Goal: Task Accomplishment & Management: Complete application form

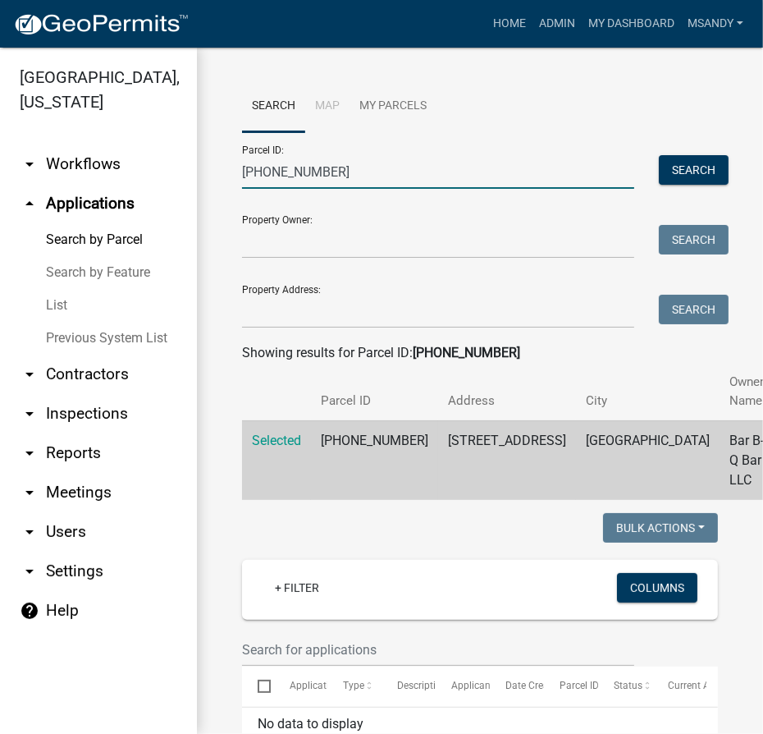
drag, startPoint x: 326, startPoint y: 172, endPoint x: -130, endPoint y: 244, distance: 461.8
click at [0, 244] on html "Internet Explorer does NOT work with GeoPermits. Get a new browser for more sec…" at bounding box center [381, 367] width 763 height 734
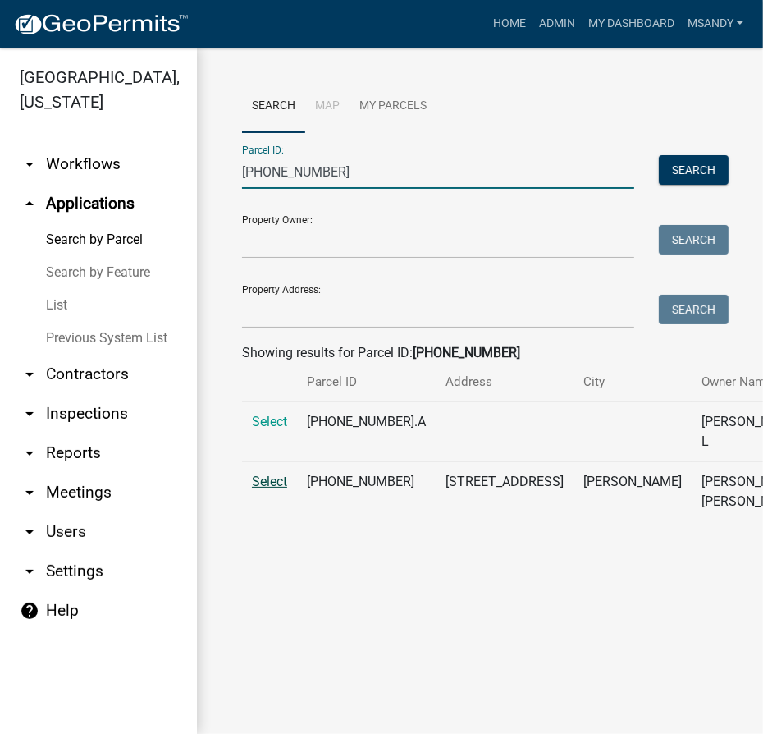
type input "[PHONE_NUMBER]"
click at [253, 489] on span "Select" at bounding box center [269, 482] width 35 height 16
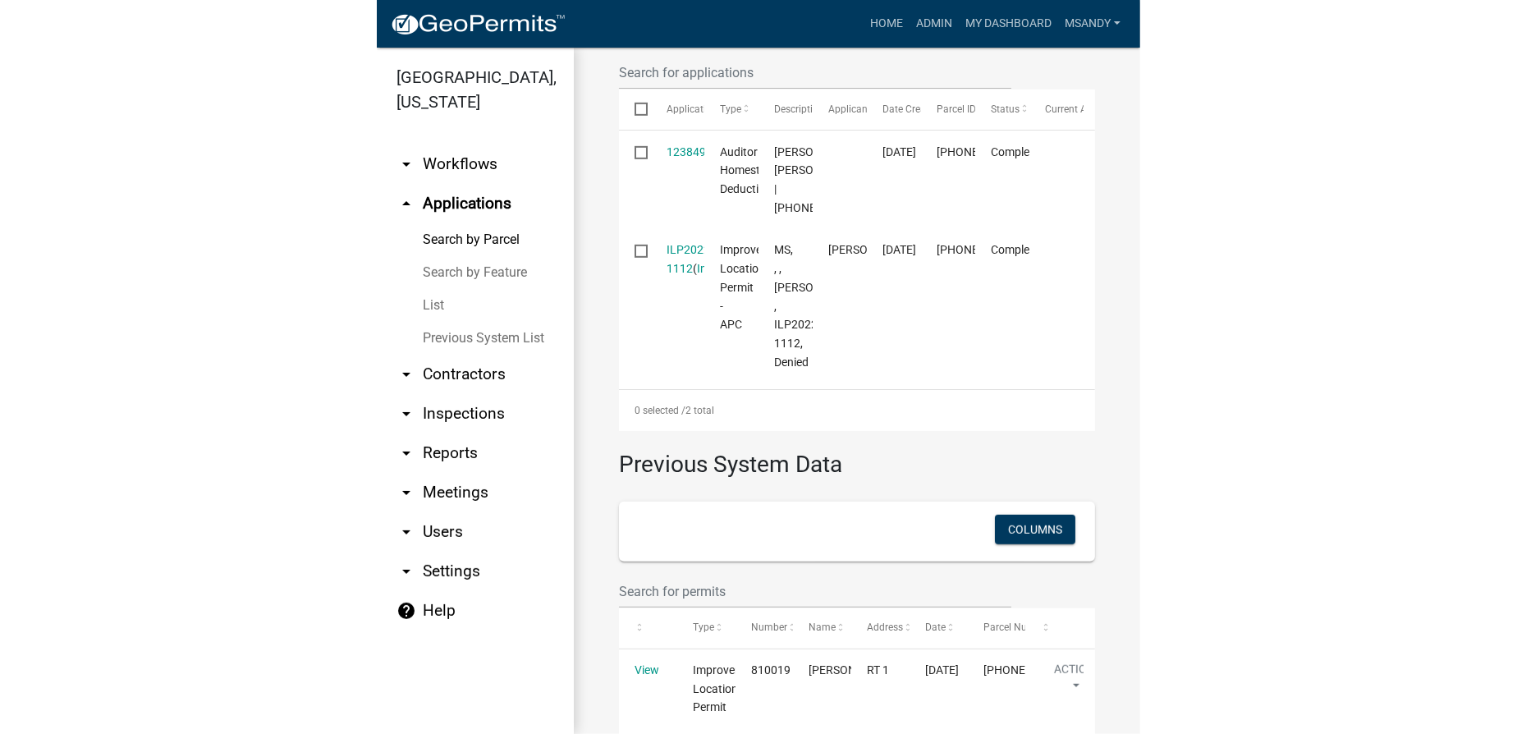
scroll to position [707, 0]
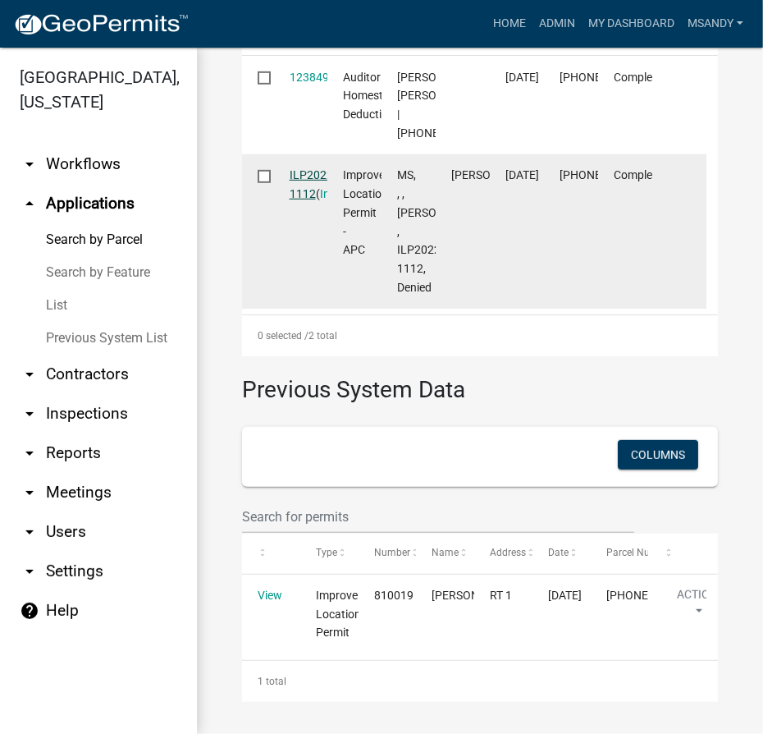
click at [313, 177] on link "ILP2022-1112" at bounding box center [313, 184] width 47 height 32
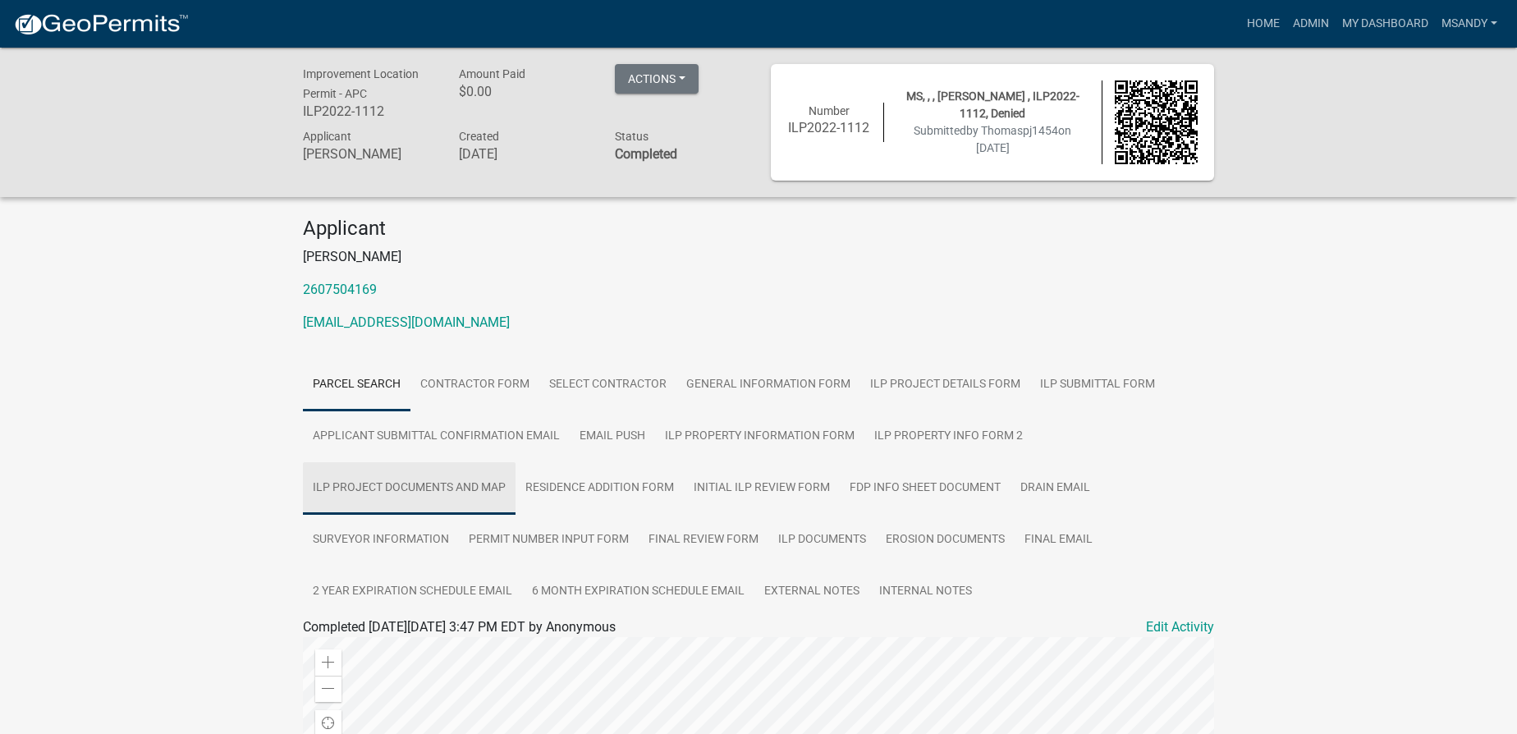
click at [446, 481] on link "ILP Project Documents and Map" at bounding box center [409, 488] width 213 height 53
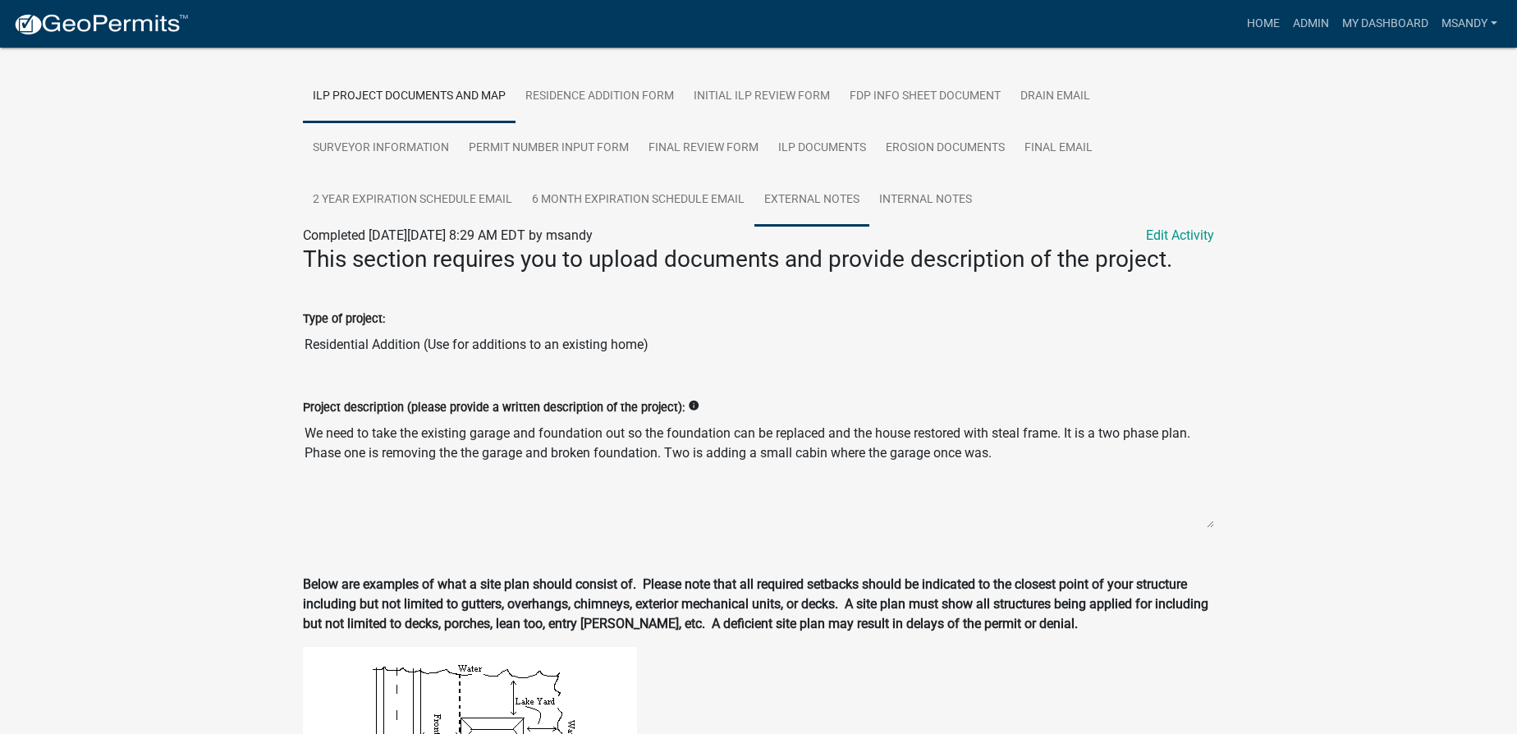
scroll to position [271, 0]
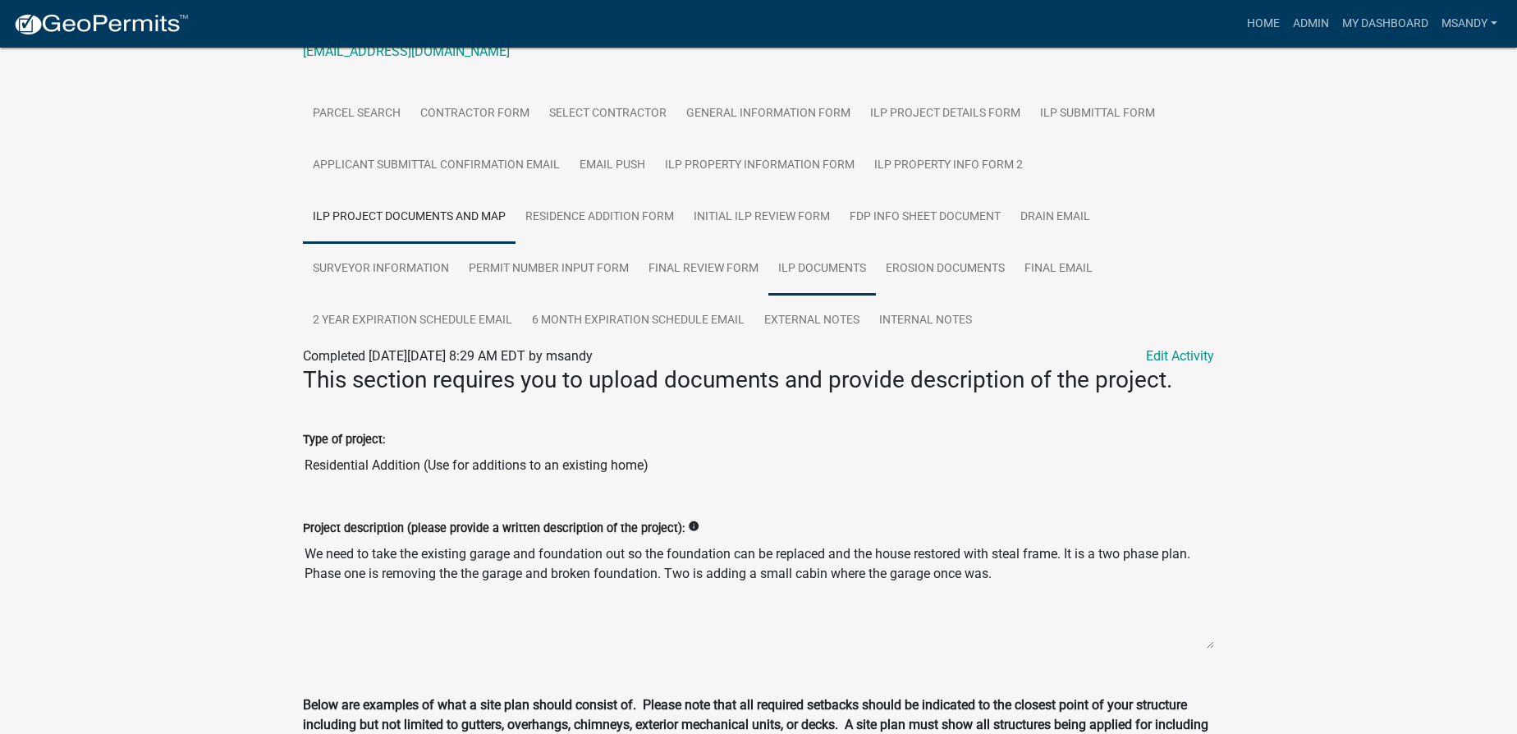
click at [762, 264] on link "ILP Documents" at bounding box center [822, 269] width 108 height 53
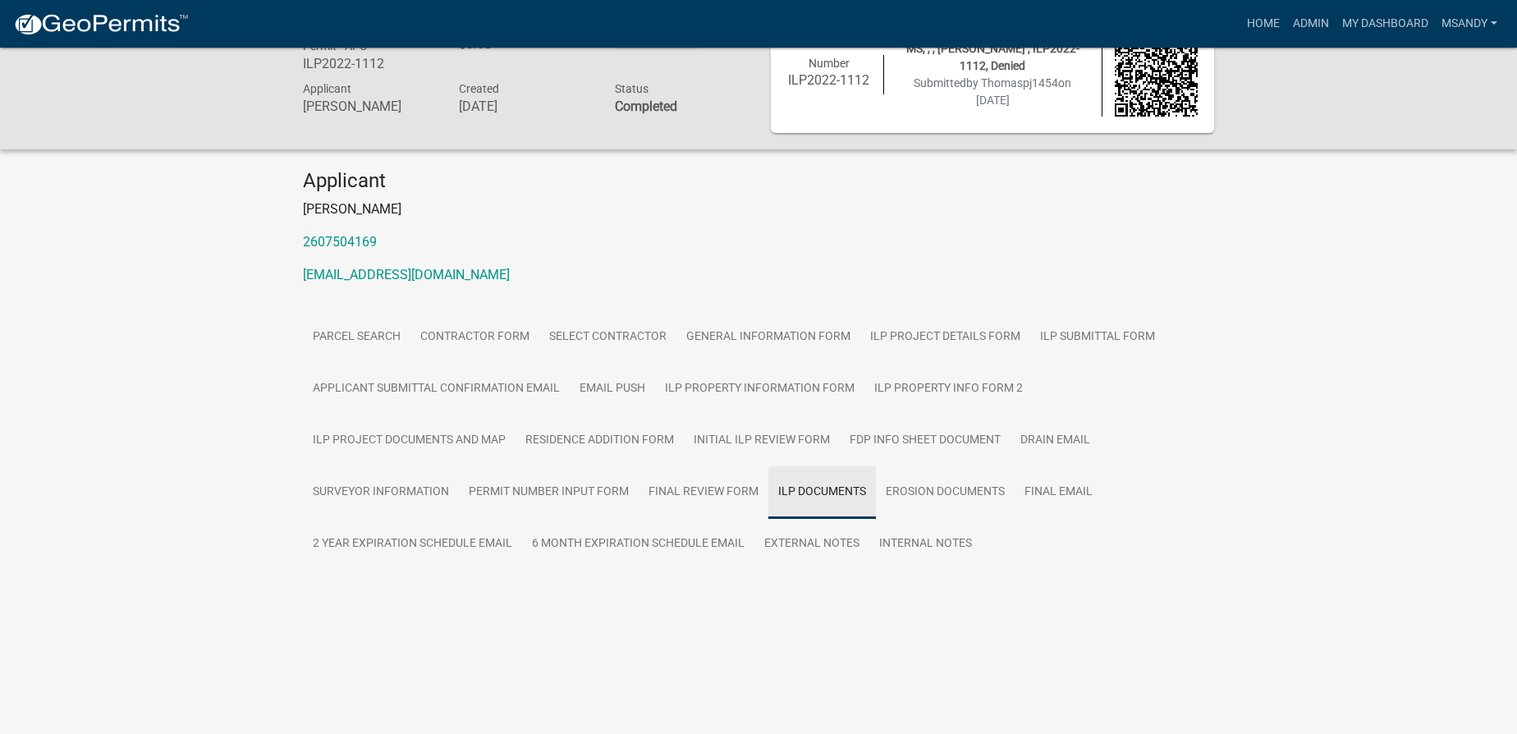
scroll to position [48, 0]
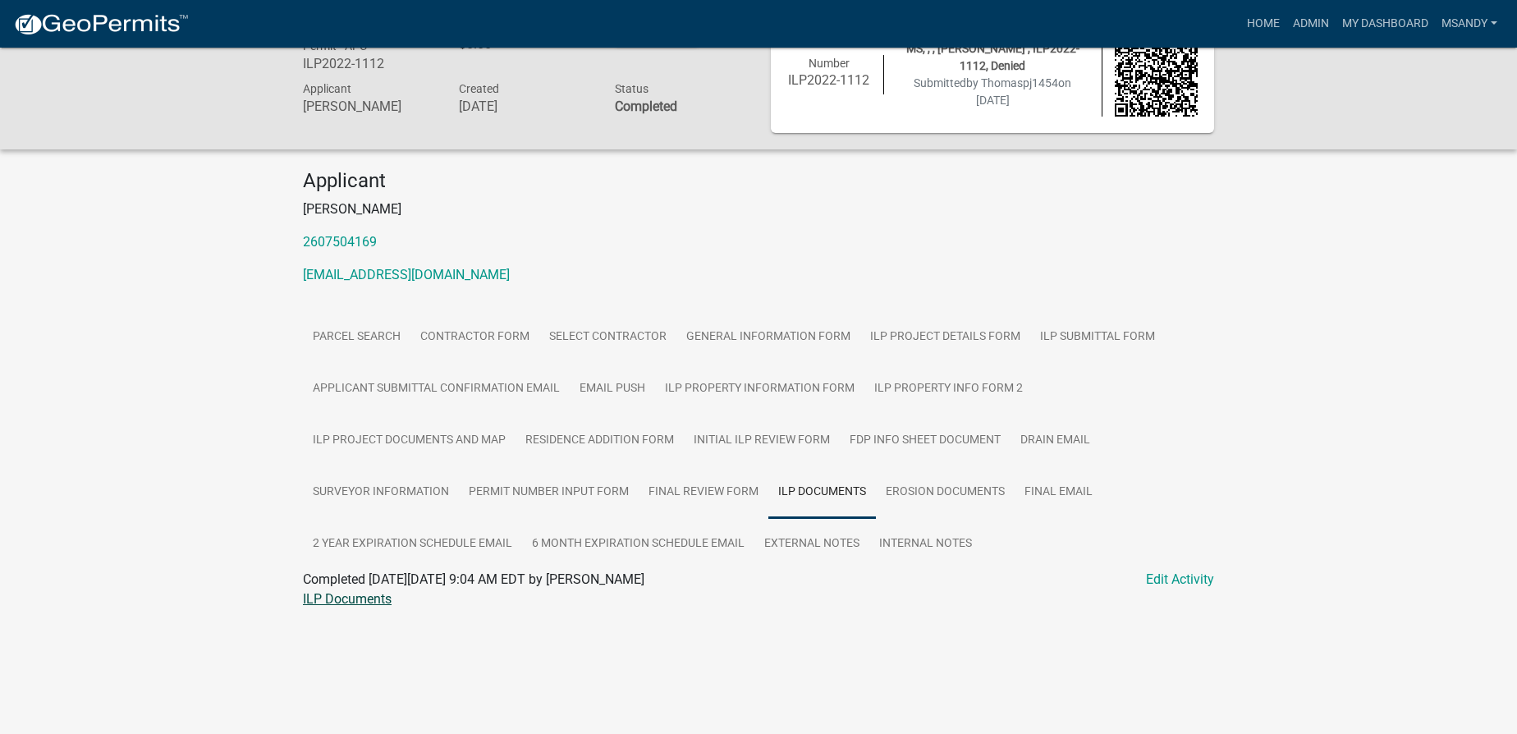
click at [343, 596] on link "ILP Documents" at bounding box center [347, 599] width 89 height 16
click at [762, 19] on link "Home" at bounding box center [1263, 23] width 46 height 31
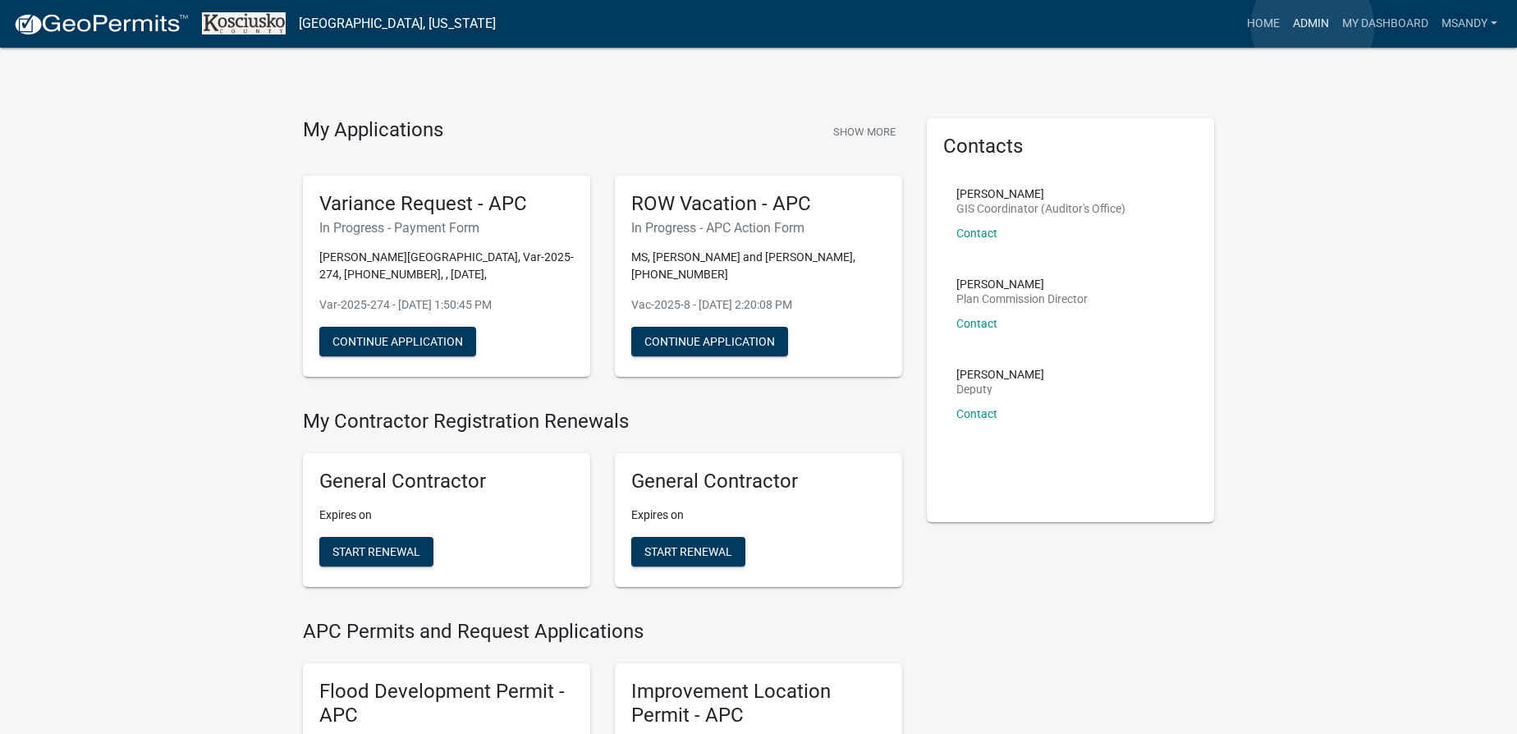
click at [762, 26] on link "Admin" at bounding box center [1310, 23] width 49 height 31
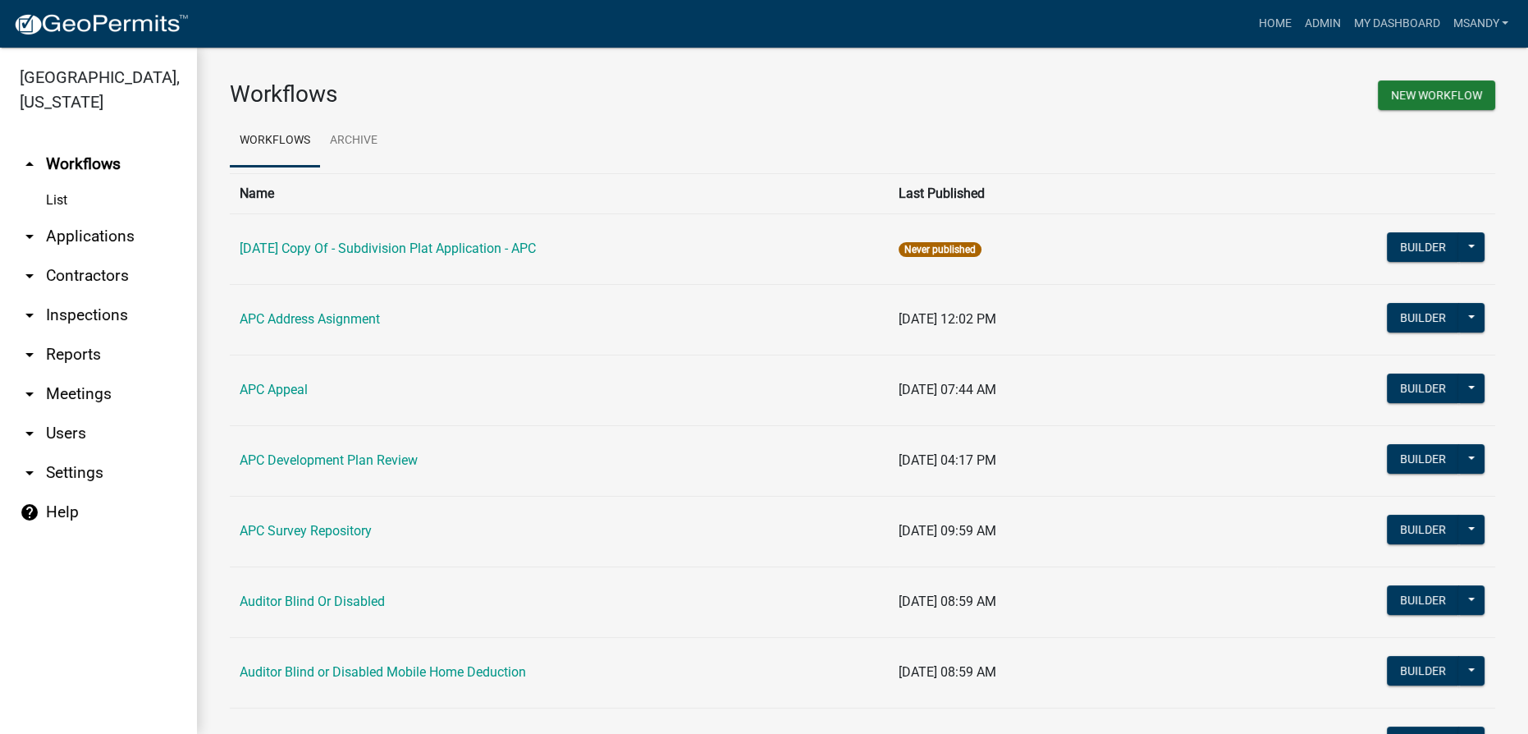
click at [80, 236] on link "arrow_drop_down Applications" at bounding box center [98, 236] width 197 height 39
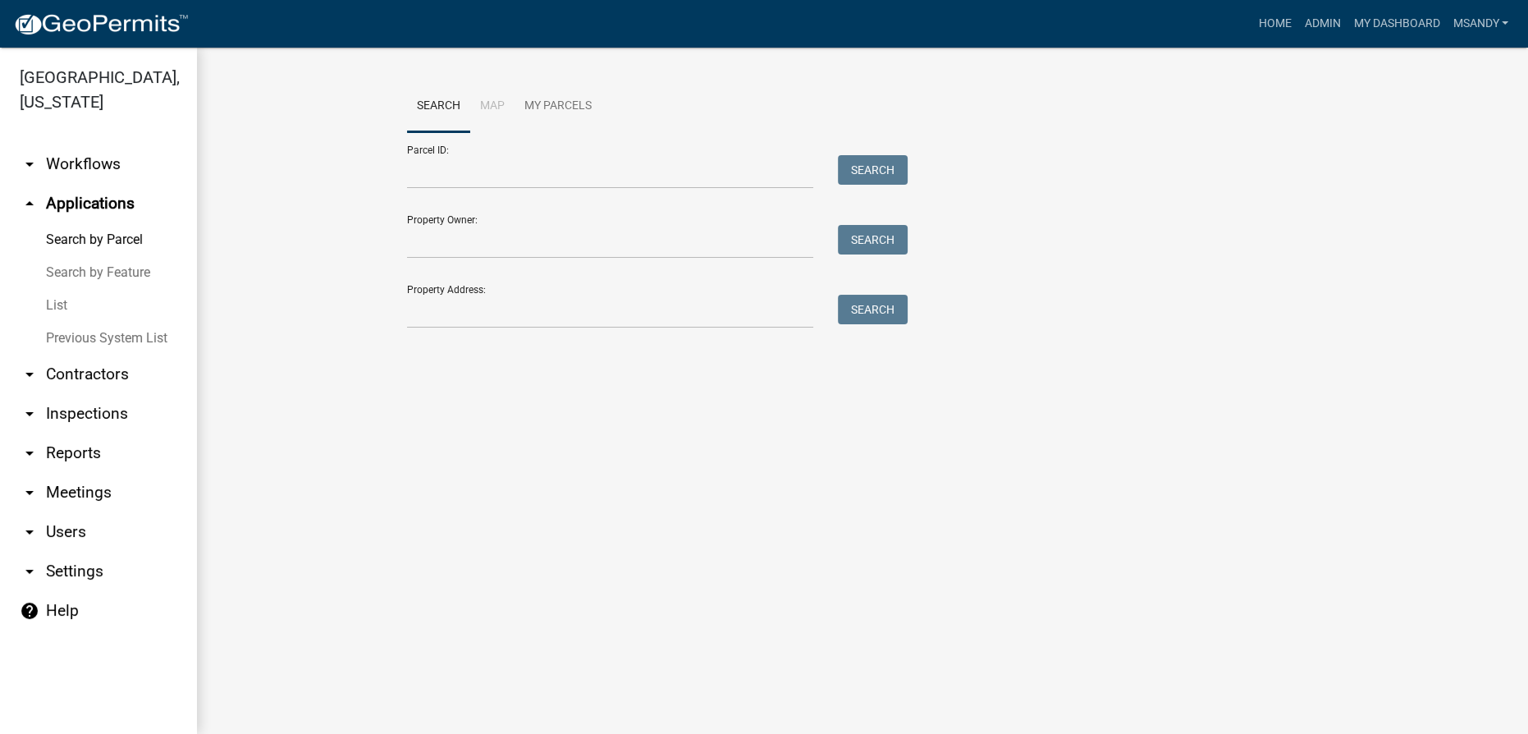
click at [66, 307] on link "List" at bounding box center [98, 305] width 197 height 33
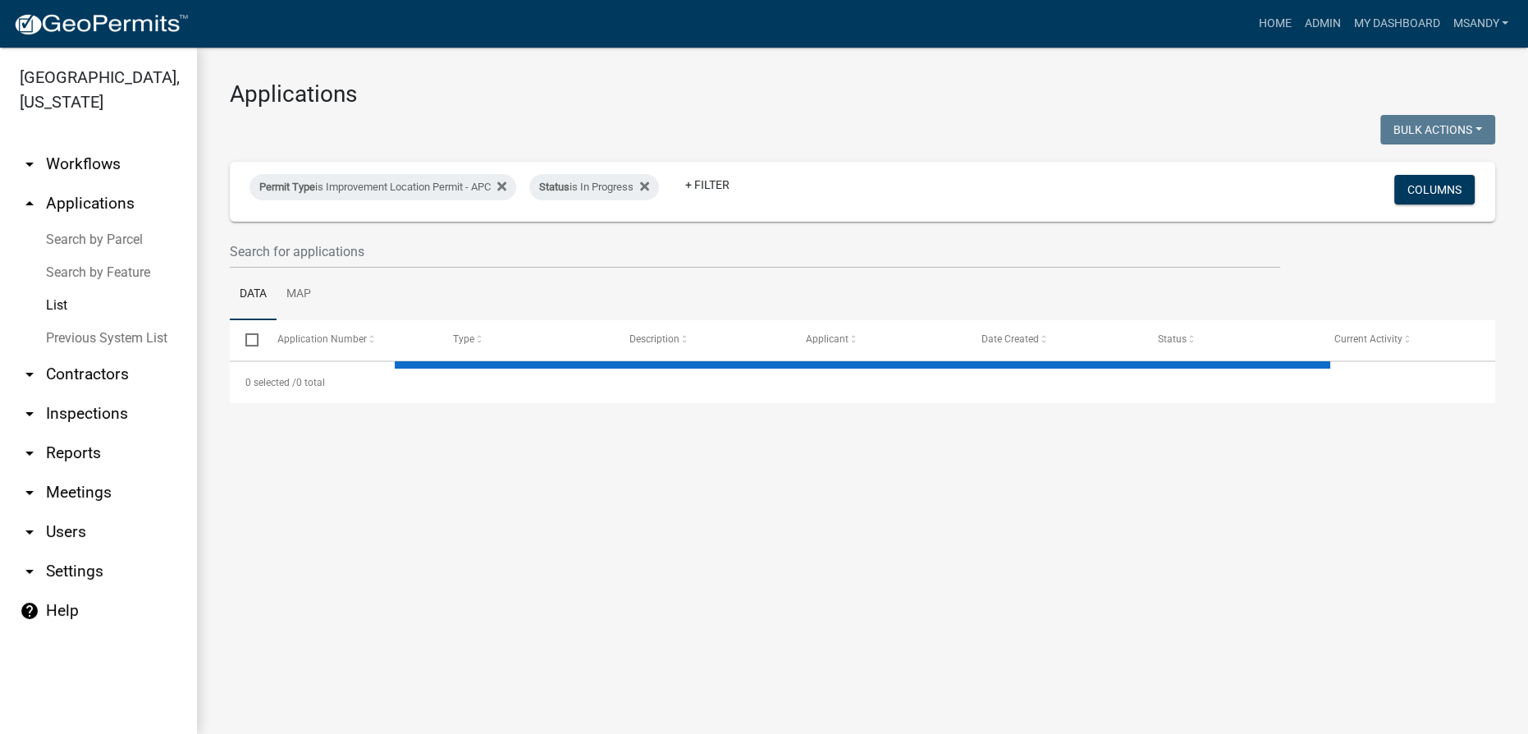
select select "3: 100"
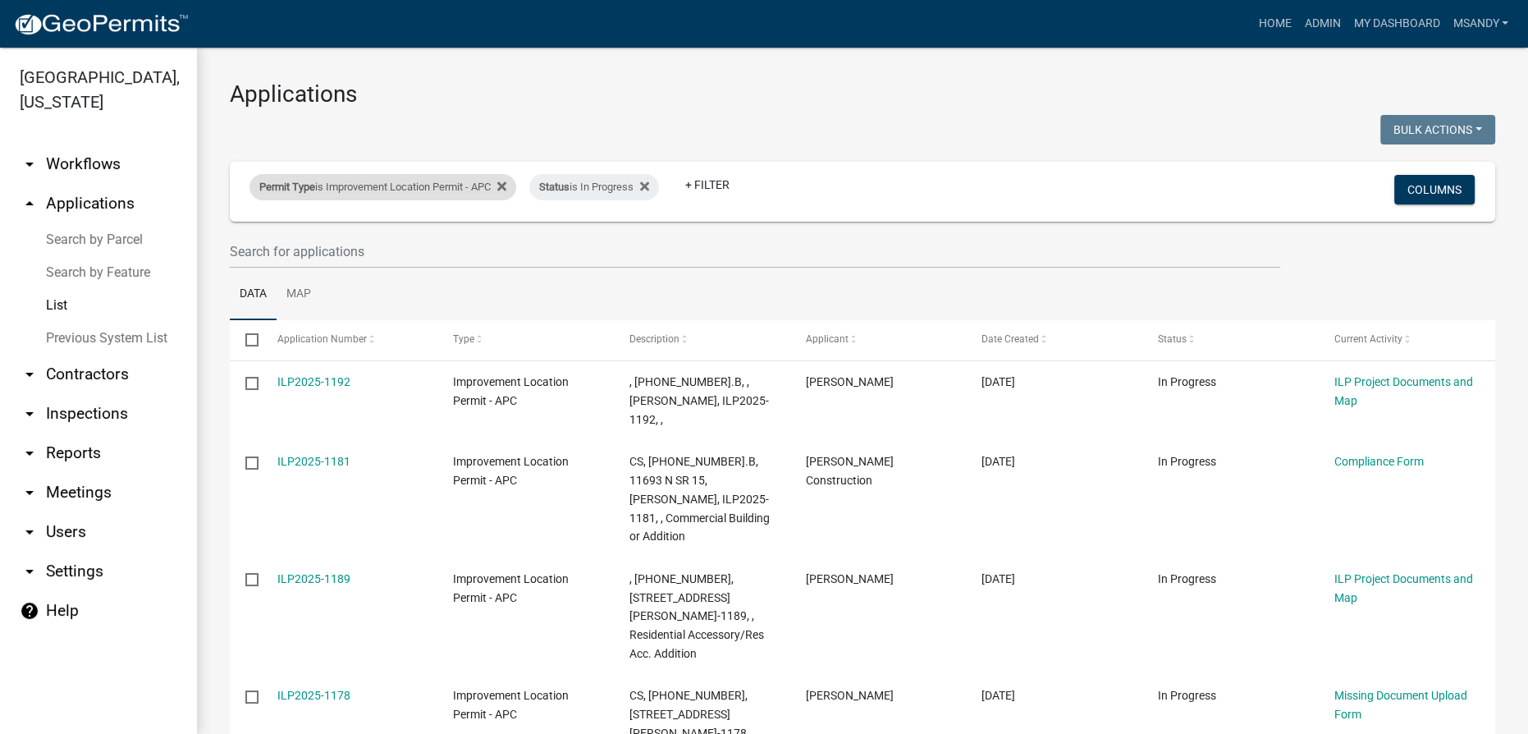
click at [335, 190] on div "Permit Type is Improvement Location Permit - APC" at bounding box center [382, 187] width 267 height 26
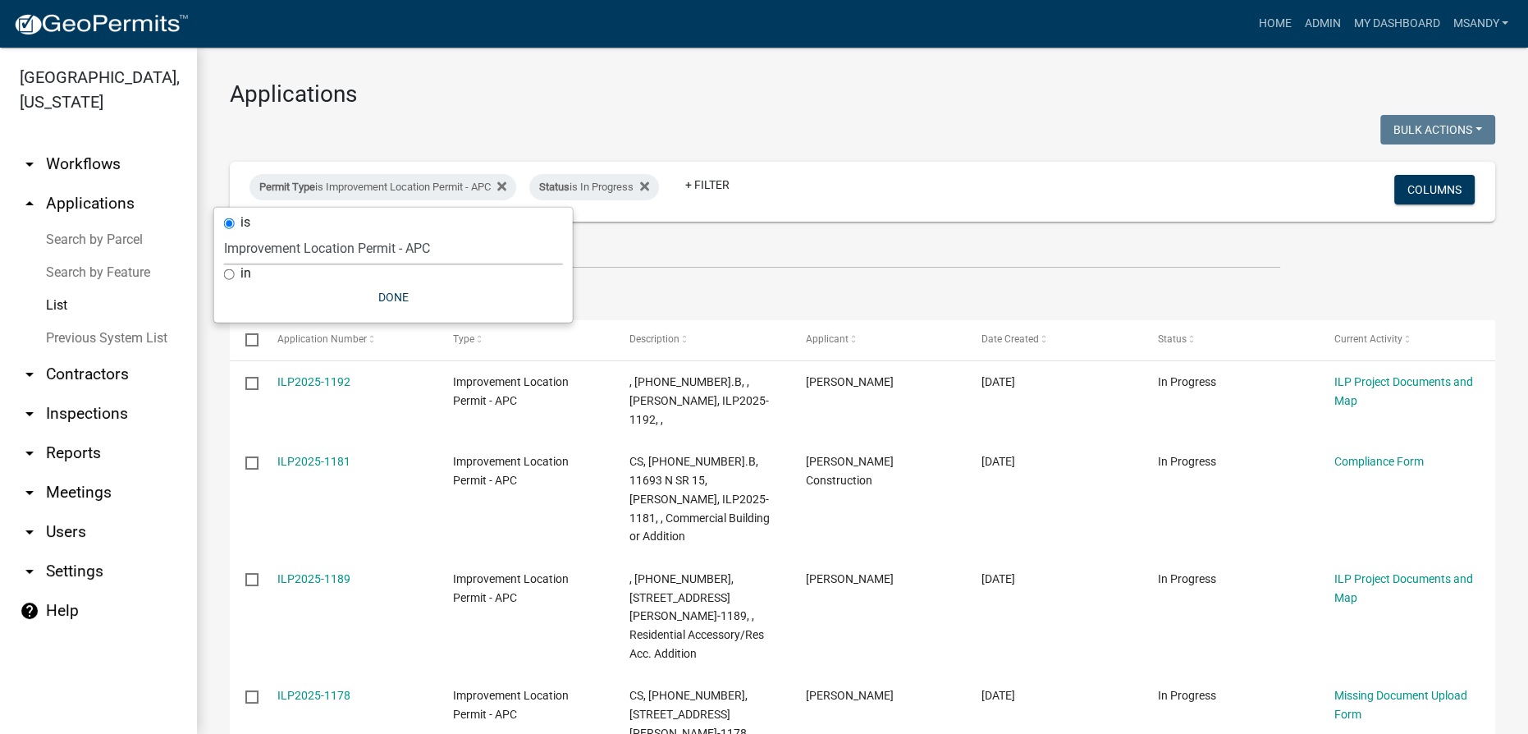
click at [334, 255] on select "Select an option [DATE] Copy Of - Subdivision Plat Application - APC APC Addres…" at bounding box center [393, 248] width 339 height 34
select select "06555e07-7e79-4569-9f73-610b83aead0f"
click at [224, 231] on select "Select an option [DATE] Copy Of - Subdivision Plat Application - APC APC Addres…" at bounding box center [393, 248] width 339 height 34
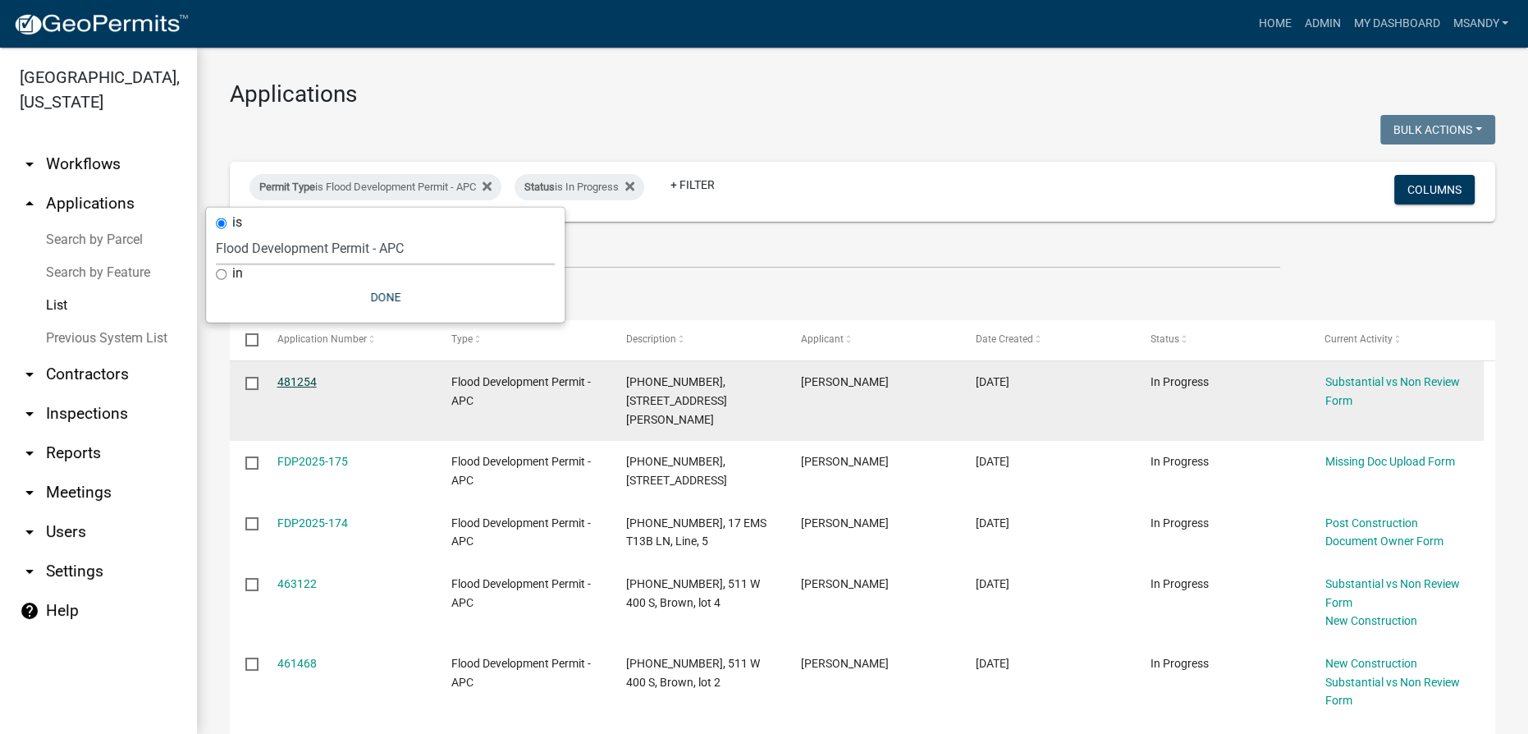
click at [295, 379] on link "481254" at bounding box center [296, 381] width 39 height 13
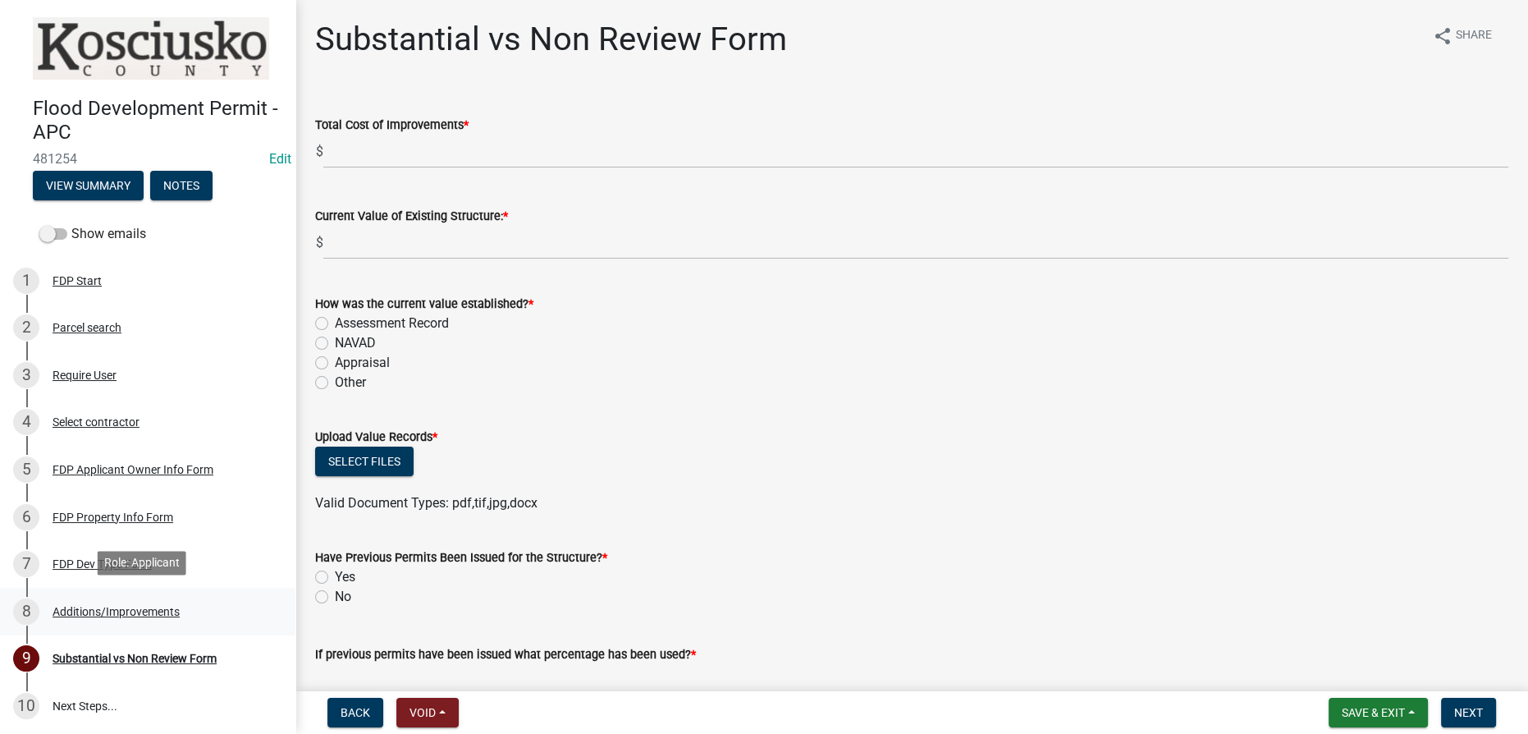
click at [113, 611] on div "Additions/Improvements" at bounding box center [116, 611] width 127 height 11
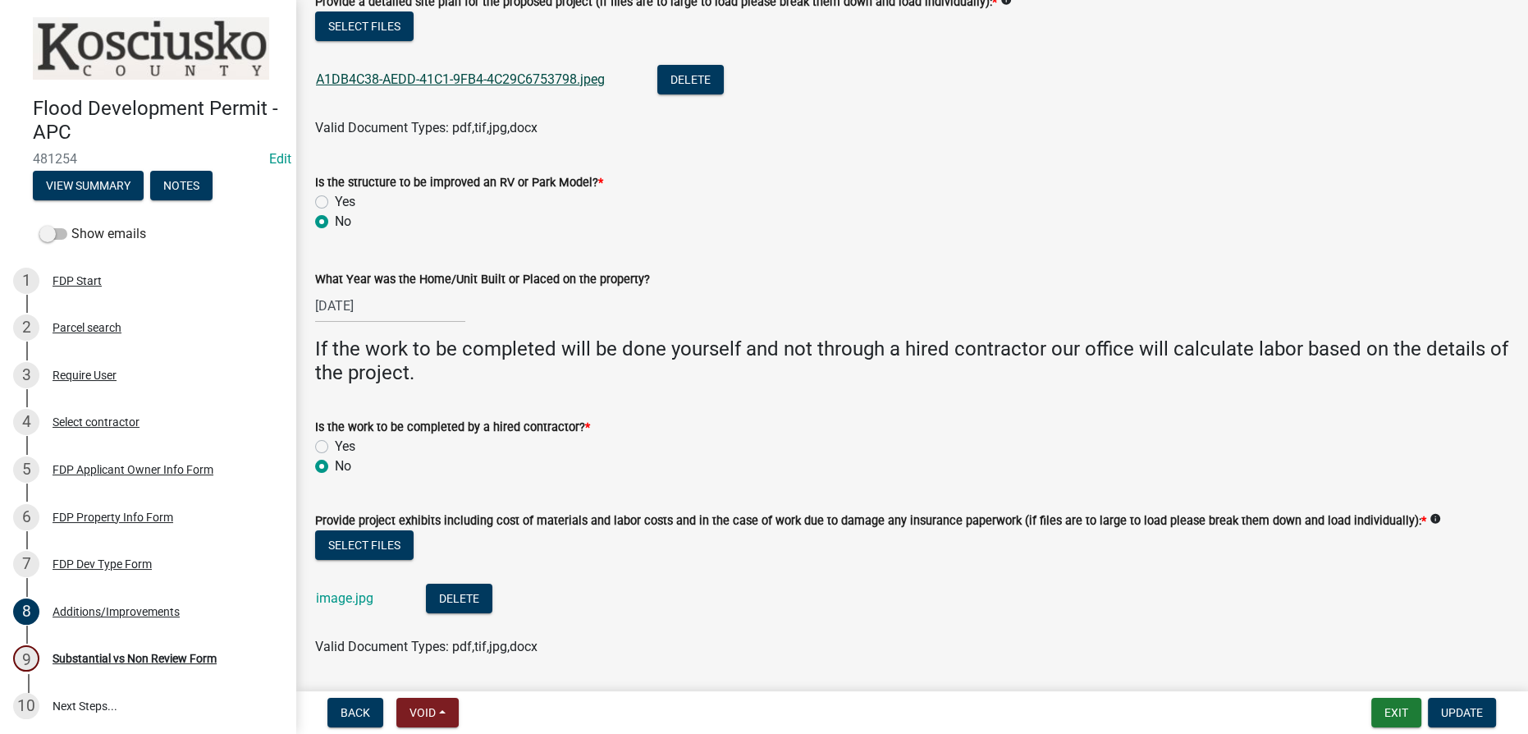
scroll to position [298, 0]
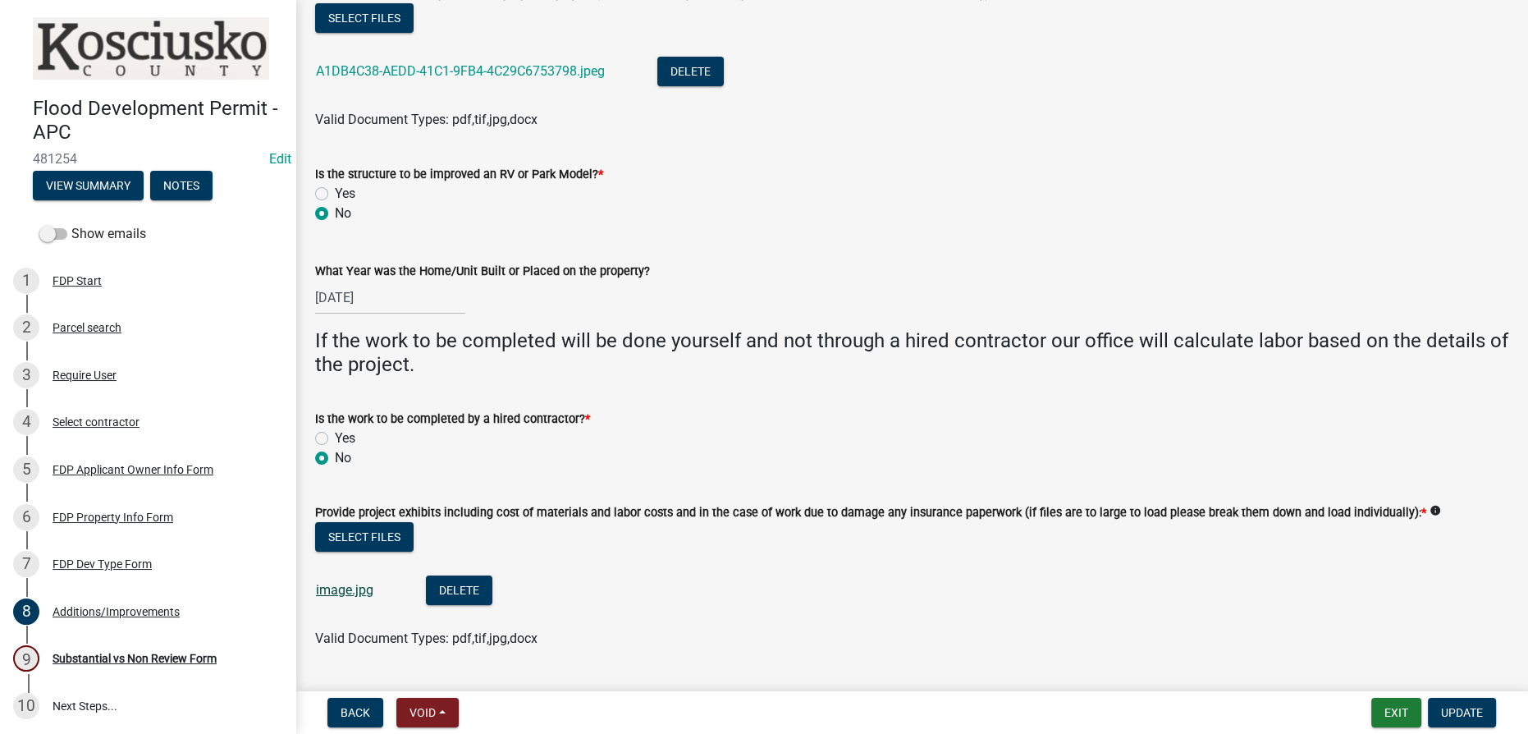
click at [338, 594] on link "image.jpg" at bounding box center [344, 590] width 57 height 16
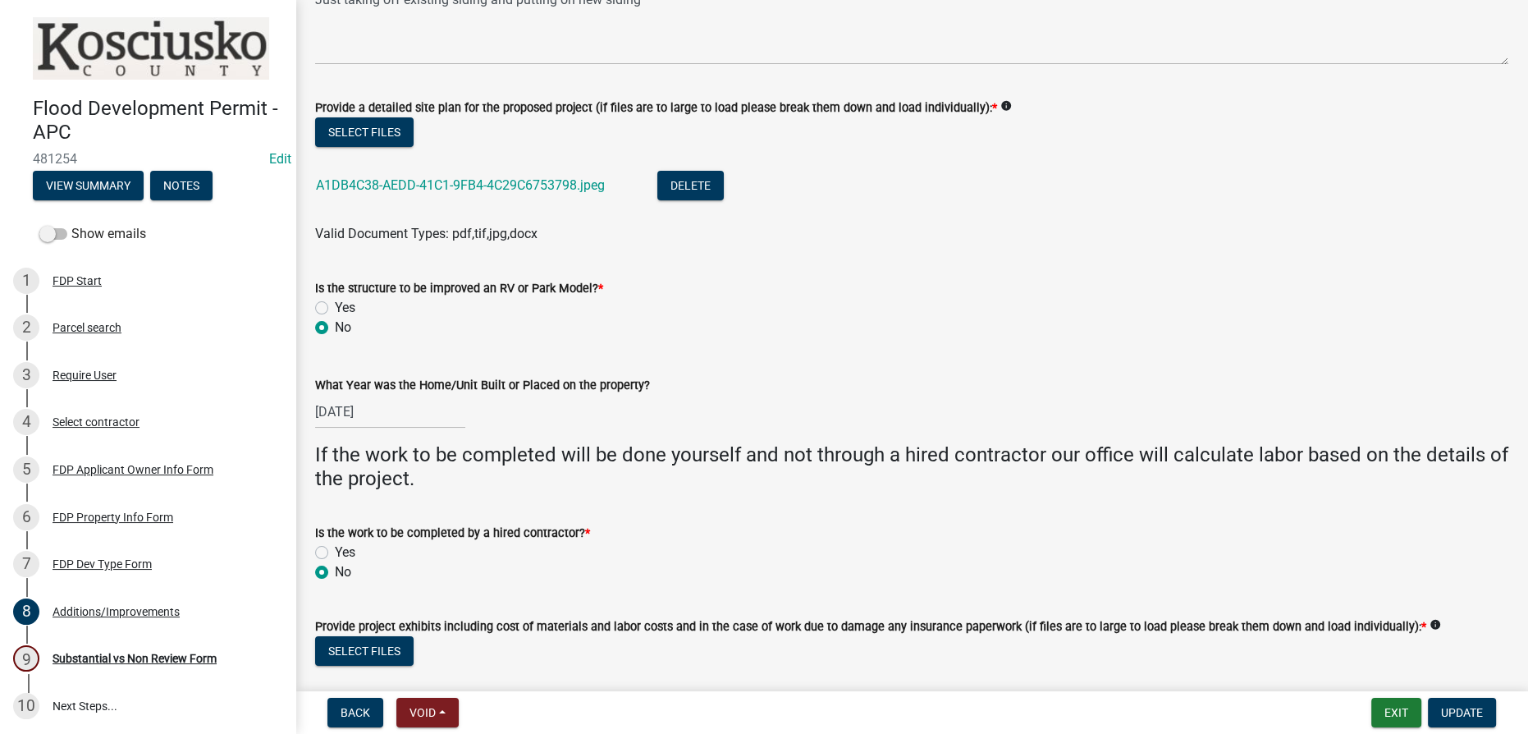
scroll to position [74, 0]
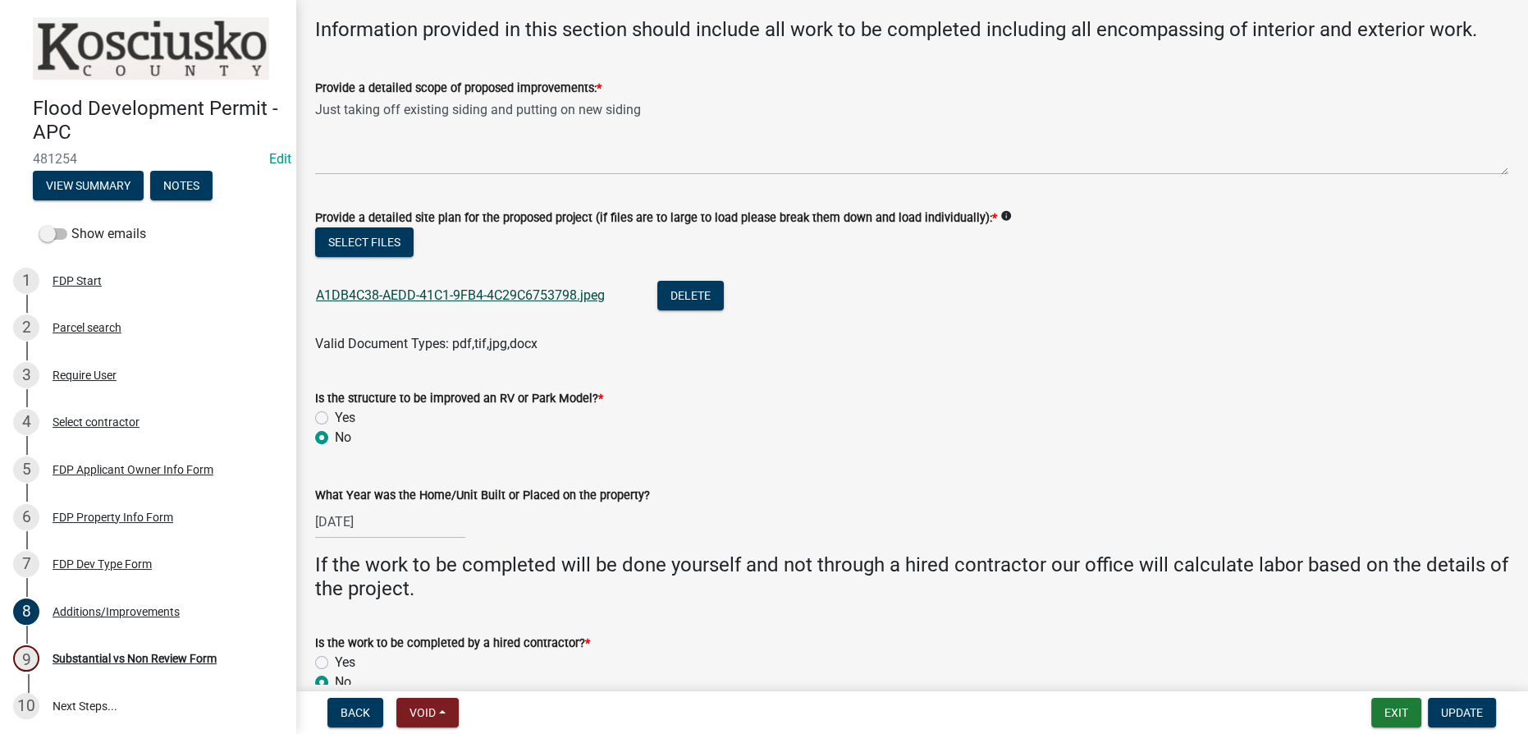
click at [509, 295] on link "A1DB4C38-AEDD-41C1-9FB4-4C29C6753798.jpeg" at bounding box center [460, 295] width 289 height 16
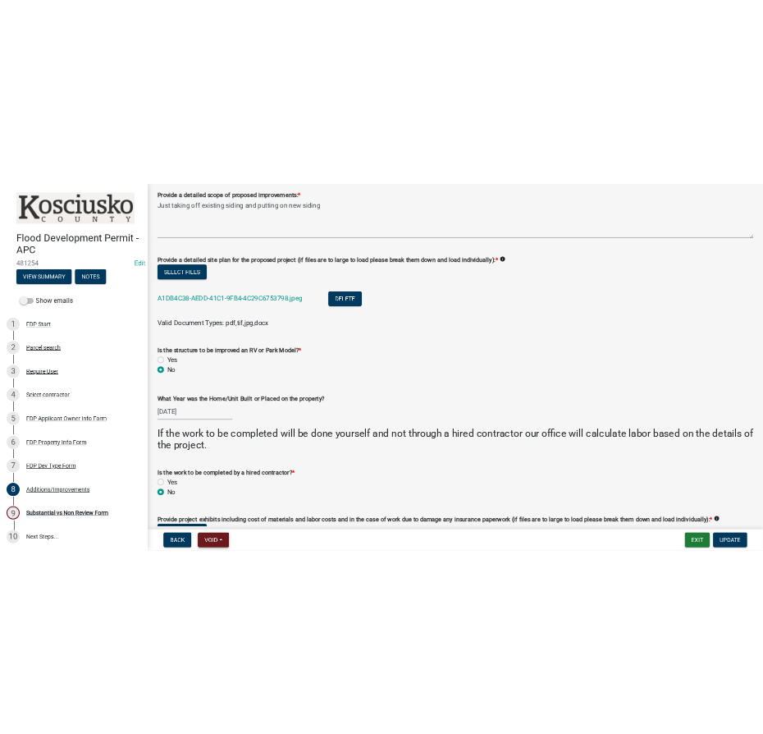
scroll to position [253, 0]
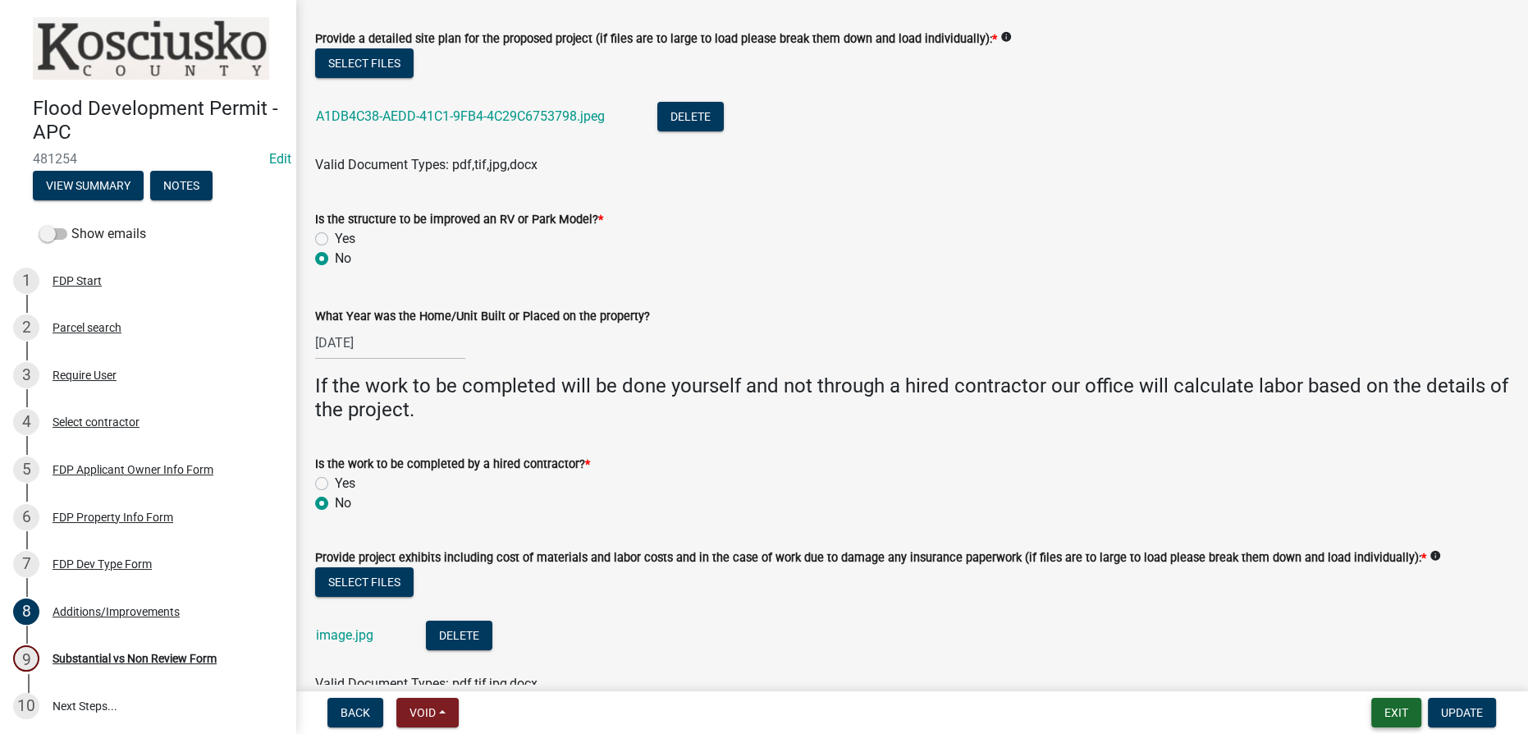
click at [762, 706] on button "Exit" at bounding box center [1396, 713] width 50 height 30
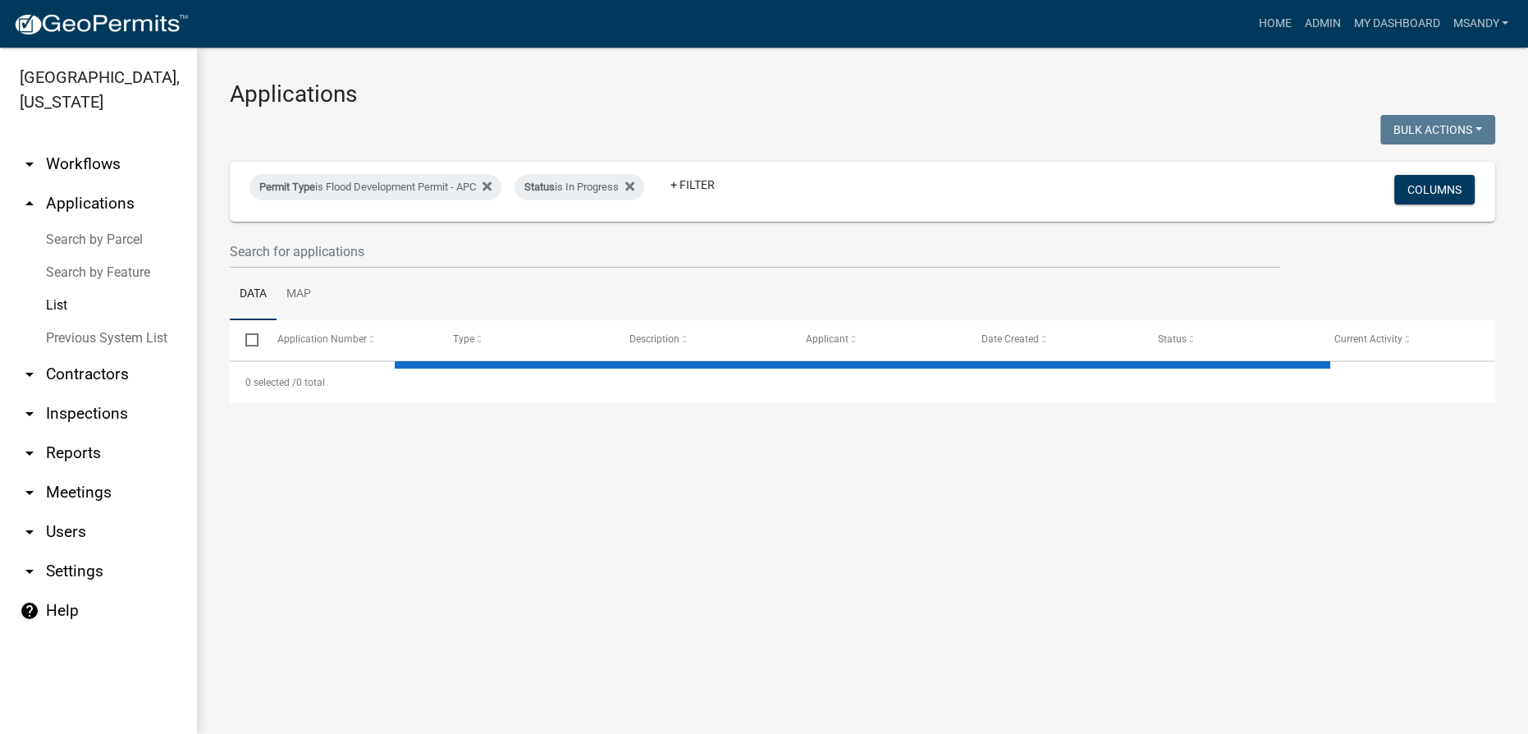
select select "3: 100"
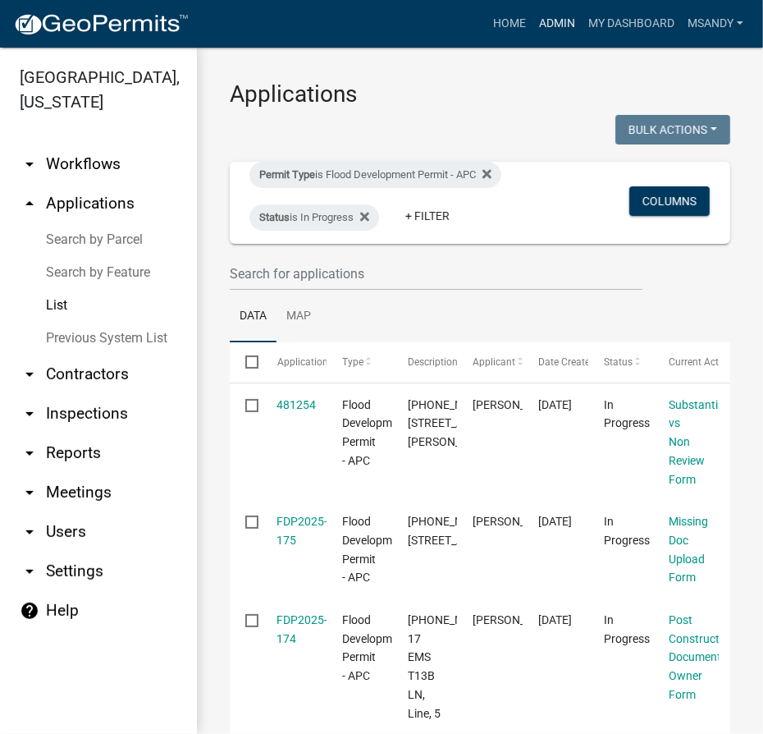
click at [542, 23] on link "Admin" at bounding box center [557, 23] width 49 height 31
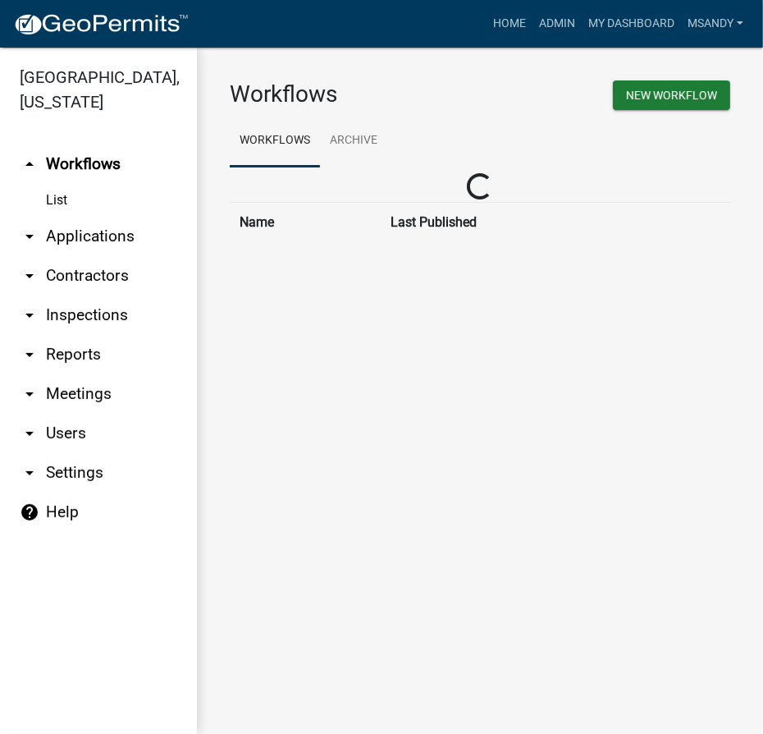
click at [83, 230] on link "arrow_drop_down Applications" at bounding box center [98, 236] width 197 height 39
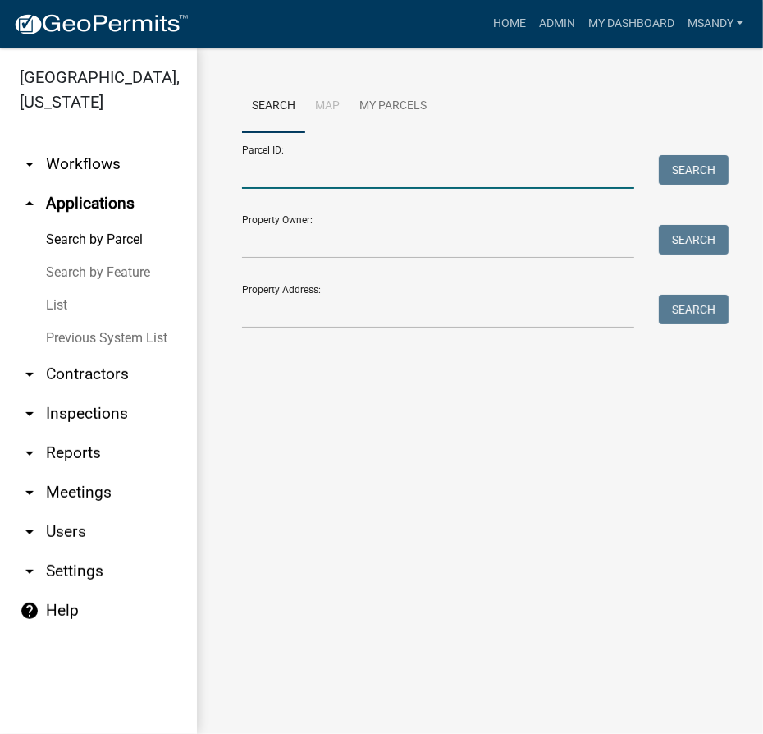
click at [359, 171] on input "Parcel ID:" at bounding box center [438, 172] width 392 height 34
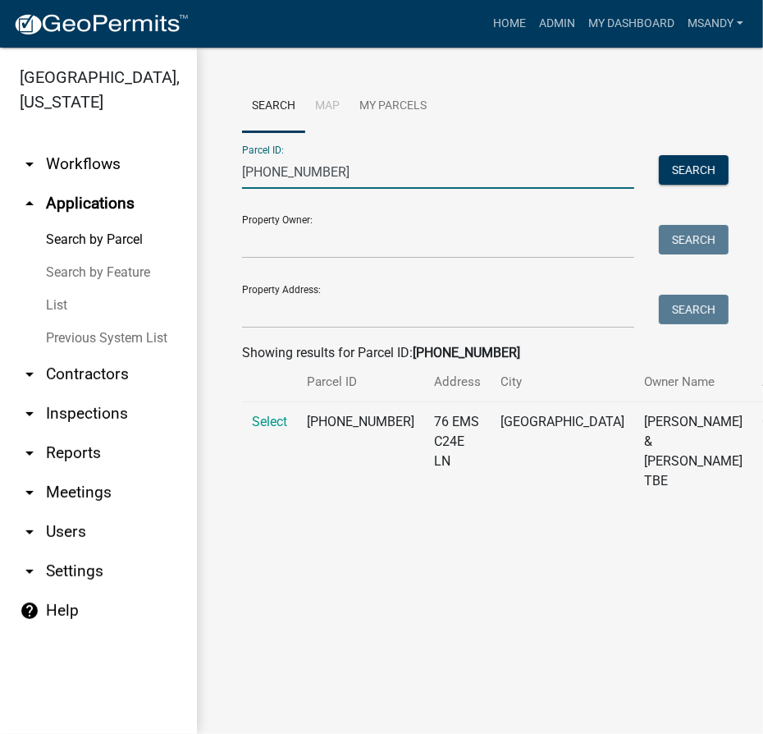
click at [263, 448] on td "Select" at bounding box center [269, 451] width 55 height 99
click at [264, 429] on span "Select" at bounding box center [269, 422] width 35 height 16
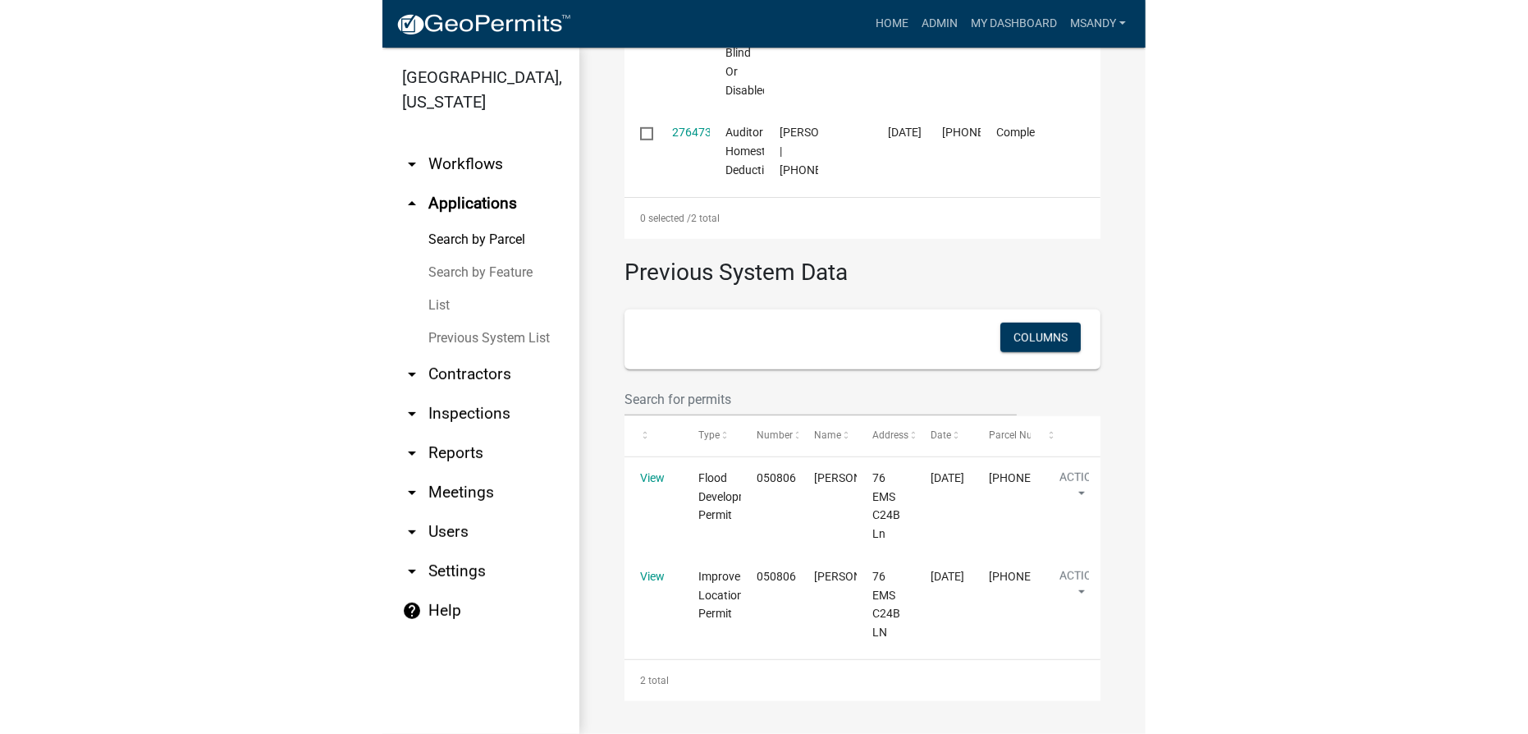
scroll to position [807, 0]
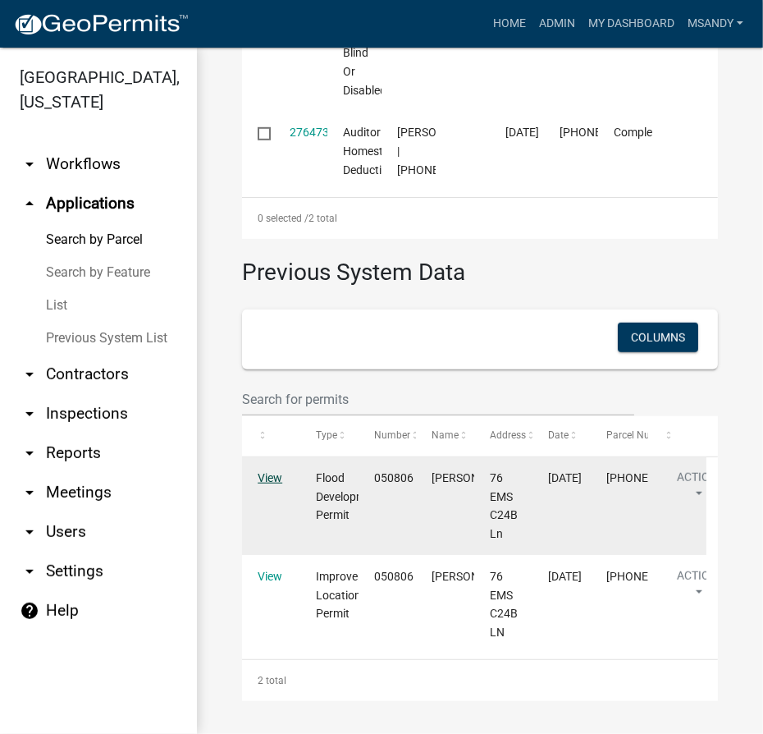
click at [274, 476] on link "View" at bounding box center [270, 477] width 25 height 13
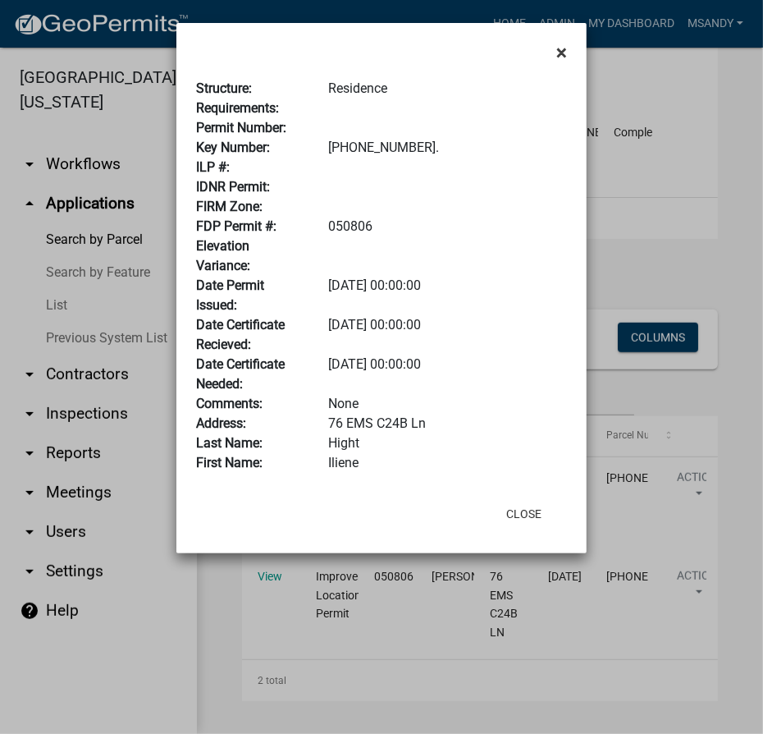
click at [557, 56] on span "×" at bounding box center [561, 52] width 11 height 23
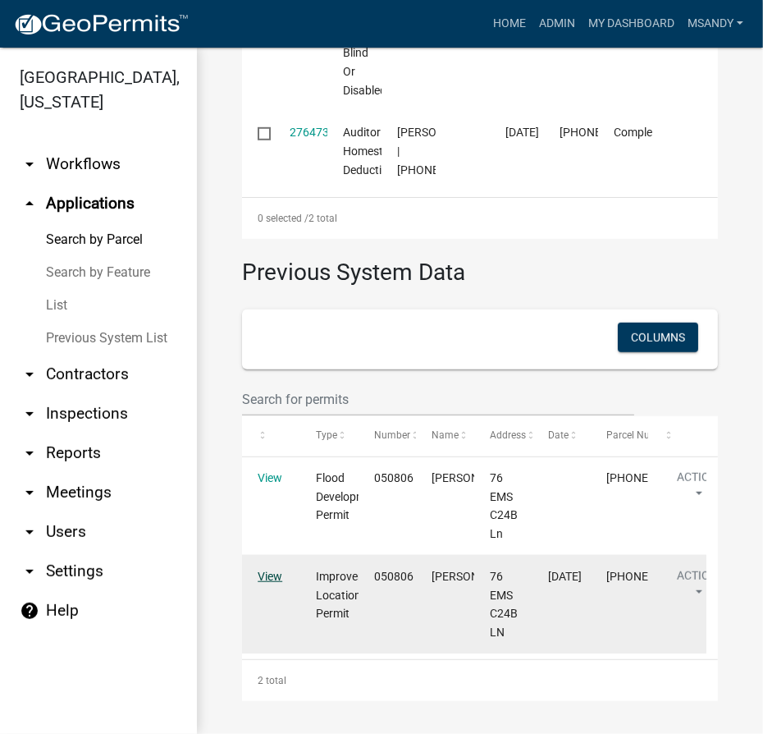
click at [277, 570] on link "View" at bounding box center [270, 576] width 25 height 13
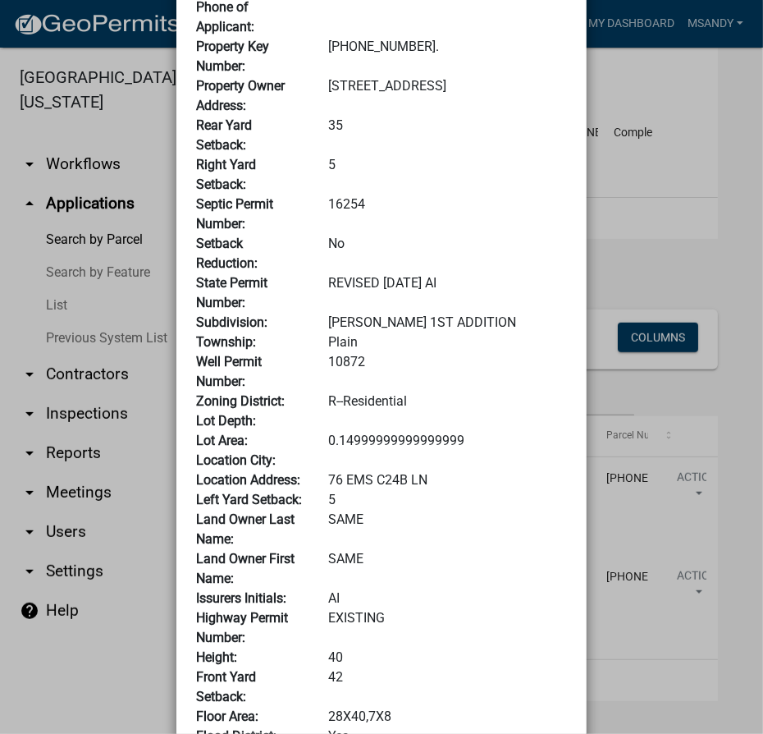
scroll to position [0, 0]
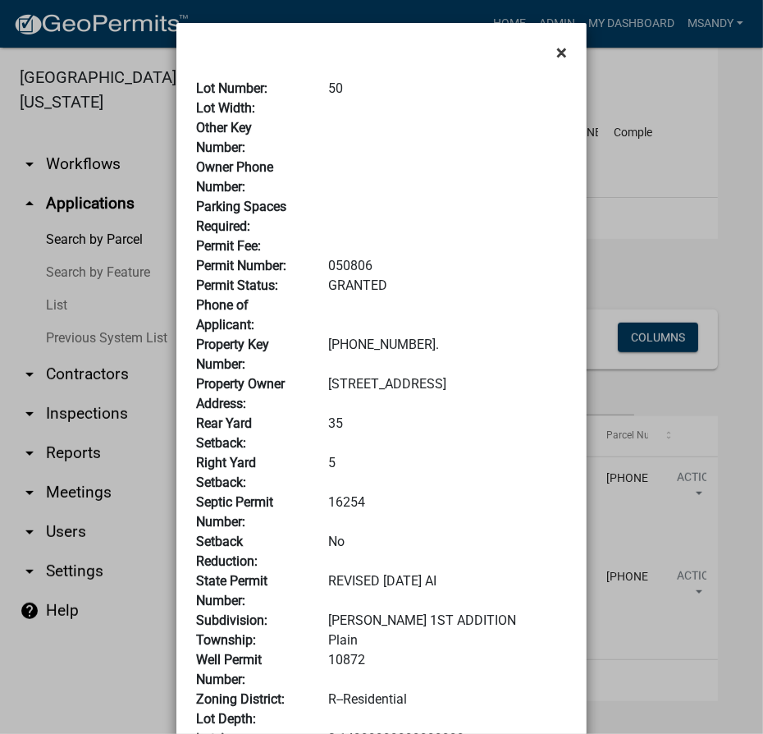
click at [556, 52] on span "×" at bounding box center [561, 52] width 11 height 23
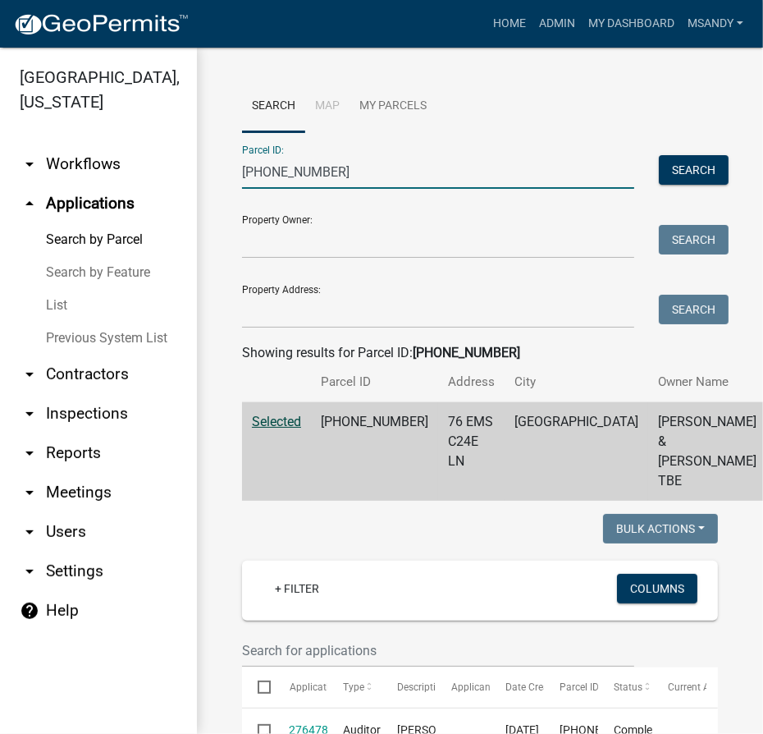
click at [436, 182] on input "[PHONE_NUMBER]" at bounding box center [438, 172] width 392 height 34
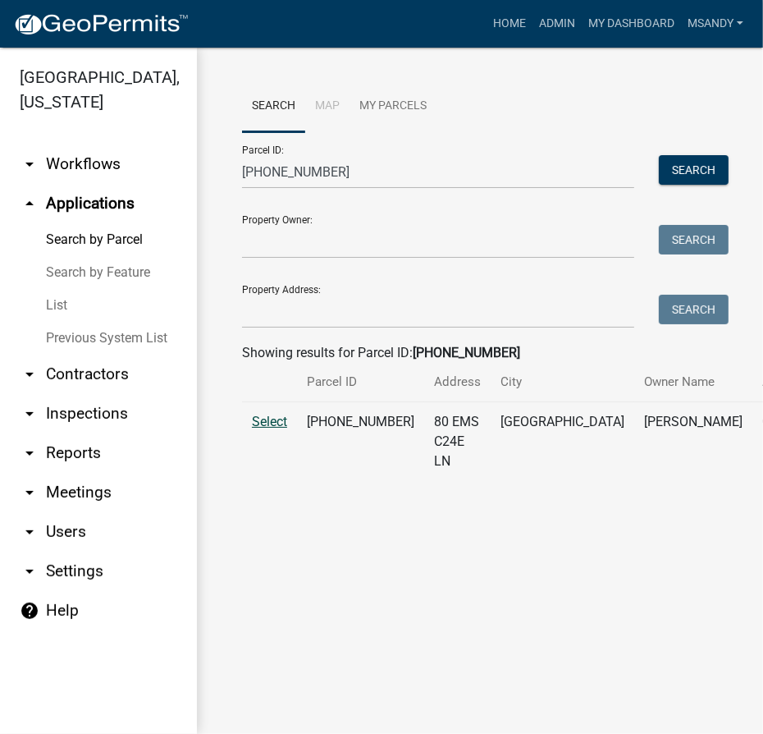
click at [266, 429] on span "Select" at bounding box center [269, 422] width 35 height 16
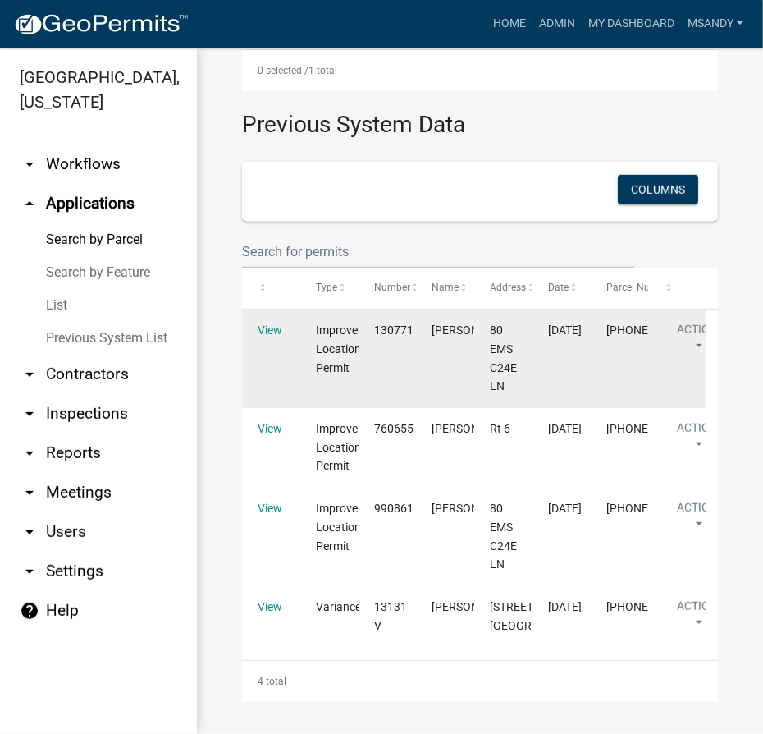
scroll to position [847, 0]
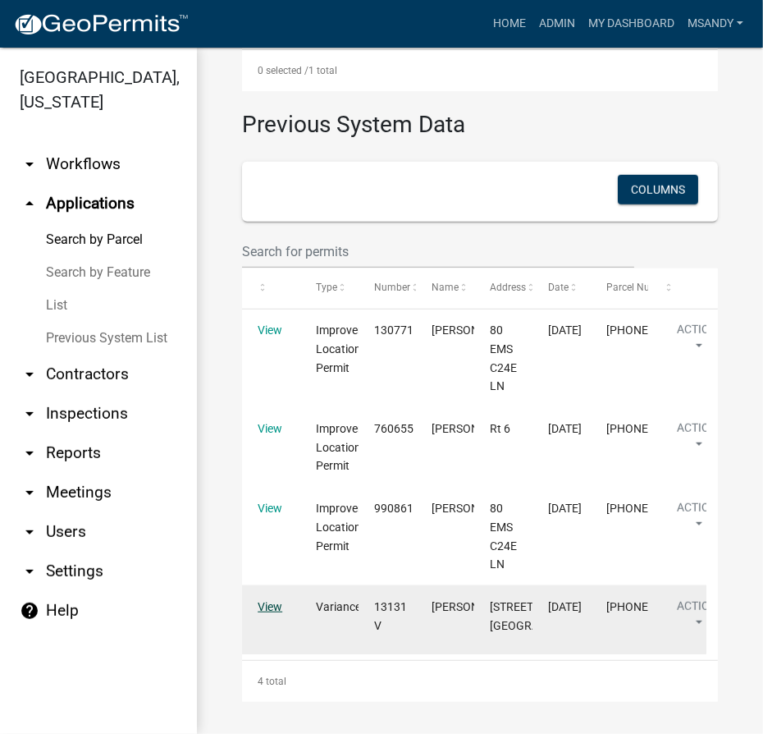
click at [270, 600] on link "View" at bounding box center [270, 606] width 25 height 13
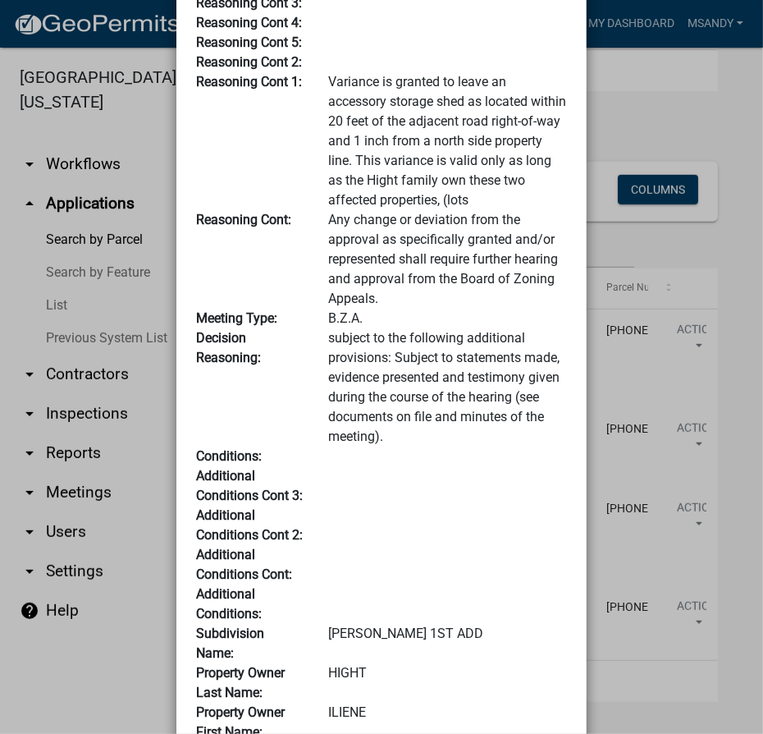
scroll to position [0, 0]
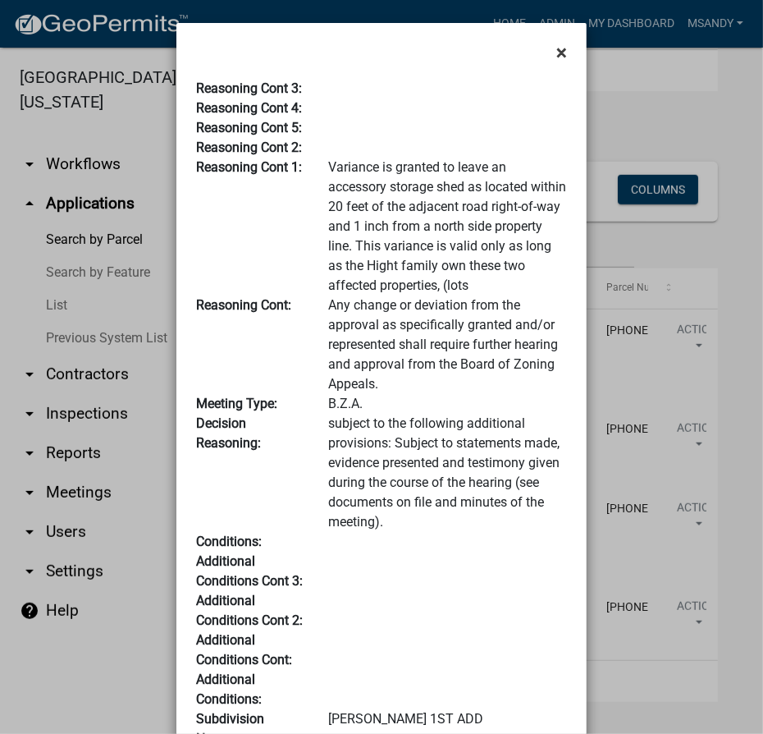
click at [556, 54] on span "×" at bounding box center [561, 52] width 11 height 23
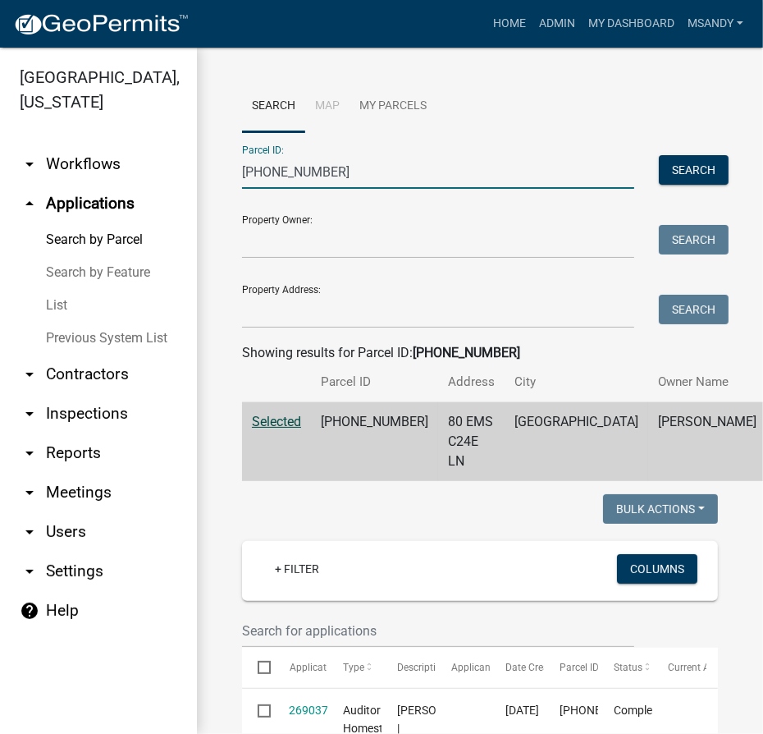
drag, startPoint x: 375, startPoint y: 161, endPoint x: 2, endPoint y: 164, distance: 372.6
click at [2, 164] on div "[GEOGRAPHIC_DATA], [US_STATE] arrow_drop_down Workflows List arrow_drop_up Appl…" at bounding box center [381, 391] width 763 height 686
click at [437, 178] on input "[PHONE_NUMBER]" at bounding box center [438, 172] width 392 height 34
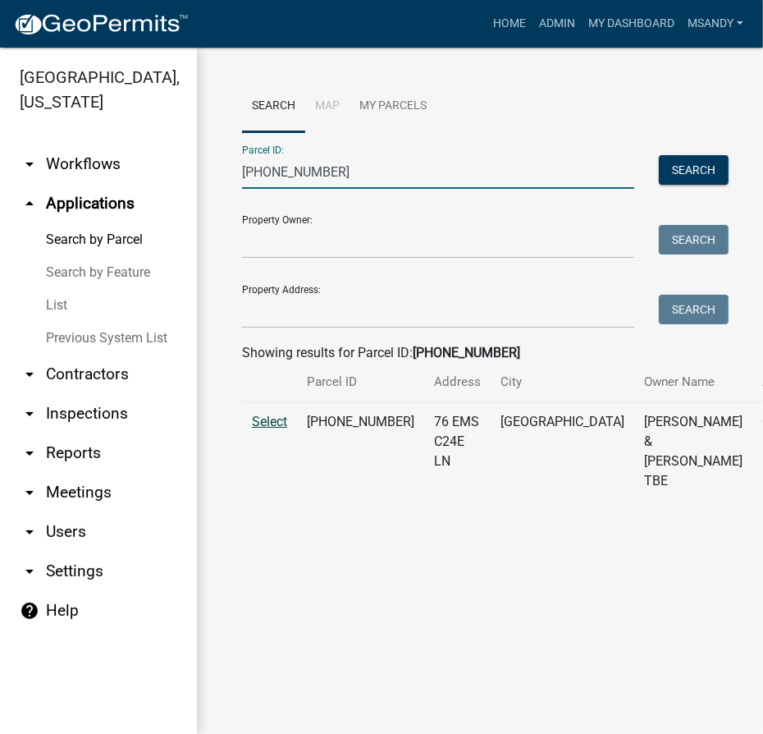
type input "[PHONE_NUMBER]"
click at [273, 429] on span "Select" at bounding box center [269, 422] width 35 height 16
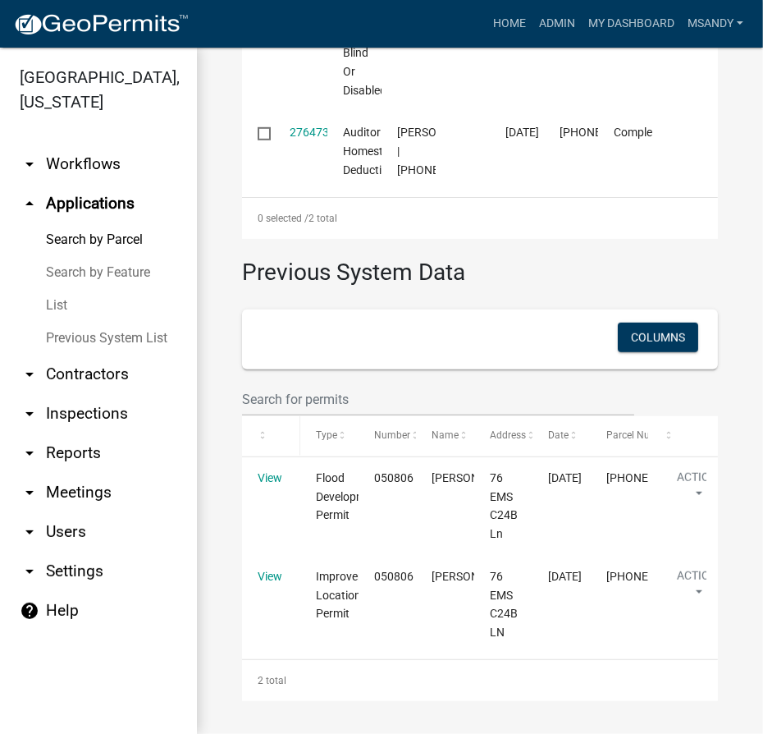
scroll to position [807, 0]
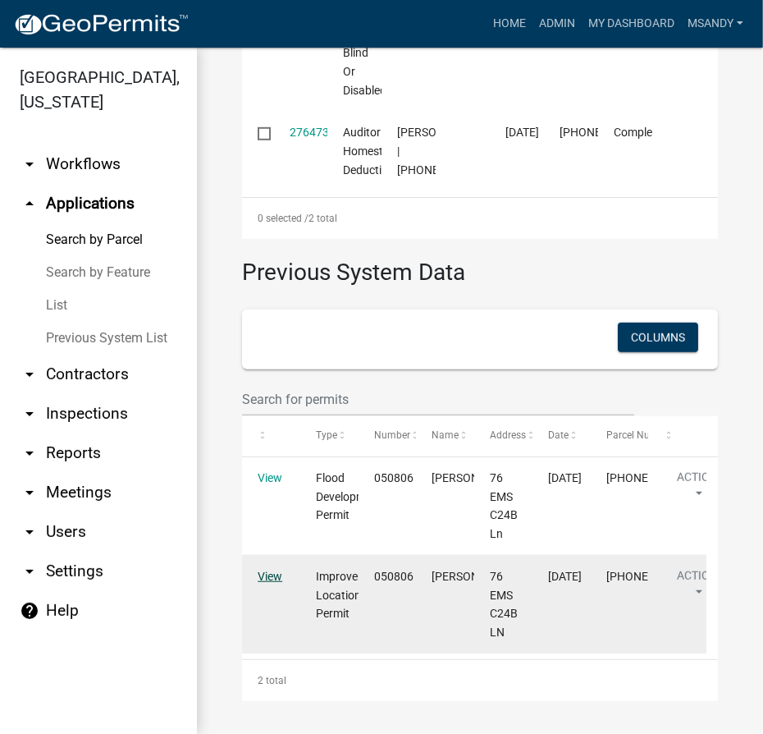
click at [280, 573] on link "View" at bounding box center [270, 576] width 25 height 13
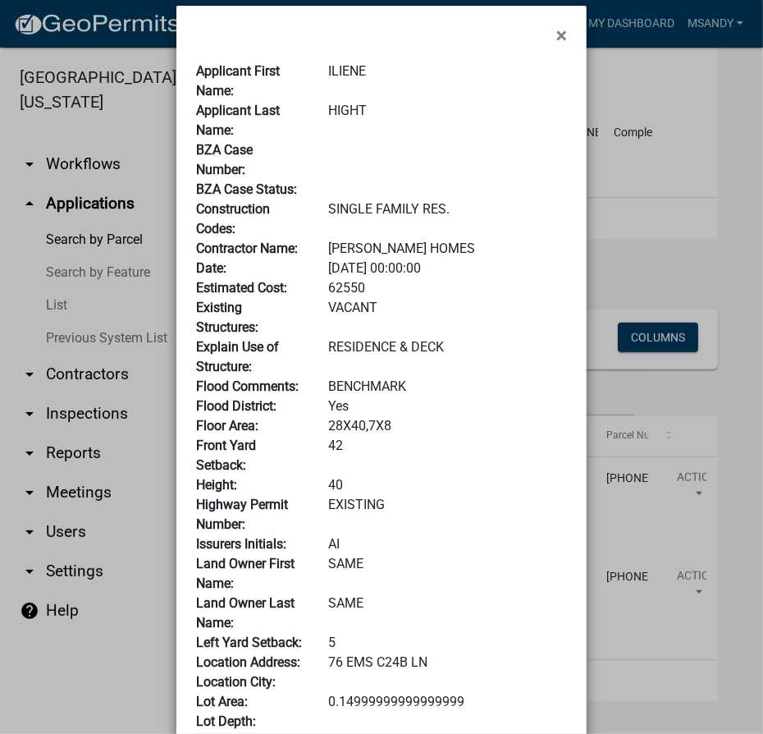
scroll to position [0, 0]
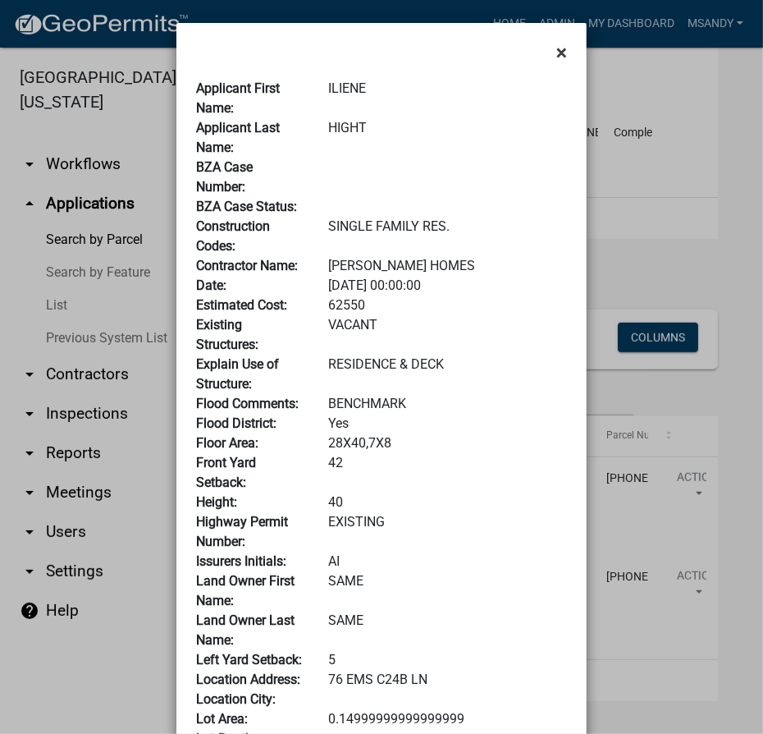
click at [556, 56] on span "×" at bounding box center [561, 52] width 11 height 23
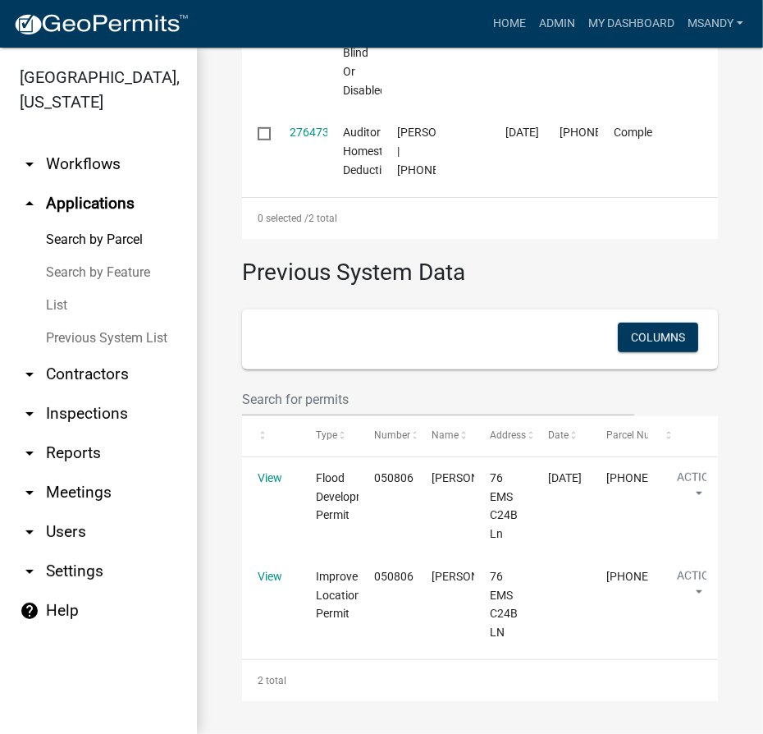
click at [89, 377] on link "arrow_drop_down Contractors" at bounding box center [98, 374] width 197 height 39
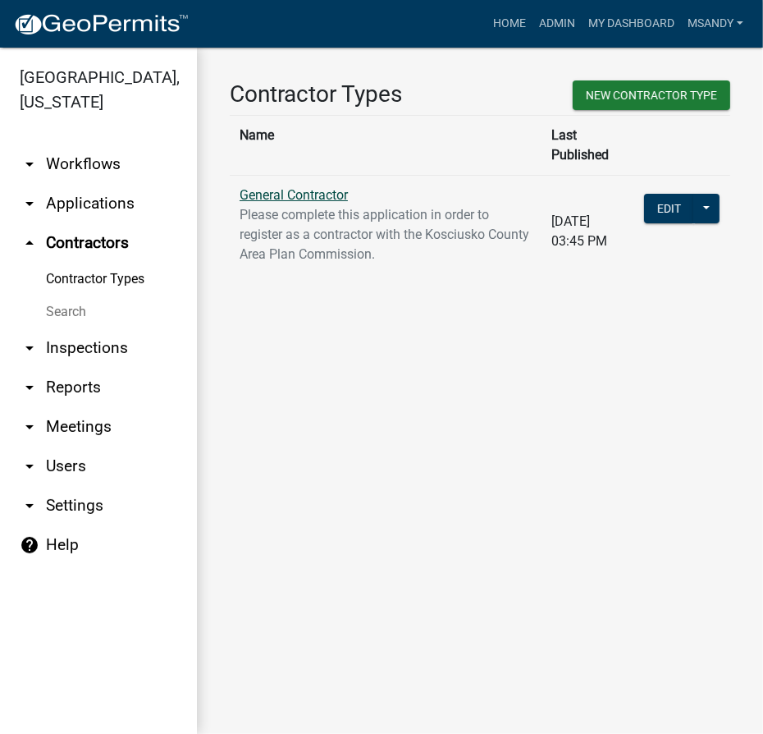
click at [265, 187] on link "General Contractor" at bounding box center [294, 195] width 108 height 16
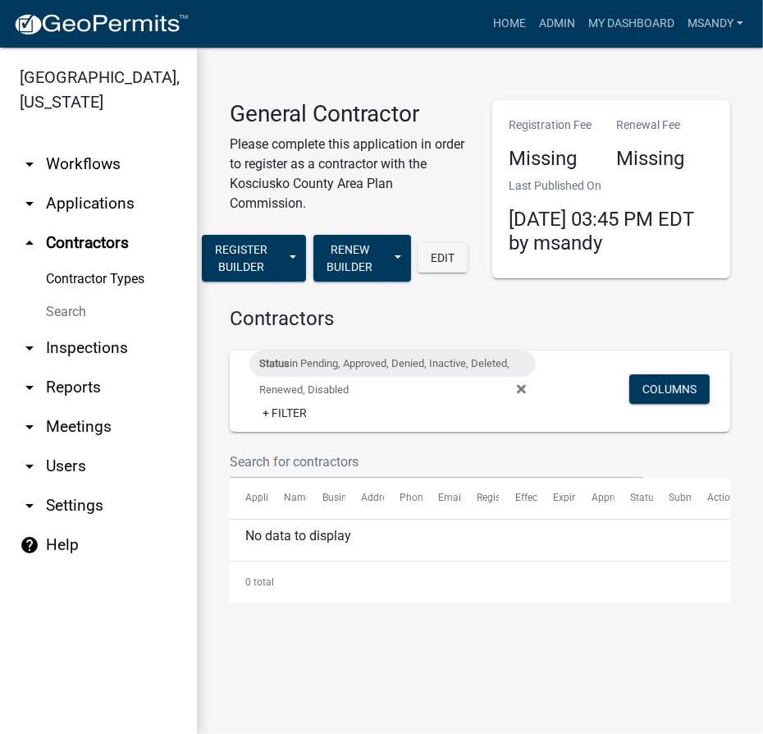
select select "3: 100"
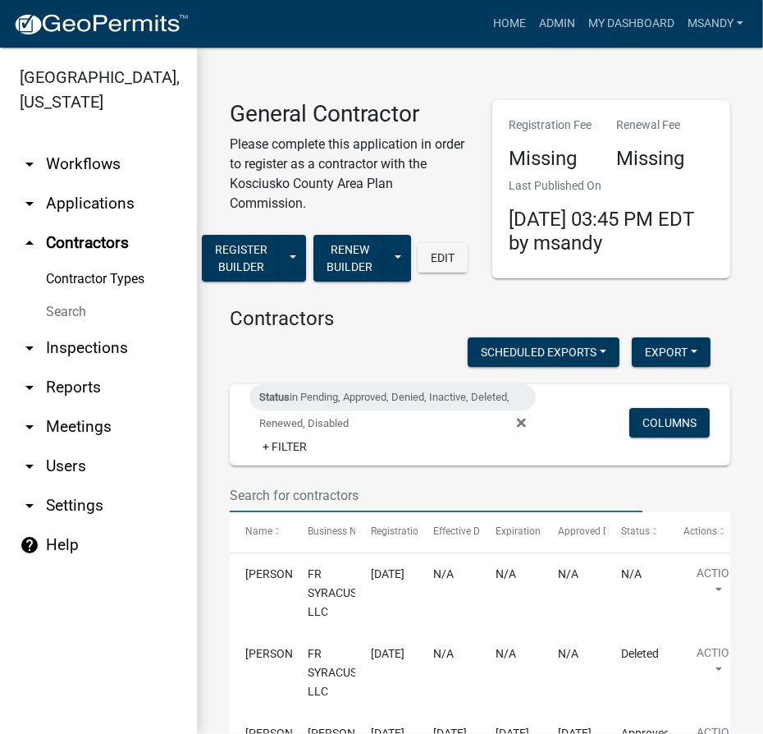
click at [323, 494] on input "text" at bounding box center [436, 495] width 413 height 34
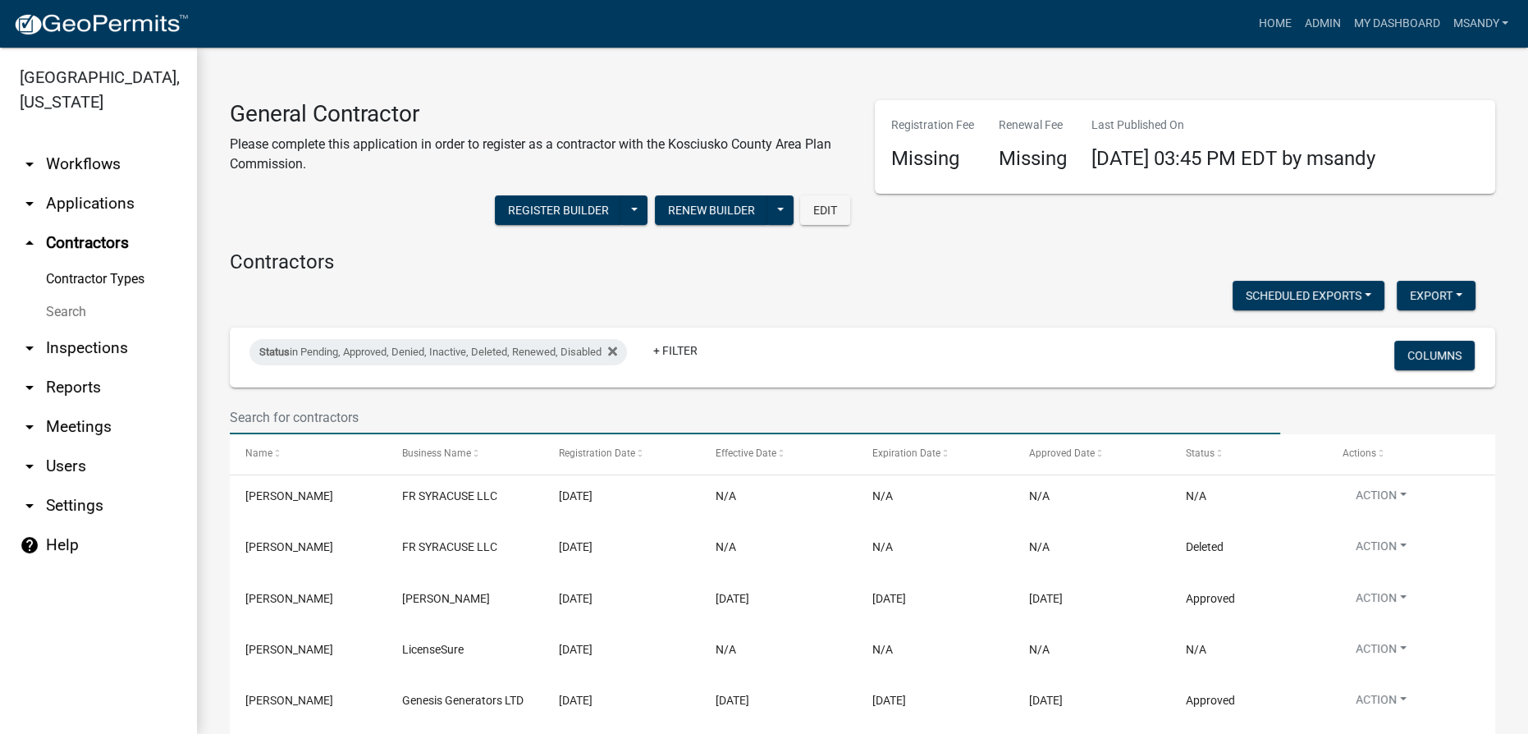
click at [459, 418] on input "text" at bounding box center [755, 417] width 1050 height 34
click at [389, 414] on input "text" at bounding box center [755, 417] width 1050 height 34
click at [378, 426] on input "text" at bounding box center [755, 417] width 1050 height 34
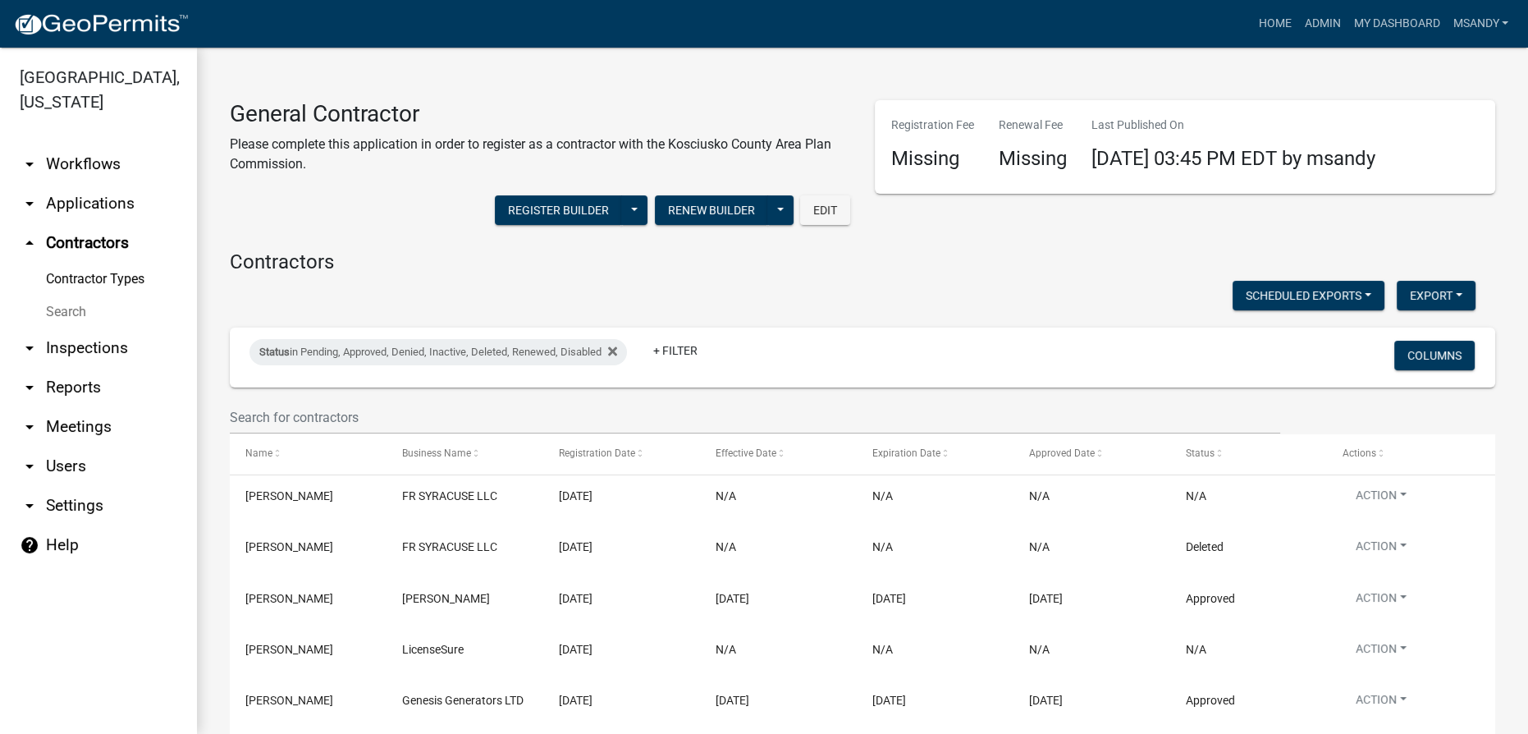
click at [92, 204] on link "arrow_drop_down Applications" at bounding box center [98, 203] width 197 height 39
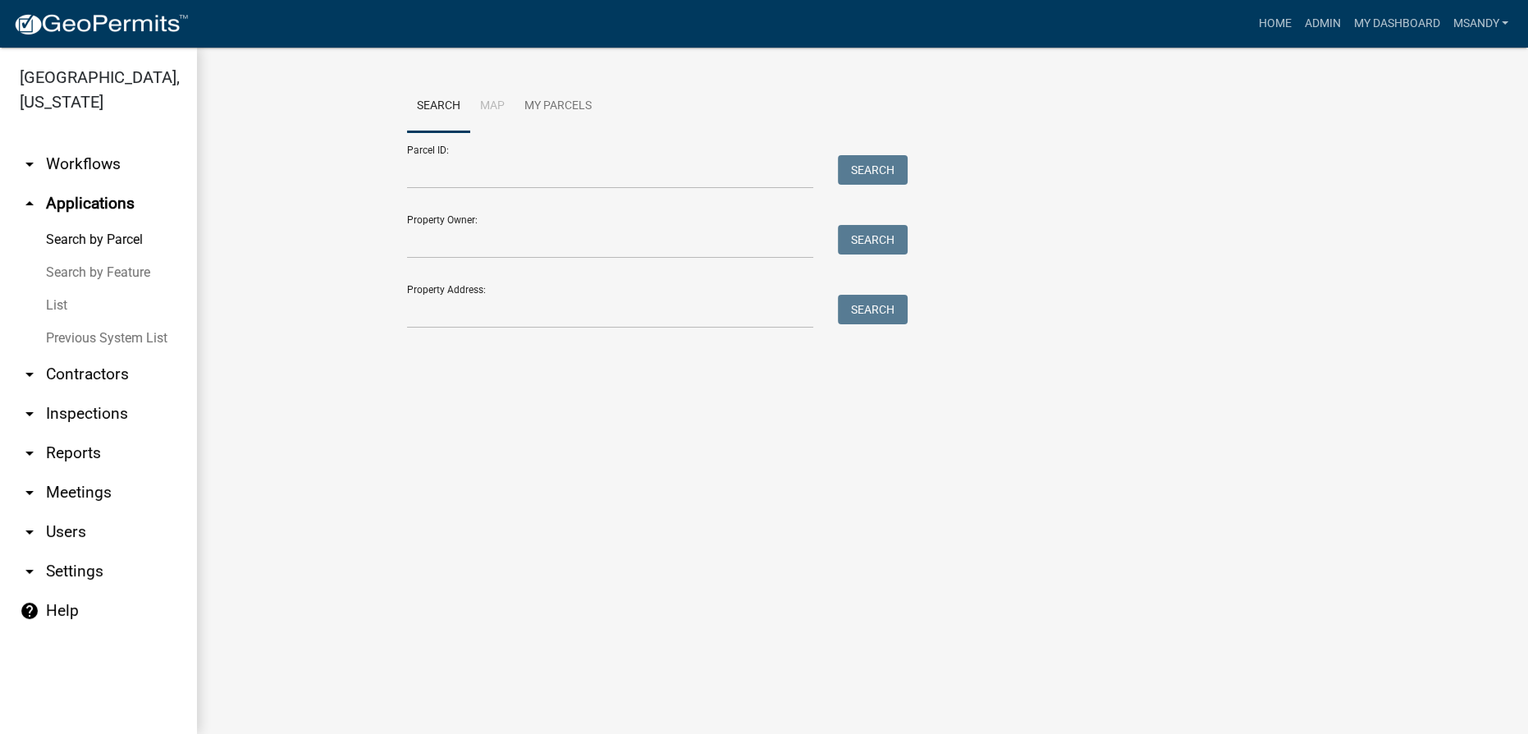
click at [57, 299] on link "List" at bounding box center [98, 305] width 197 height 33
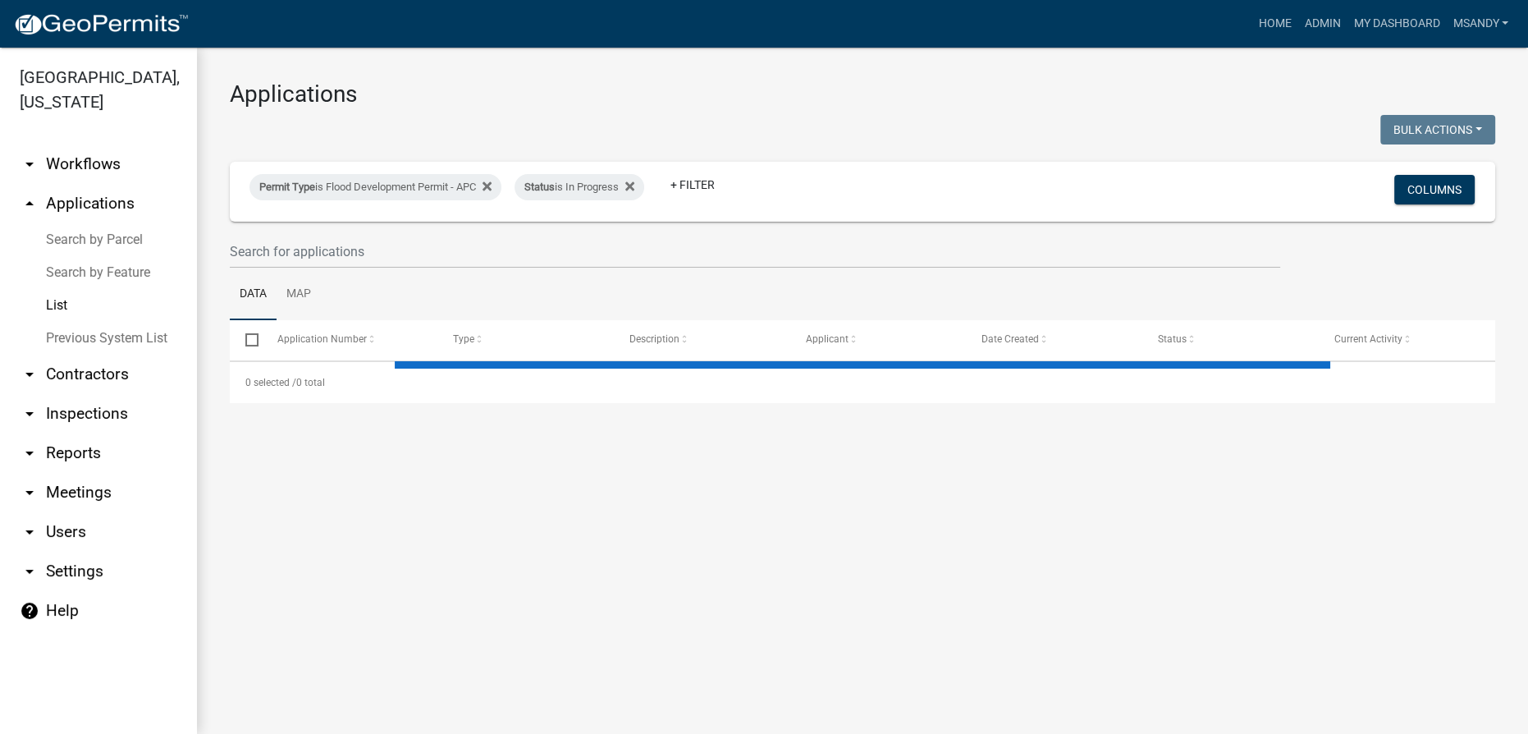
select select "3: 100"
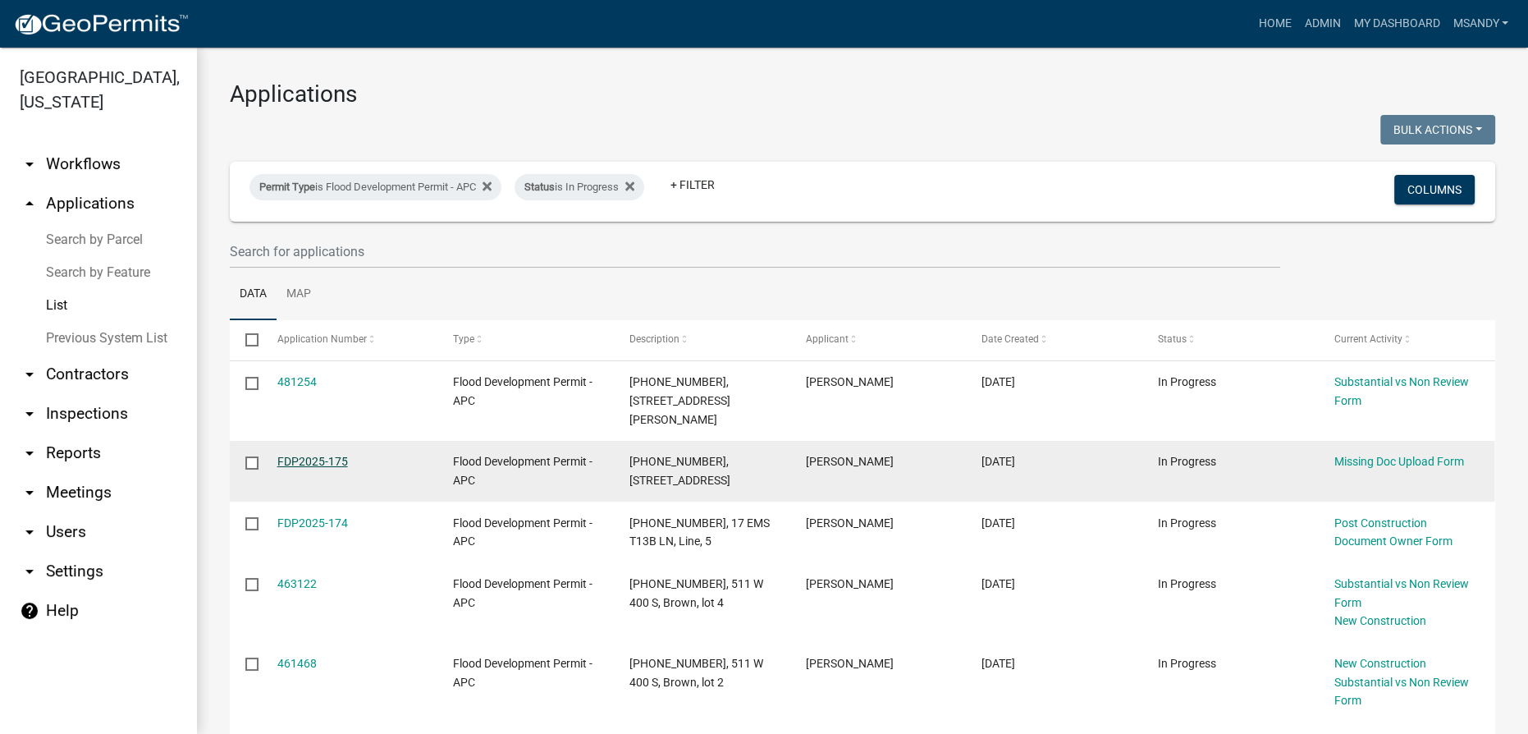
click at [317, 455] on link "FDP2025-175" at bounding box center [312, 461] width 71 height 13
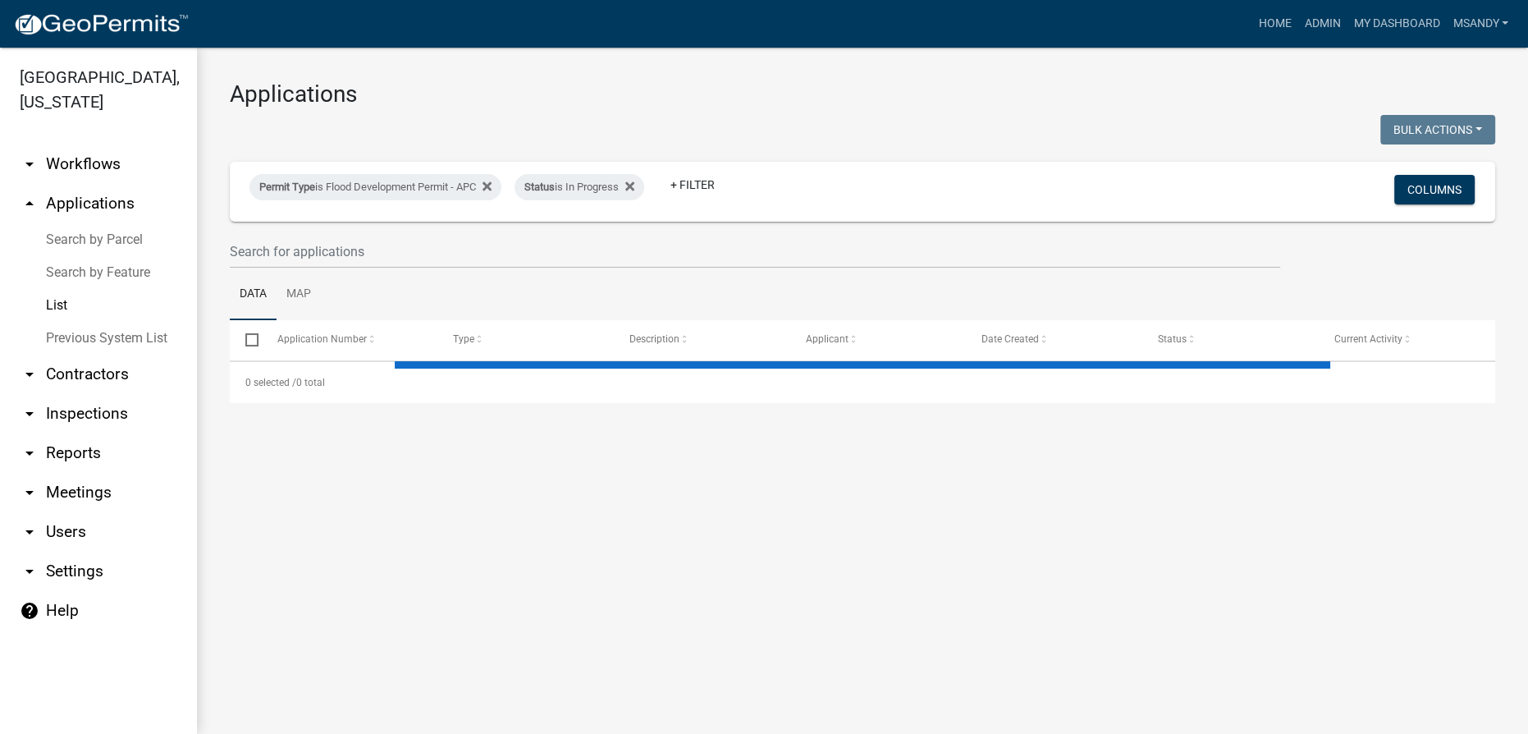
select select "3: 100"
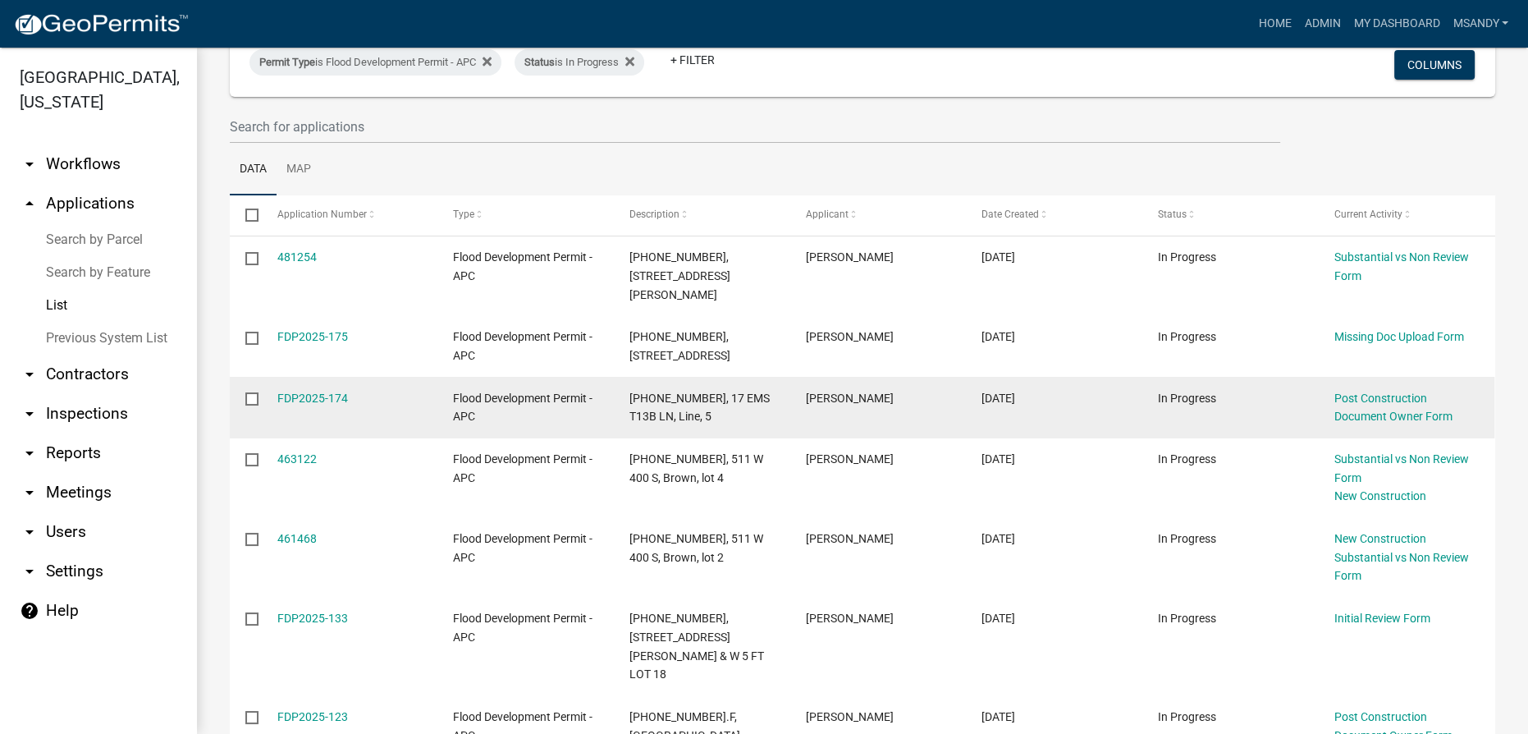
scroll to position [149, 0]
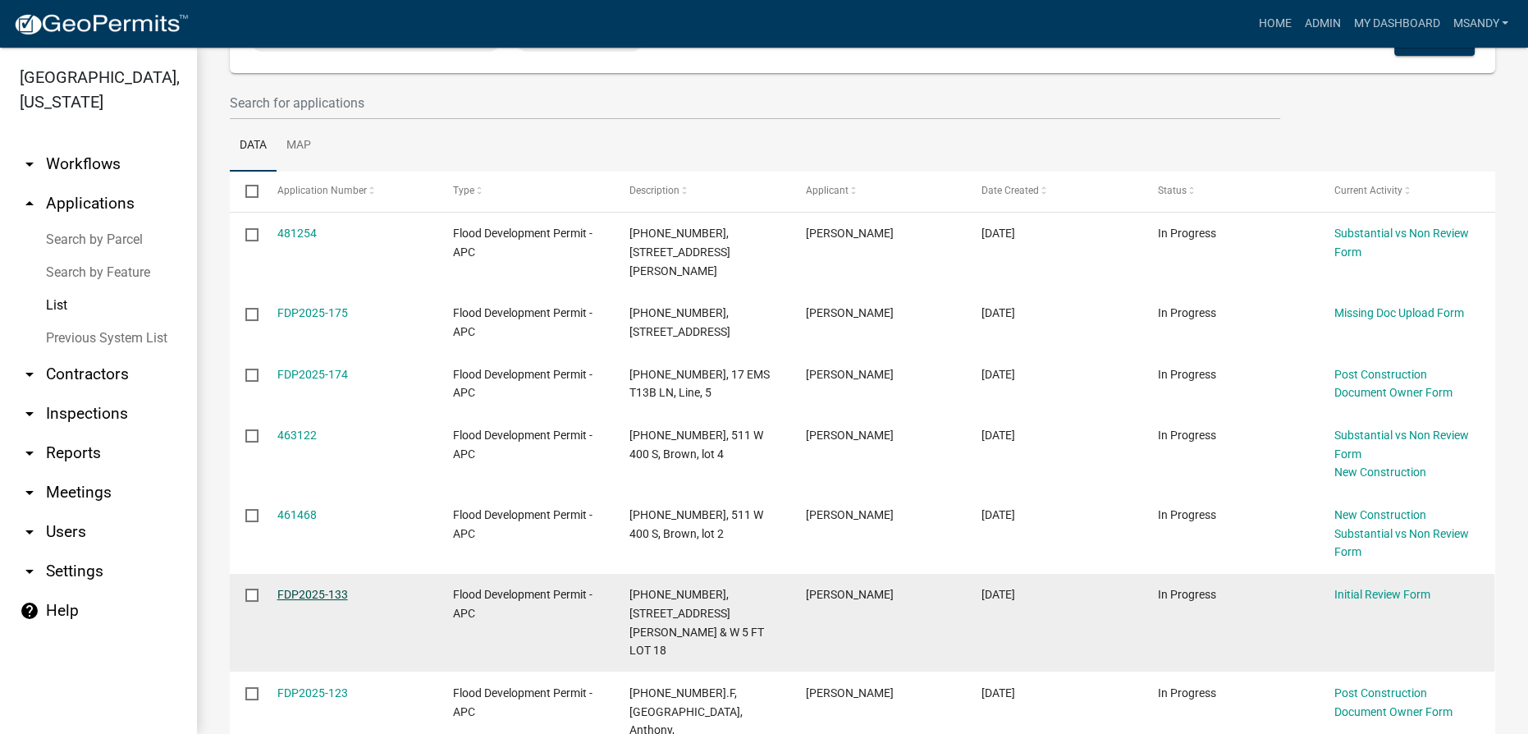
click at [313, 598] on link "FDP2025-133" at bounding box center [312, 594] width 71 height 13
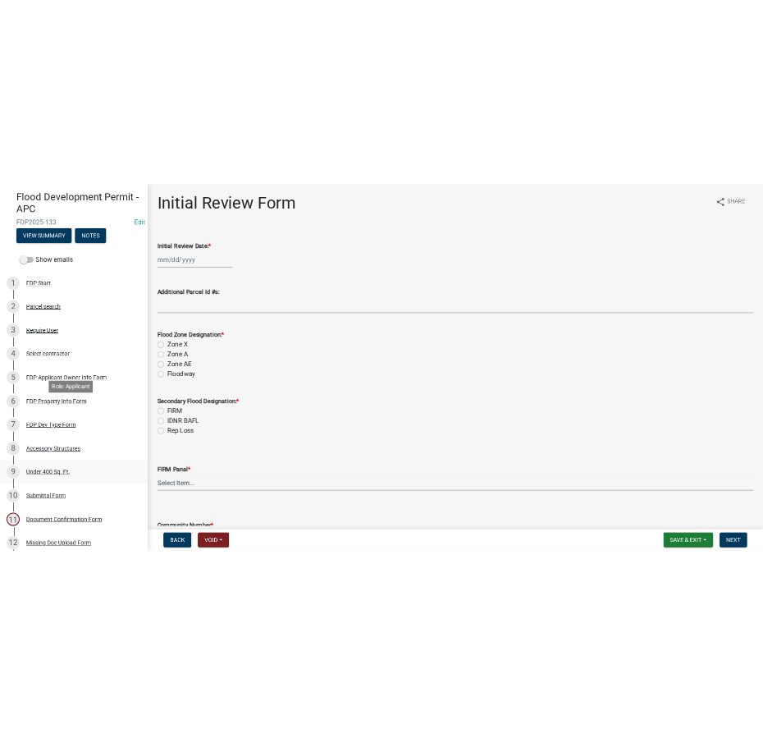
scroll to position [188, 0]
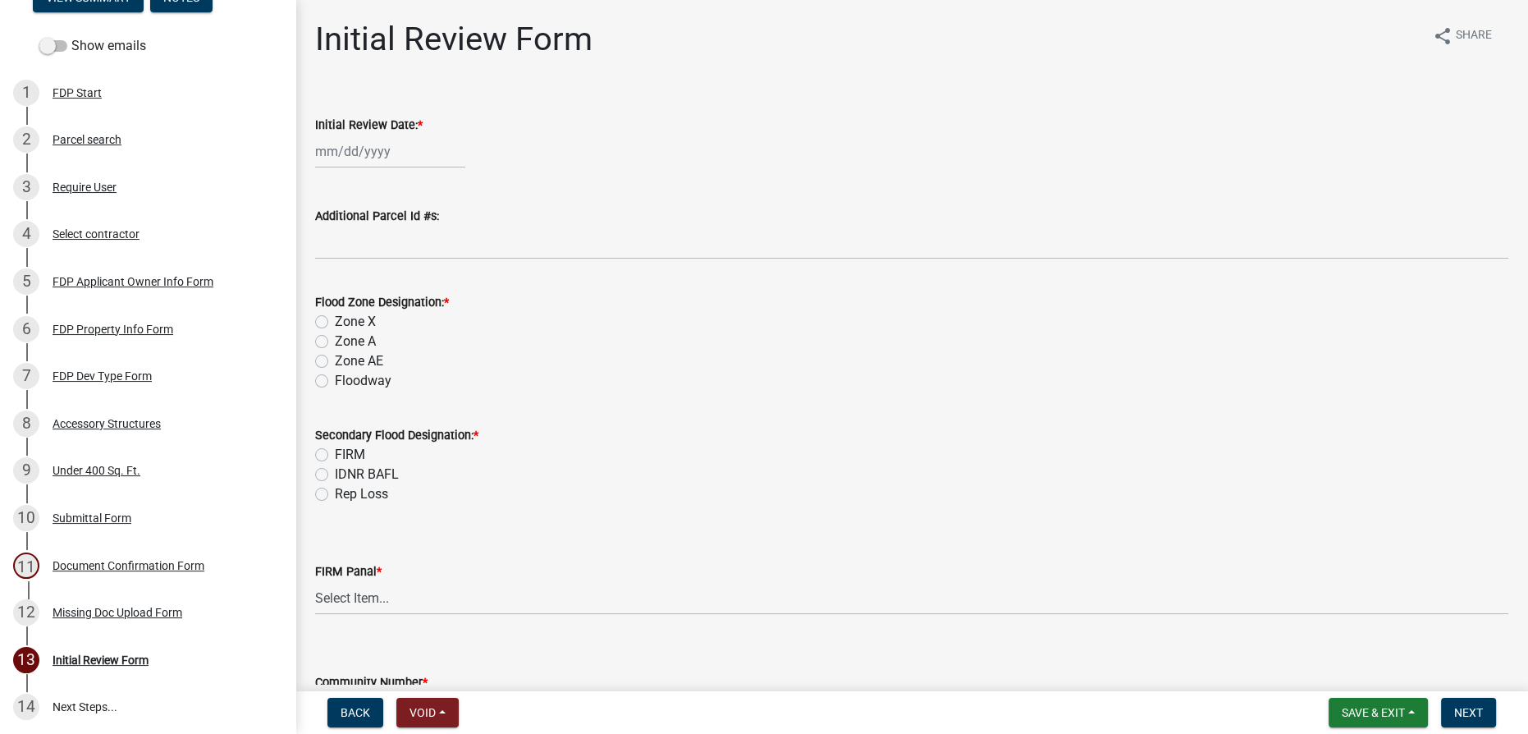
select select "9"
select select "2025"
click at [368, 158] on div "[PERSON_NAME] Feb Mar Apr [PERSON_NAME][DATE] Oct Nov [DATE] 1526 1527 1528 152…" at bounding box center [390, 152] width 150 height 34
click at [332, 318] on div "22" at bounding box center [331, 317] width 26 height 26
type input "[DATE]"
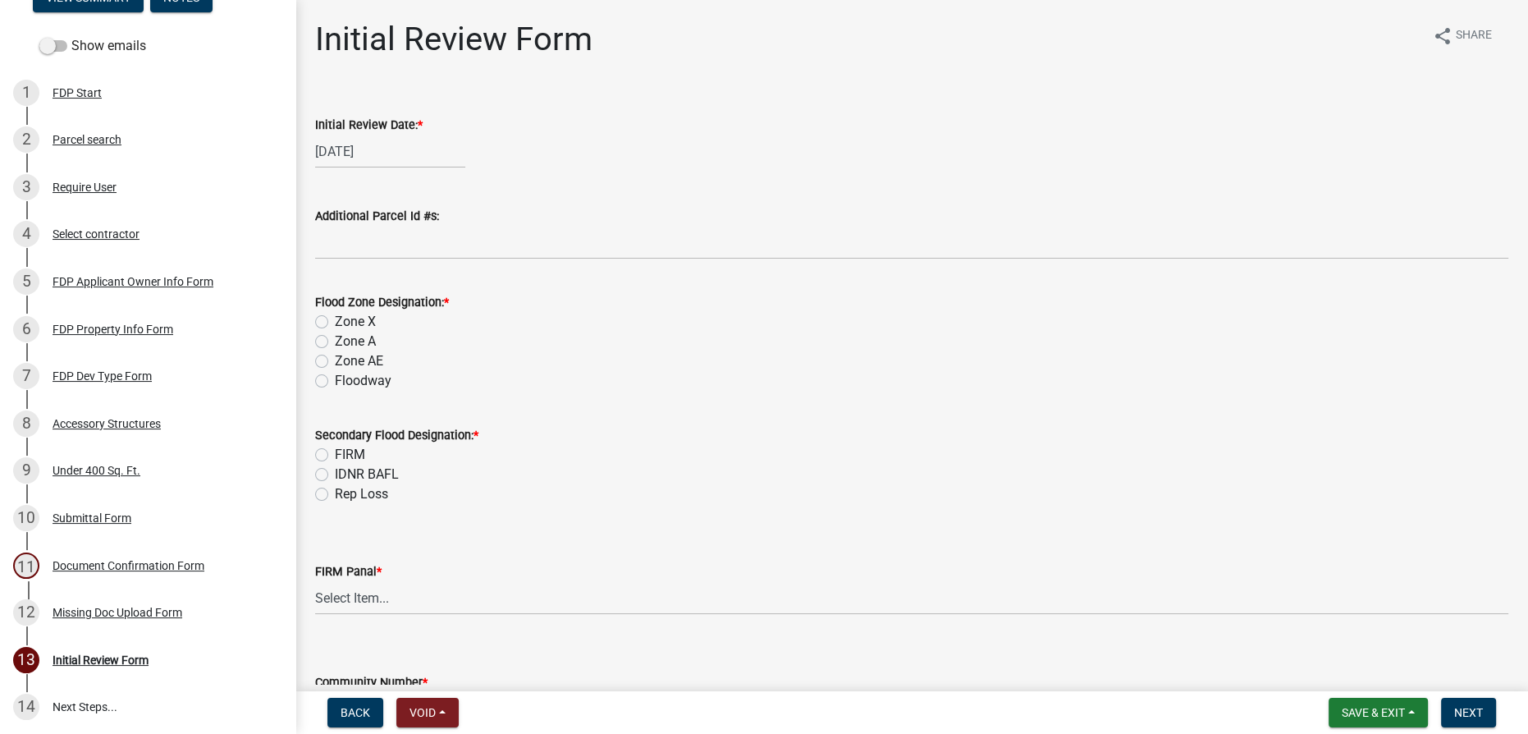
click at [335, 361] on label "Zone AE" at bounding box center [359, 361] width 48 height 20
click at [335, 361] on input "Zone AE" at bounding box center [340, 356] width 11 height 11
radio input "true"
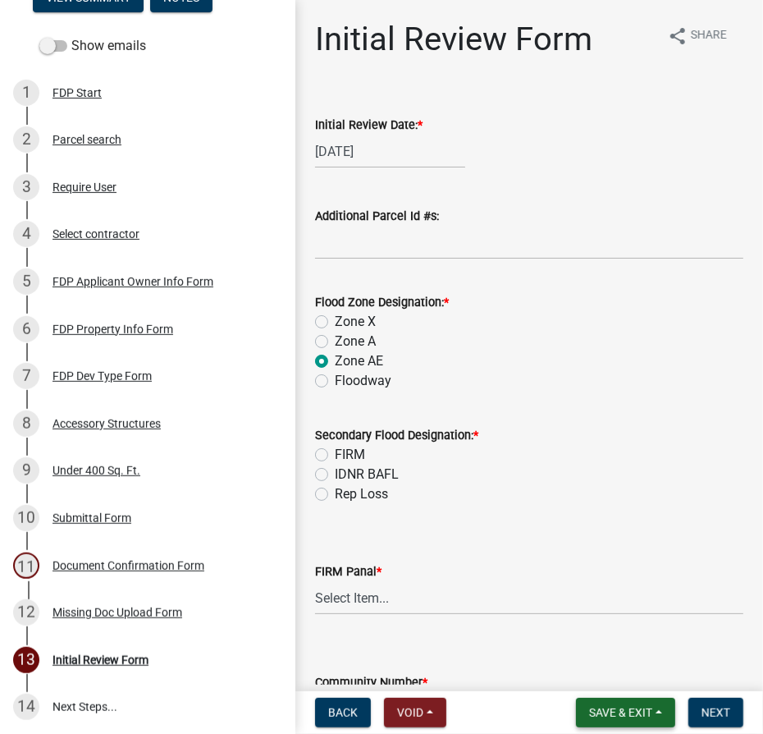
drag, startPoint x: 651, startPoint y: 704, endPoint x: 643, endPoint y: 697, distance: 11.0
click at [645, 706] on span "Save & Exit" at bounding box center [620, 712] width 63 height 13
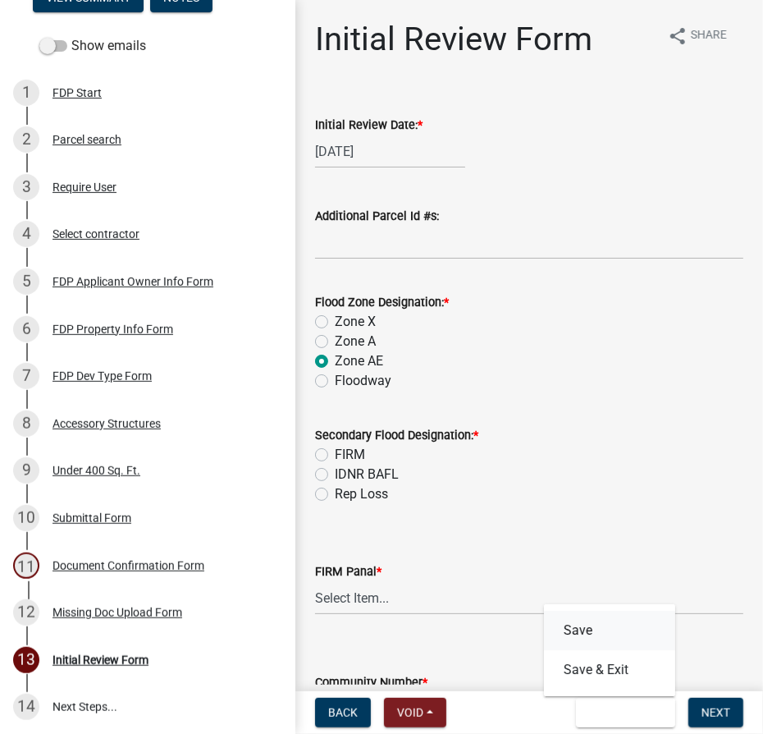
click at [579, 627] on button "Save" at bounding box center [609, 630] width 131 height 39
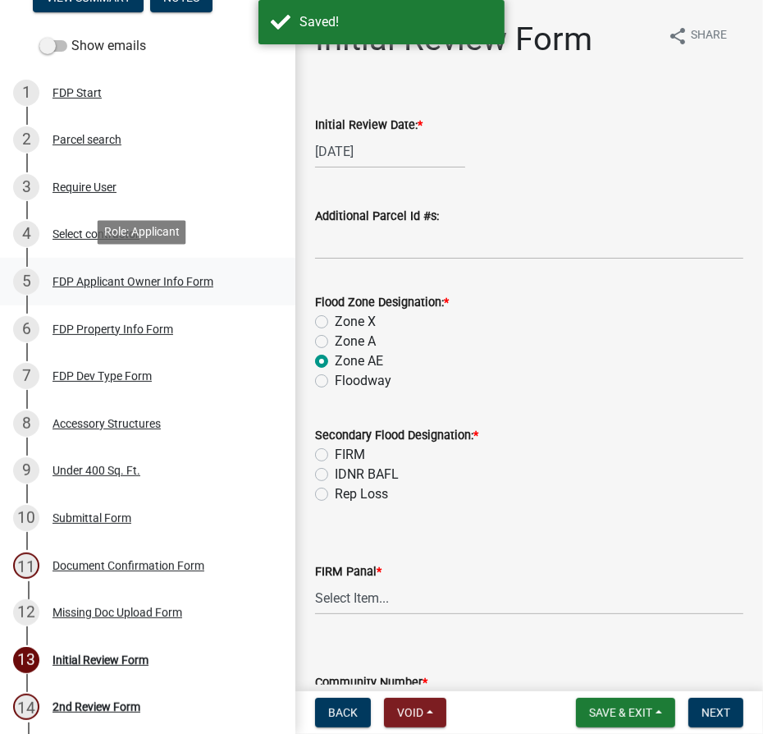
click at [126, 277] on div "FDP Applicant Owner Info Form" at bounding box center [133, 281] width 161 height 11
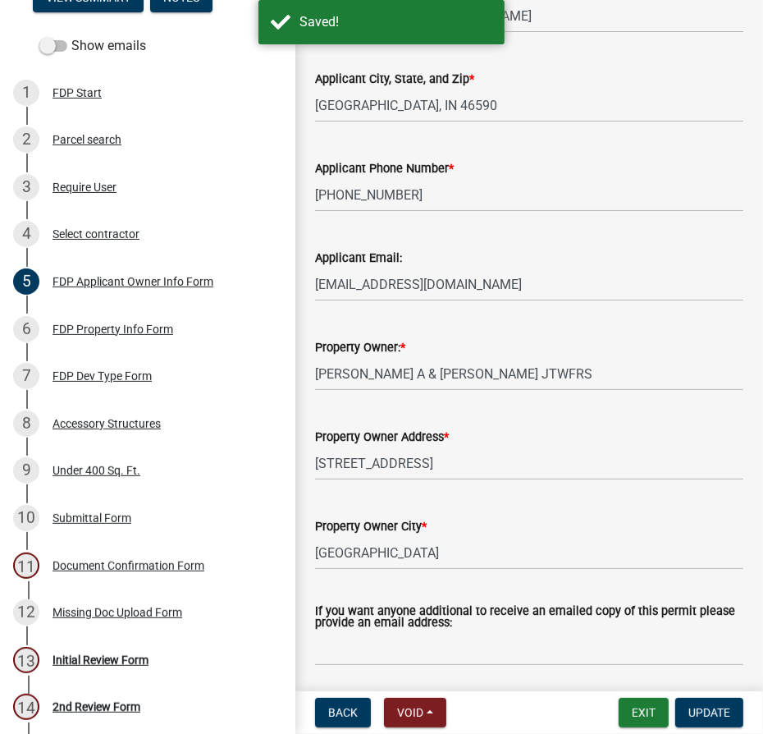
scroll to position [589, 0]
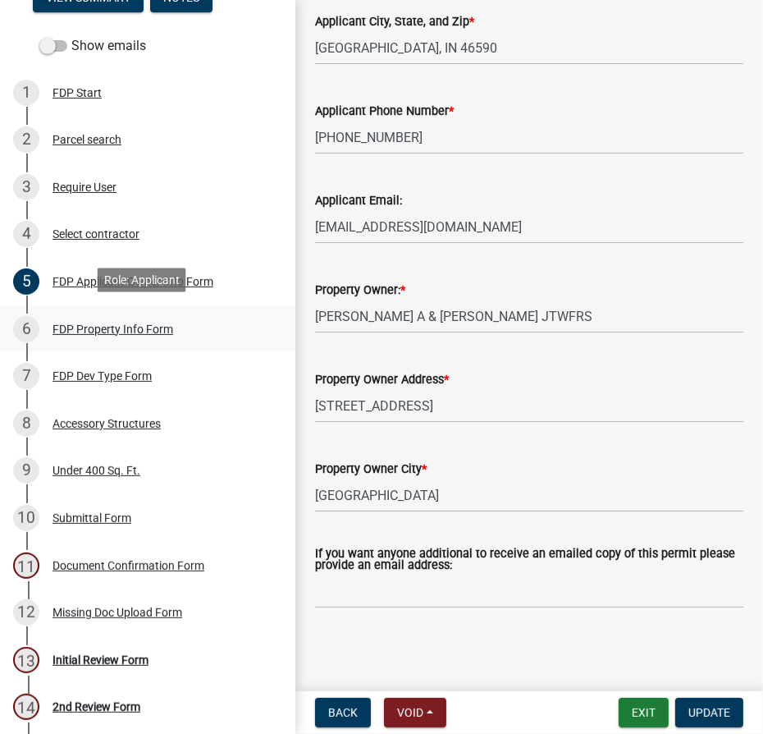
click at [114, 330] on div "FDP Property Info Form" at bounding box center [113, 328] width 121 height 11
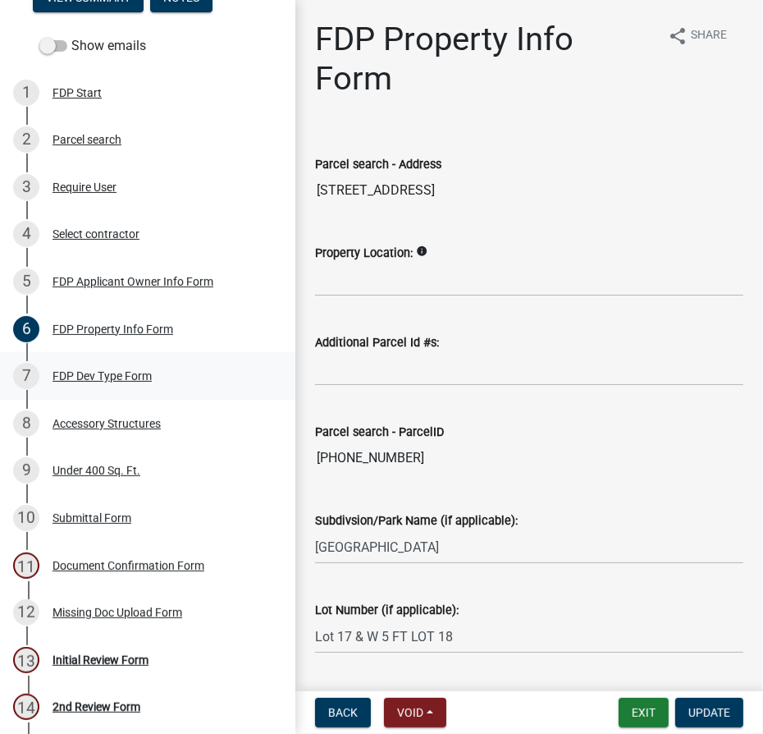
click at [133, 377] on div "FDP Dev Type Form" at bounding box center [102, 375] width 99 height 11
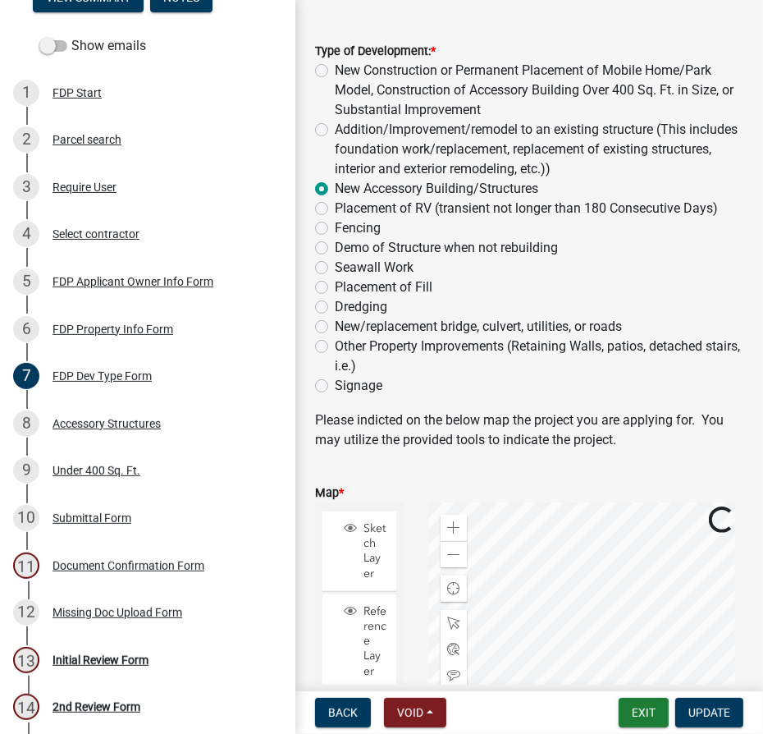
scroll to position [223, 0]
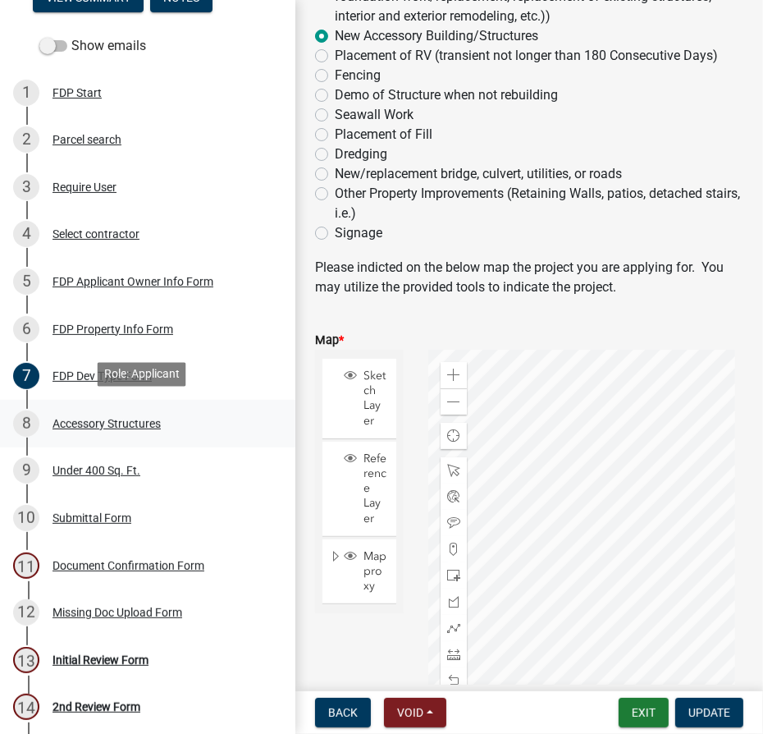
click at [94, 418] on div "Accessory Structures" at bounding box center [107, 423] width 108 height 11
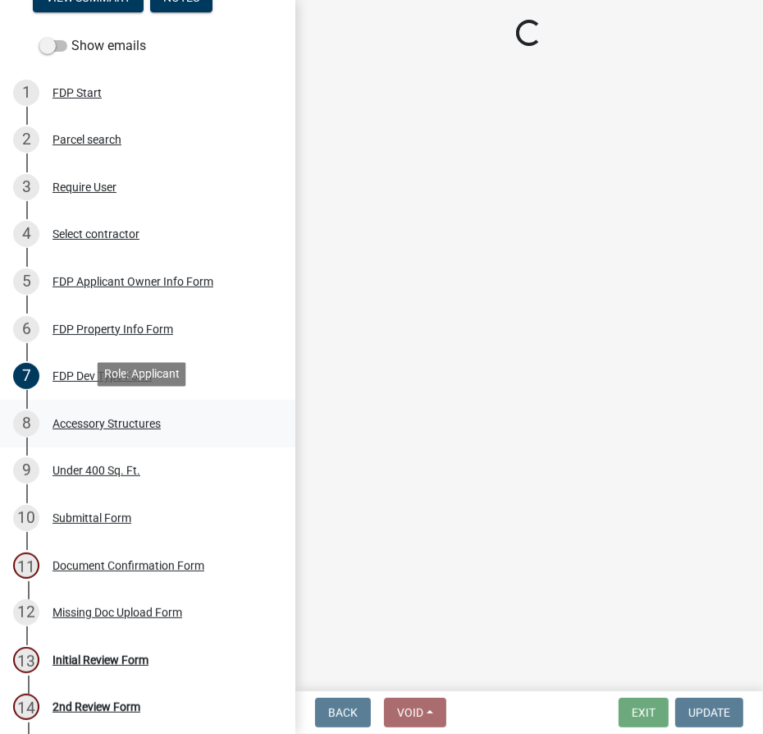
scroll to position [0, 0]
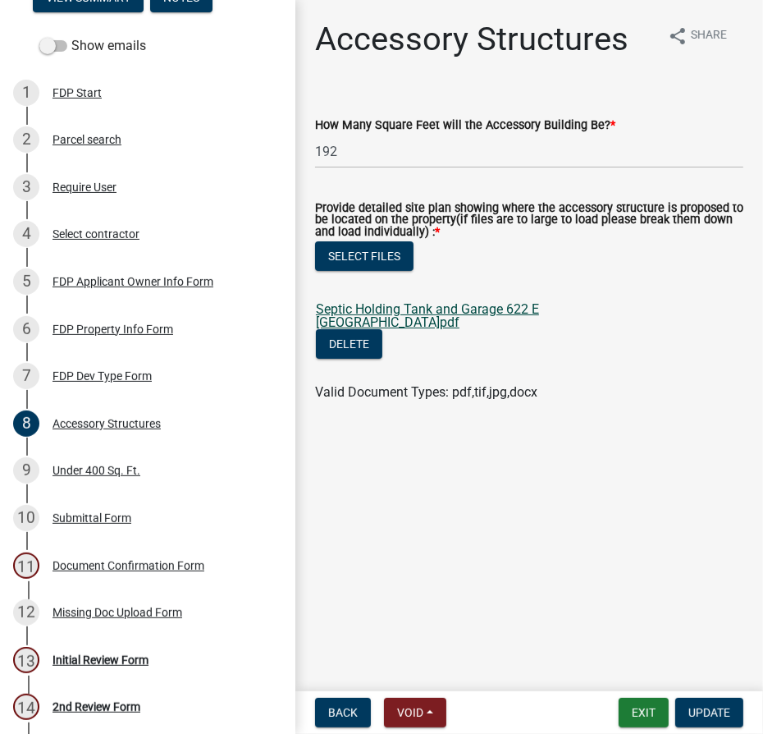
click at [491, 309] on link "Septic Holding Tank and Garage 622 E [GEOGRAPHIC_DATA]pdf" at bounding box center [427, 315] width 223 height 29
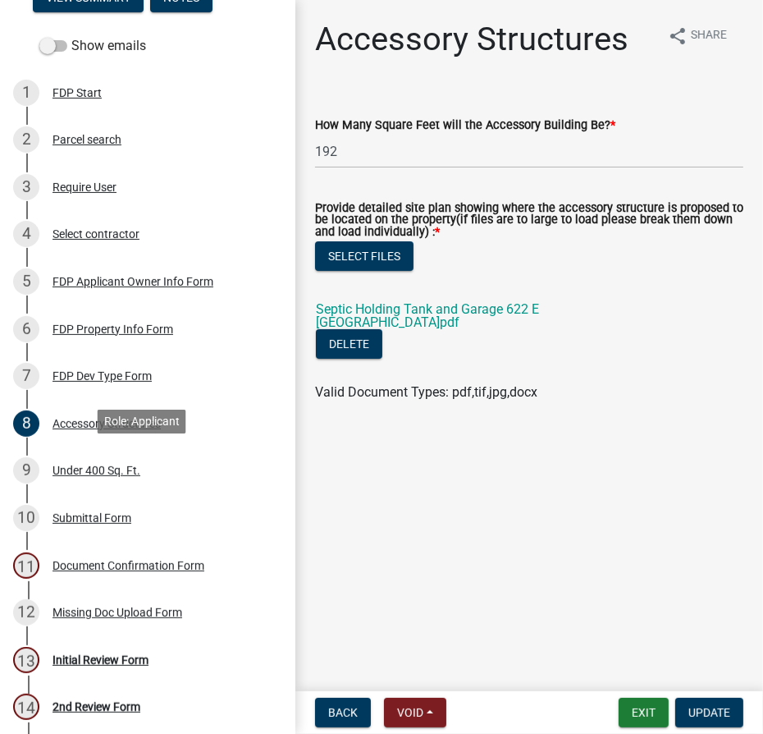
click at [101, 459] on div "9 Under 400 Sq. Ft." at bounding box center [141, 470] width 256 height 26
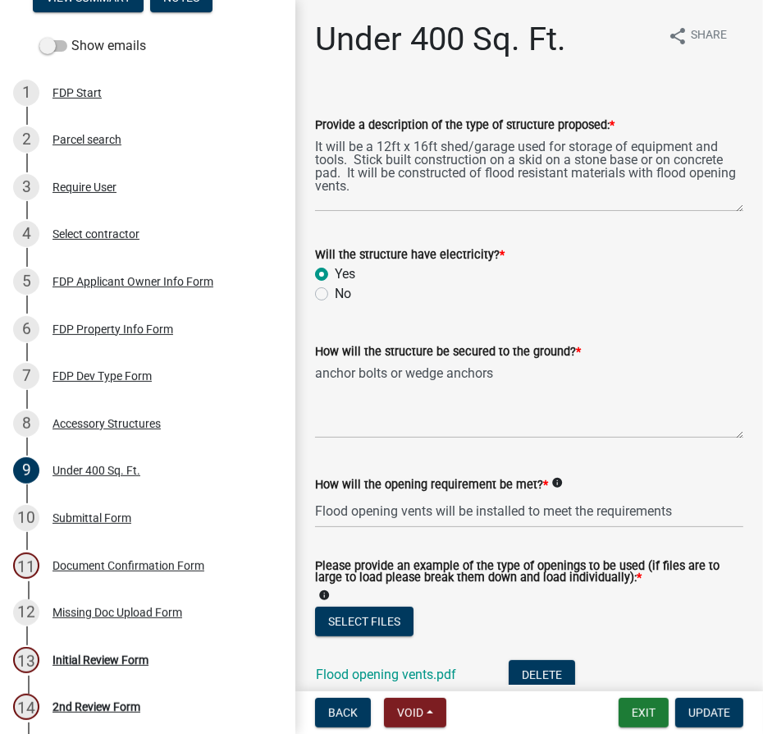
scroll to position [74, 0]
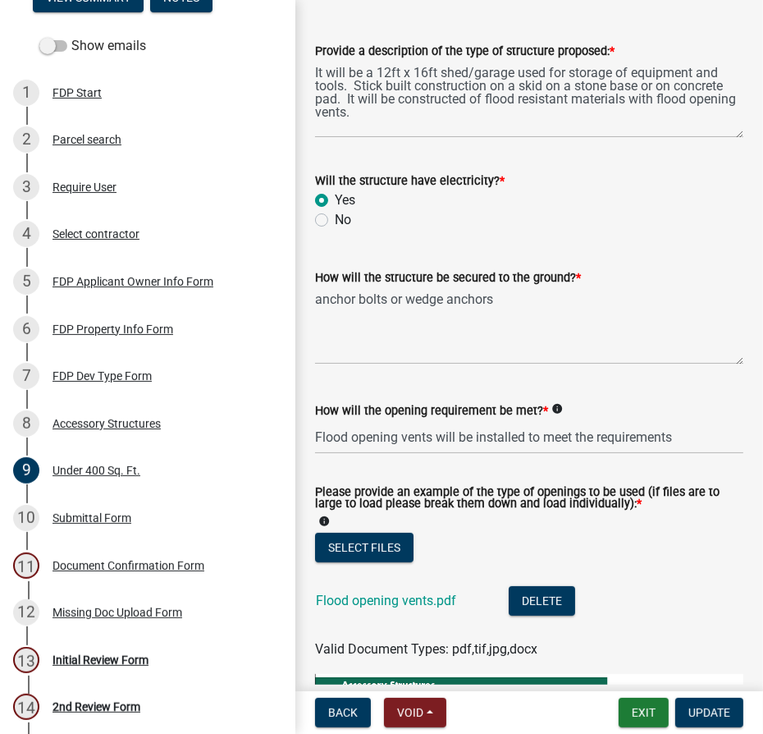
click at [393, 608] on div "Flood opening vents.pdf" at bounding box center [399, 603] width 167 height 34
click at [393, 599] on link "Flood opening vents.pdf" at bounding box center [386, 600] width 140 height 16
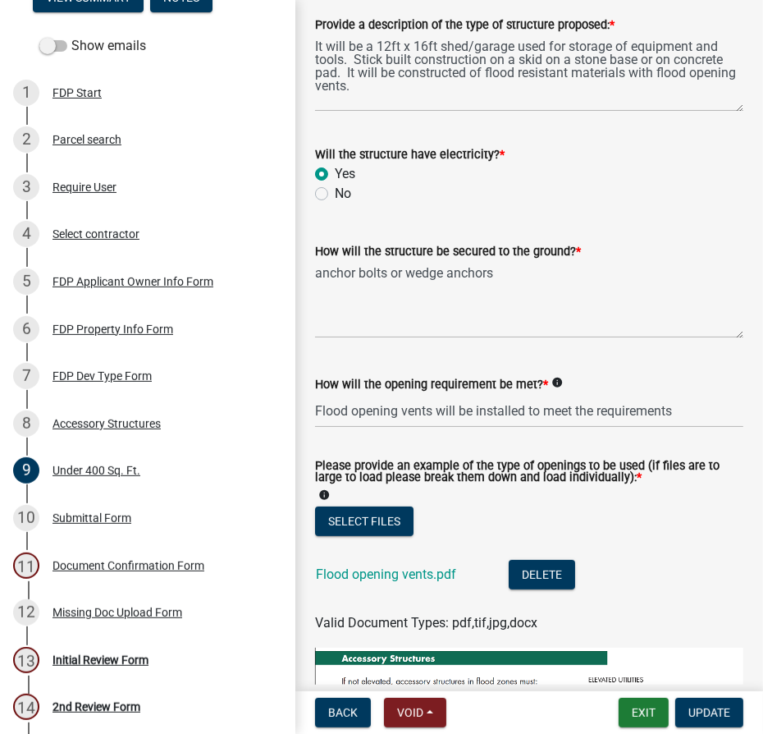
scroll to position [69, 0]
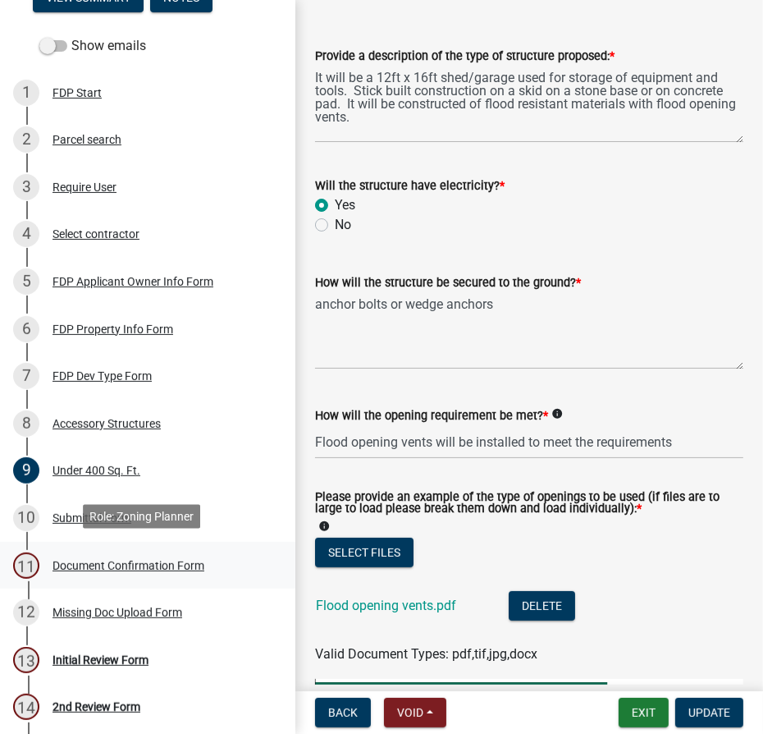
click at [121, 560] on div "Document Confirmation Form" at bounding box center [129, 565] width 152 height 11
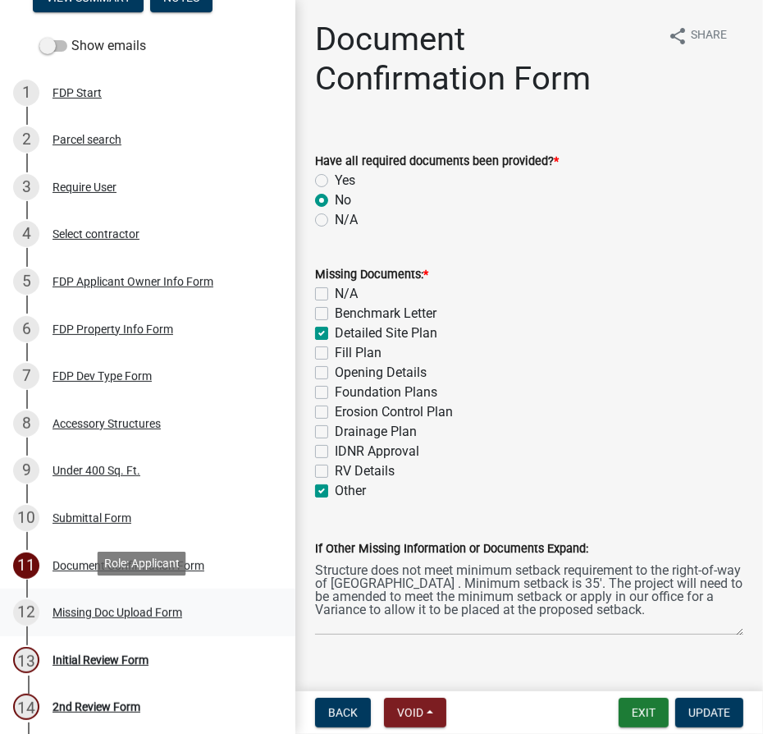
click at [73, 606] on div "Missing Doc Upload Form" at bounding box center [118, 611] width 130 height 11
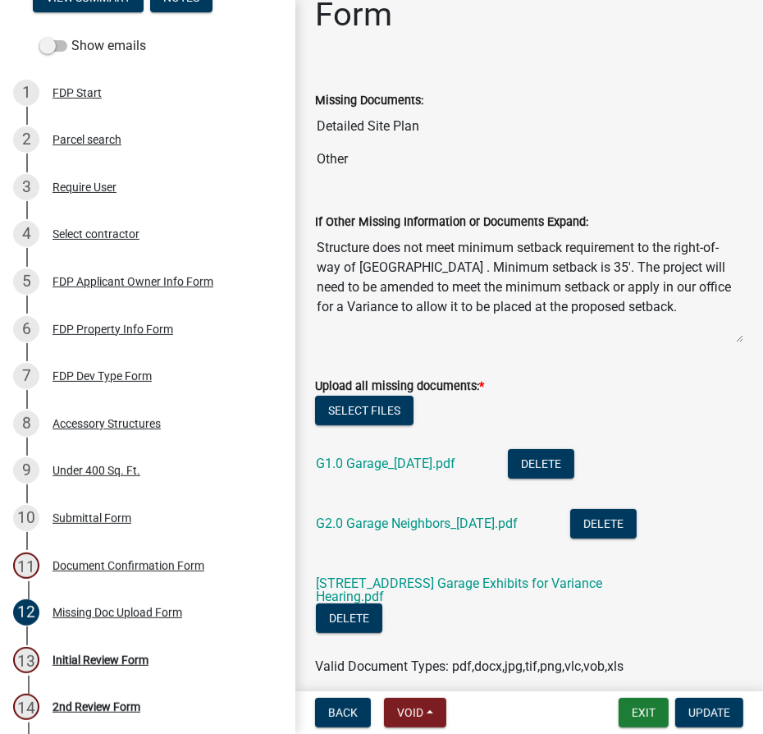
scroll to position [149, 0]
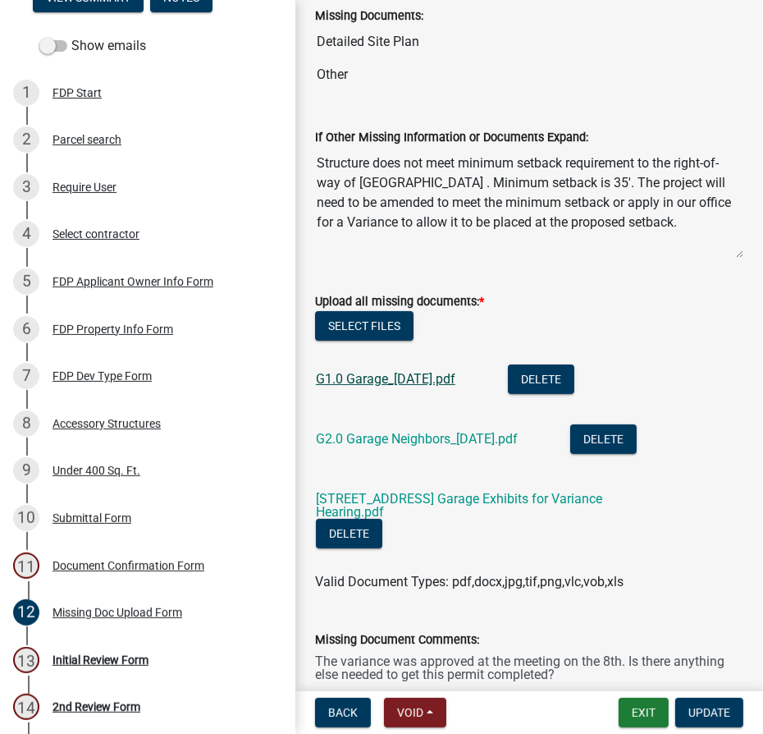
click at [394, 371] on link "G1.0 Garage_[DATE].pdf" at bounding box center [386, 379] width 140 height 16
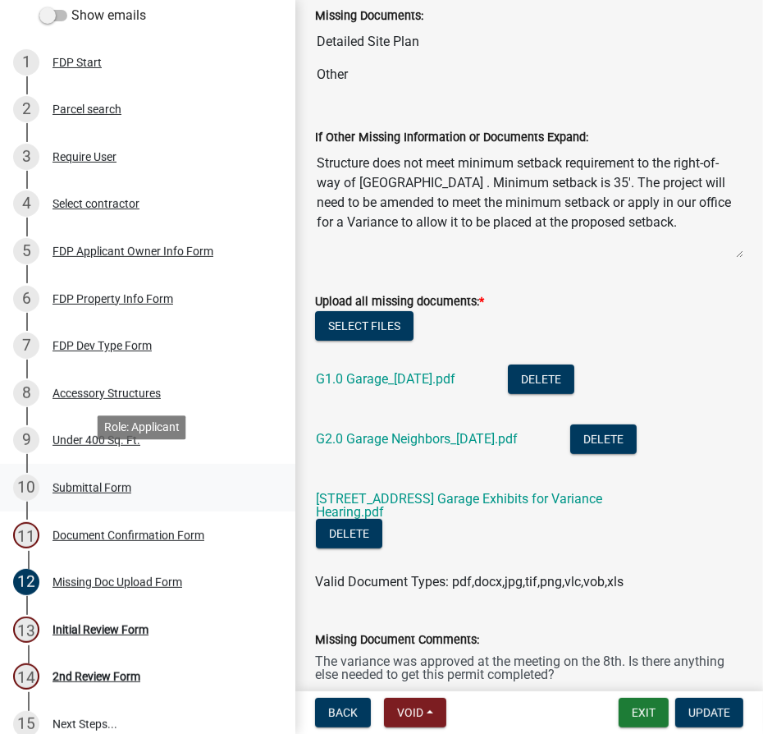
scroll to position [236, 0]
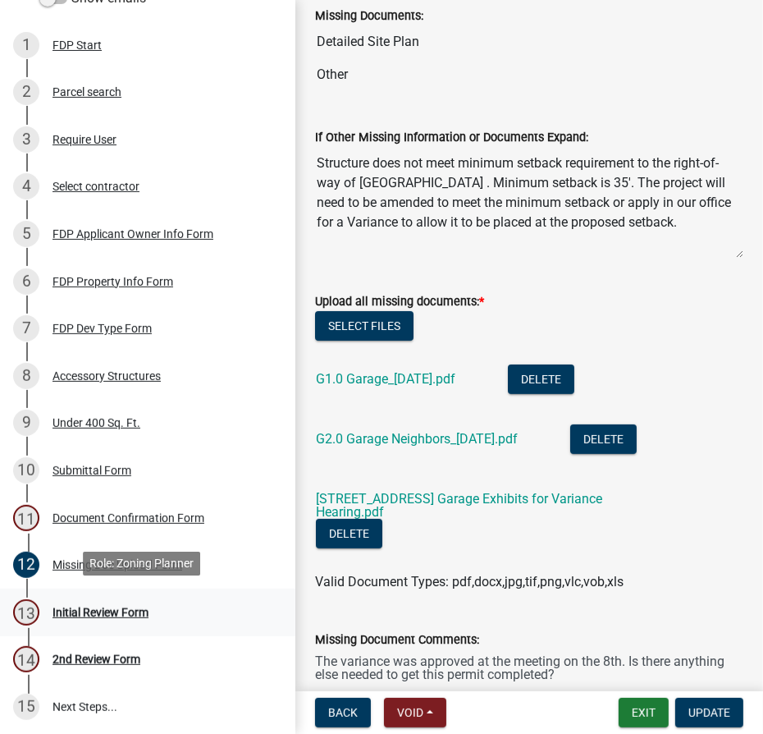
click at [92, 613] on div "Initial Review Form" at bounding box center [101, 611] width 96 height 11
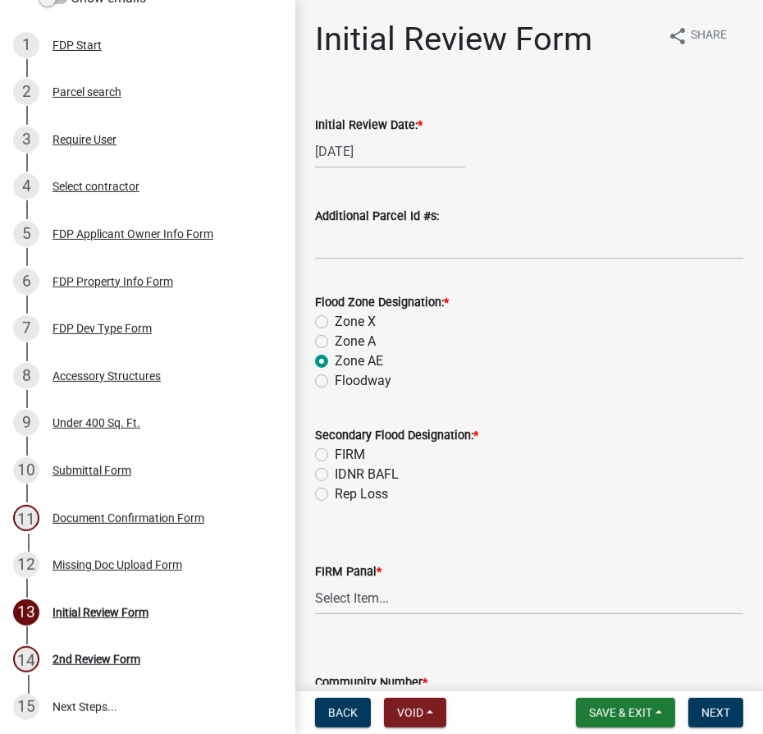
click at [335, 450] on label "FIRM" at bounding box center [350, 455] width 30 height 20
click at [335, 450] on input "FIRM" at bounding box center [340, 450] width 11 height 11
radio input "true"
click at [351, 597] on select "Select Item... 0020 0040 0045 0065 0067 0070 0086 0090 0095 0110 0120 0140 0145…" at bounding box center [529, 598] width 428 height 34
click at [315, 581] on select "Select Item... 0020 0040 0045 0065 0067 0070 0086 0090 0095 0110 0120 0140 0145…" at bounding box center [529, 598] width 428 height 34
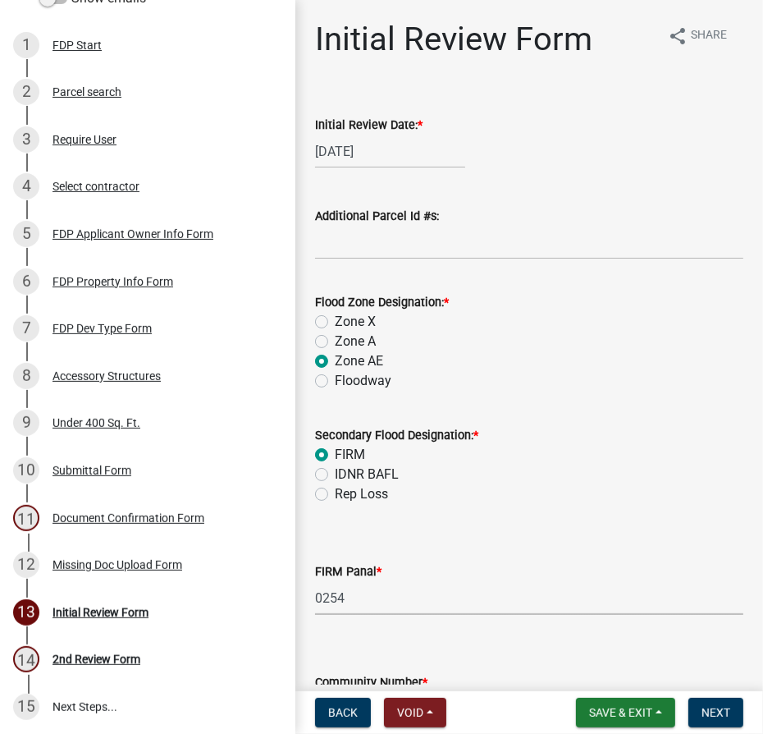
select select "5714093a-c228-4071-98fd-d06d93fdf21b"
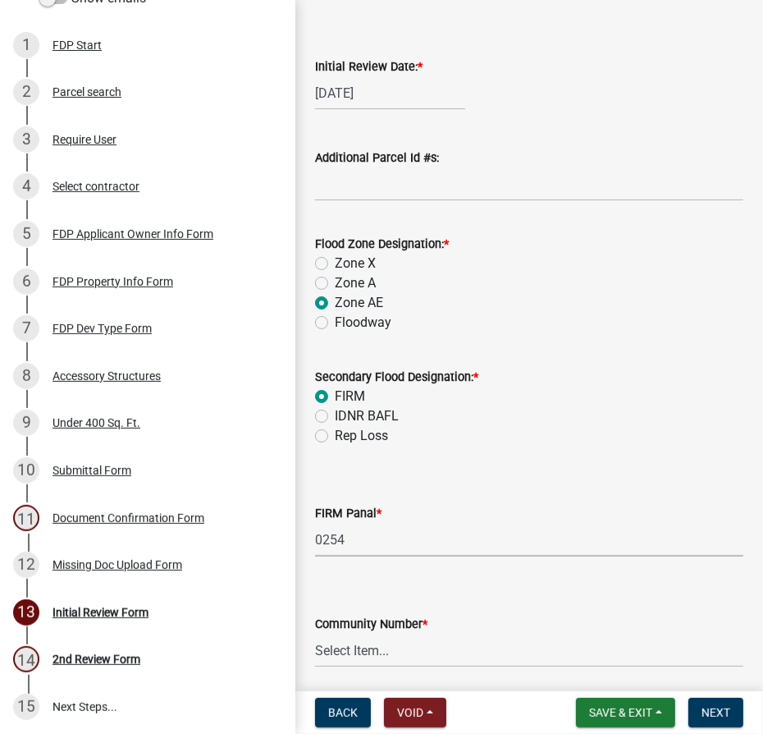
scroll to position [120, 0]
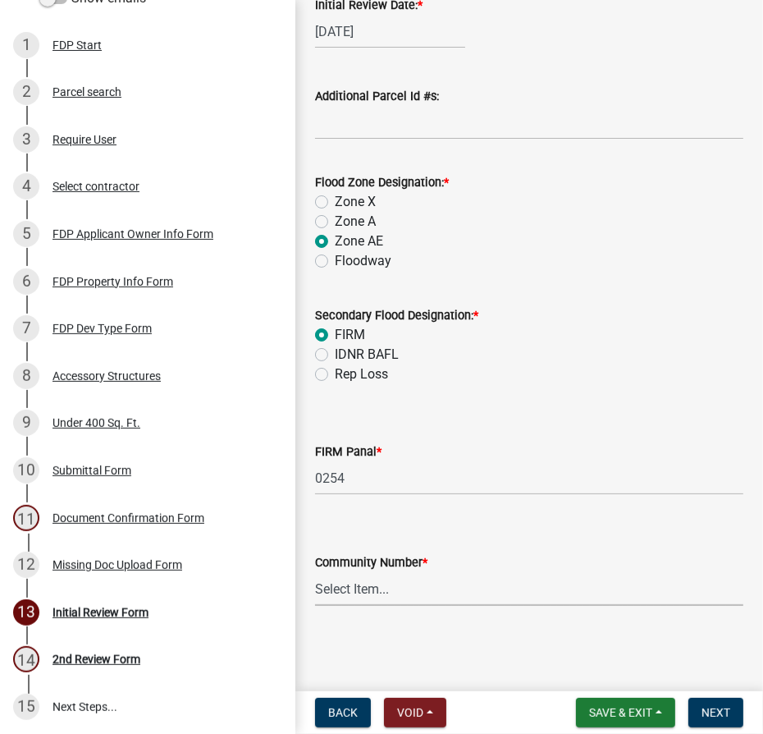
click at [453, 597] on select "Select Item... Kos Co - Unincop - 180121 Town of [GEOGRAPHIC_DATA] - 180382 Tow…" at bounding box center [529, 589] width 428 height 34
click at [315, 572] on select "Select Item... Kos Co - Unincop - 180121 Town of [GEOGRAPHIC_DATA] - 180382 Tow…" at bounding box center [529, 589] width 428 height 34
select select "1d0925c7-9c1e-4f6f-b7f6-1bc109fea0dc"
click at [741, 712] on button "Next" at bounding box center [716, 713] width 55 height 30
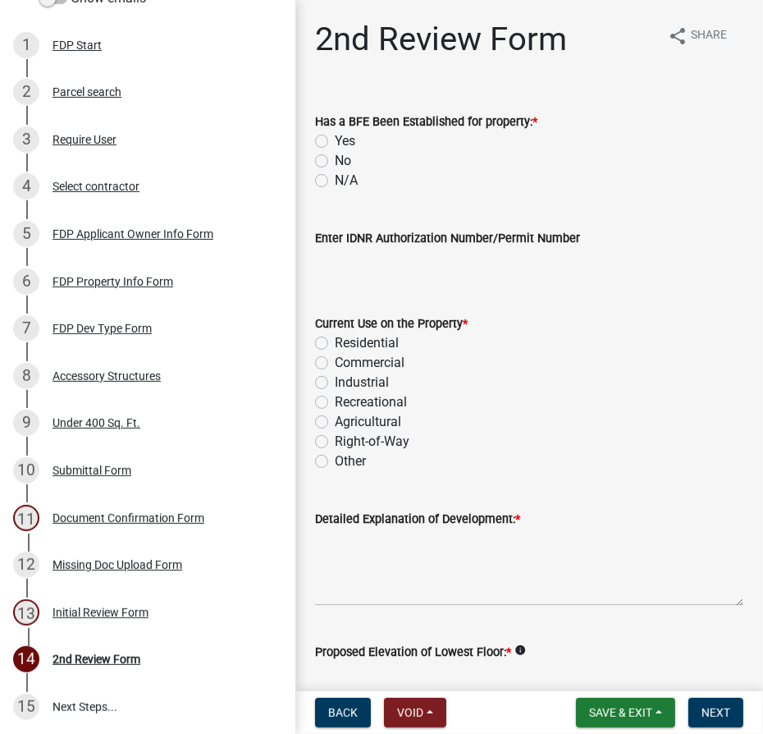
click at [335, 139] on label "Yes" at bounding box center [345, 141] width 21 height 20
click at [335, 139] on input "Yes" at bounding box center [340, 136] width 11 height 11
radio input "true"
click at [335, 347] on label "Residential" at bounding box center [367, 343] width 64 height 20
click at [335, 344] on input "Residential" at bounding box center [340, 338] width 11 height 11
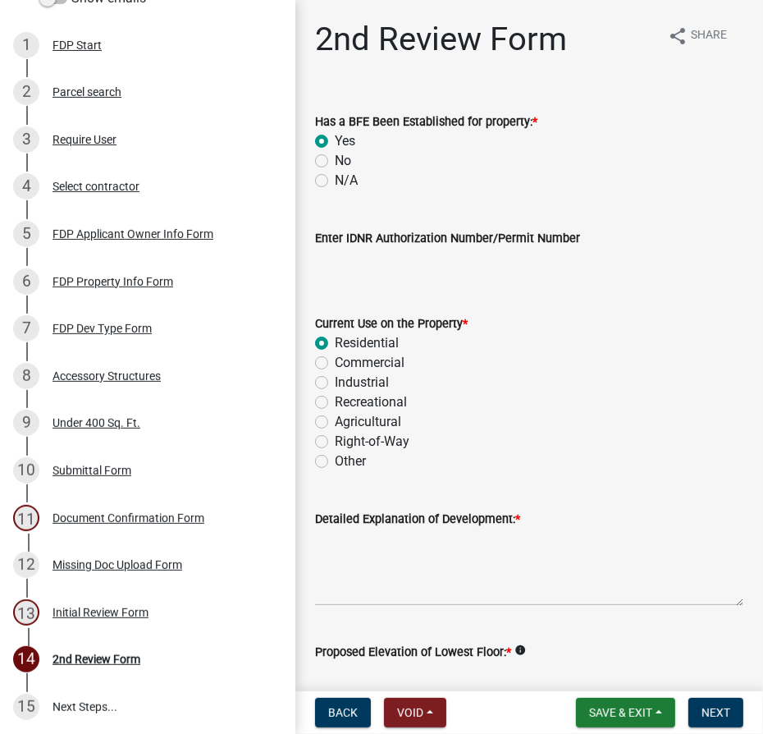
radio input "true"
click at [327, 533] on textarea "Detailed Explanation of Development: *" at bounding box center [529, 566] width 428 height 77
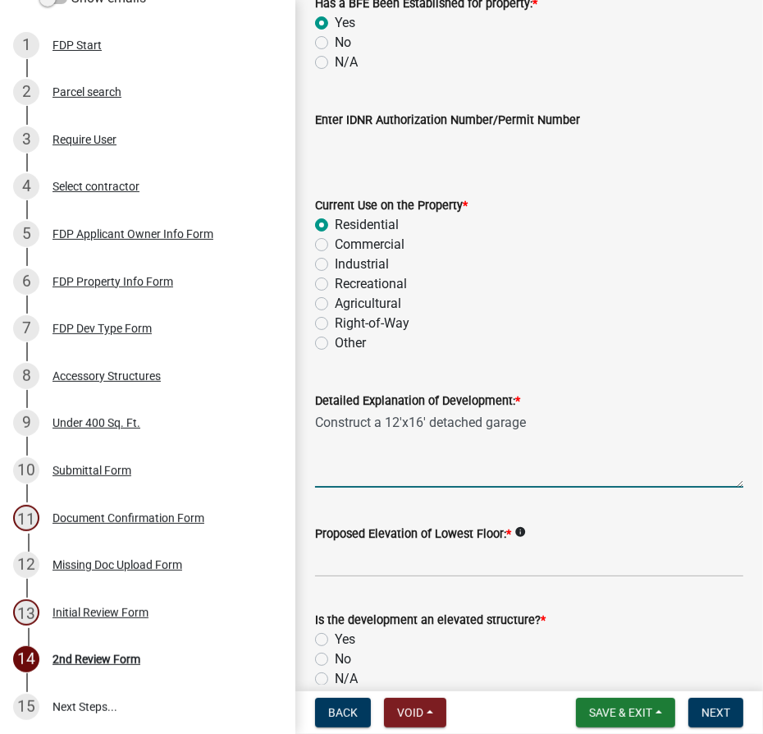
scroll to position [298, 0]
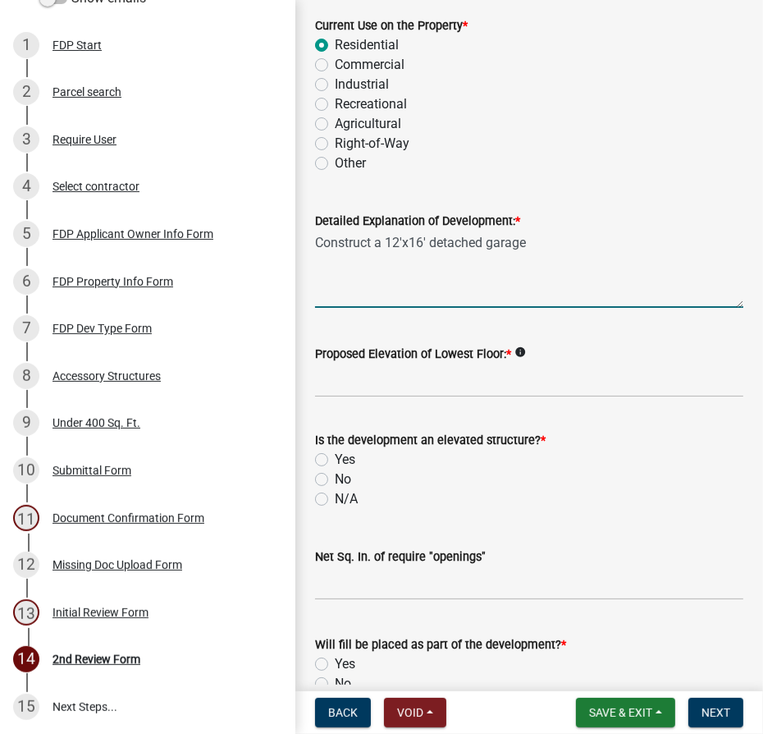
type textarea "Construct a 12'x16' detached garage"
click at [348, 373] on input "Proposed Elevation of Lowest Floor: *" at bounding box center [529, 381] width 428 height 34
type input "existing"
click at [335, 476] on label "No" at bounding box center [343, 479] width 16 height 20
click at [335, 476] on input "No" at bounding box center [340, 474] width 11 height 11
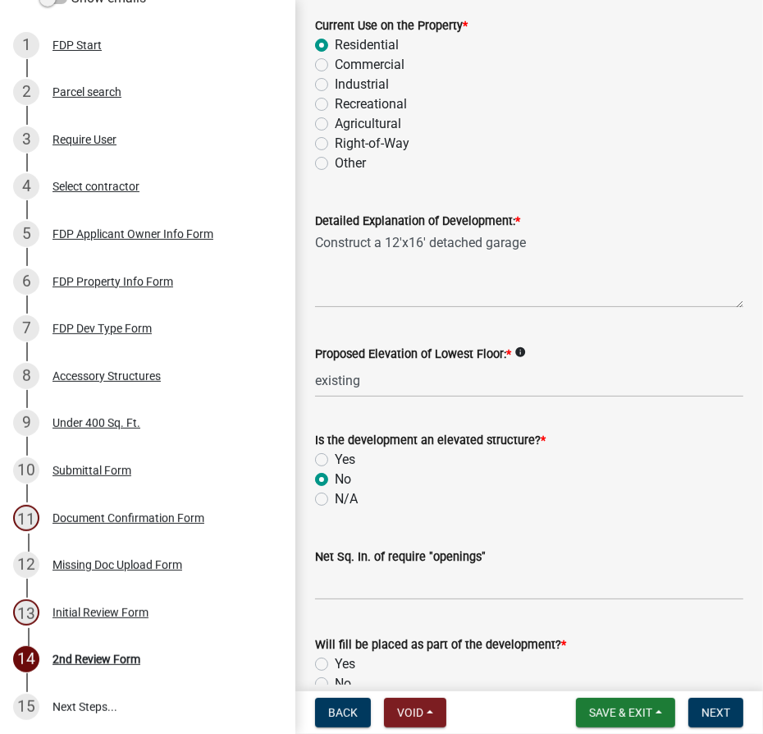
radio input "true"
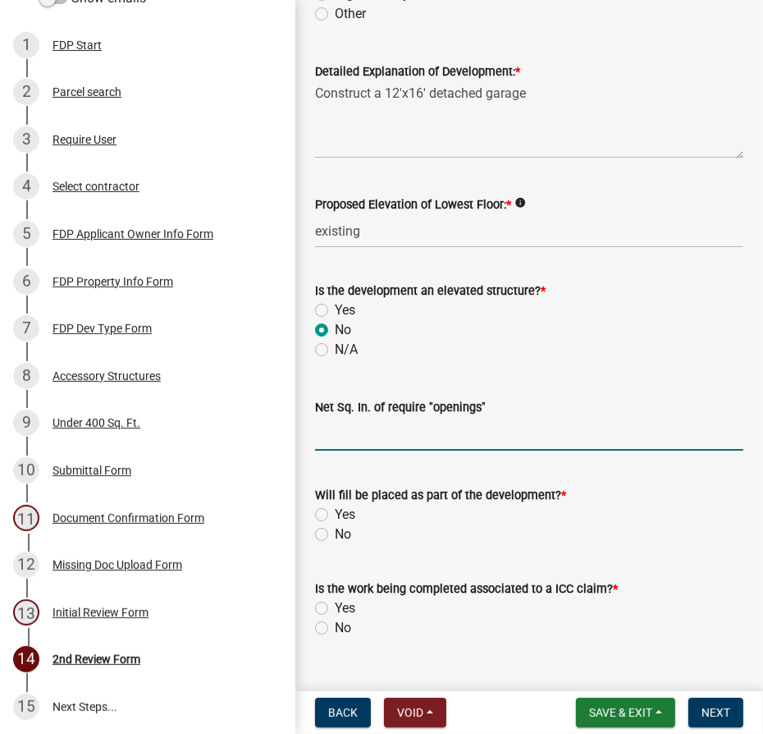
click at [338, 432] on input "text" at bounding box center [529, 434] width 428 height 34
type input "192"
click at [328, 528] on div "No" at bounding box center [529, 534] width 428 height 20
drag, startPoint x: 318, startPoint y: 528, endPoint x: 328, endPoint y: 545, distance: 19.1
click at [335, 529] on label "No" at bounding box center [343, 534] width 16 height 20
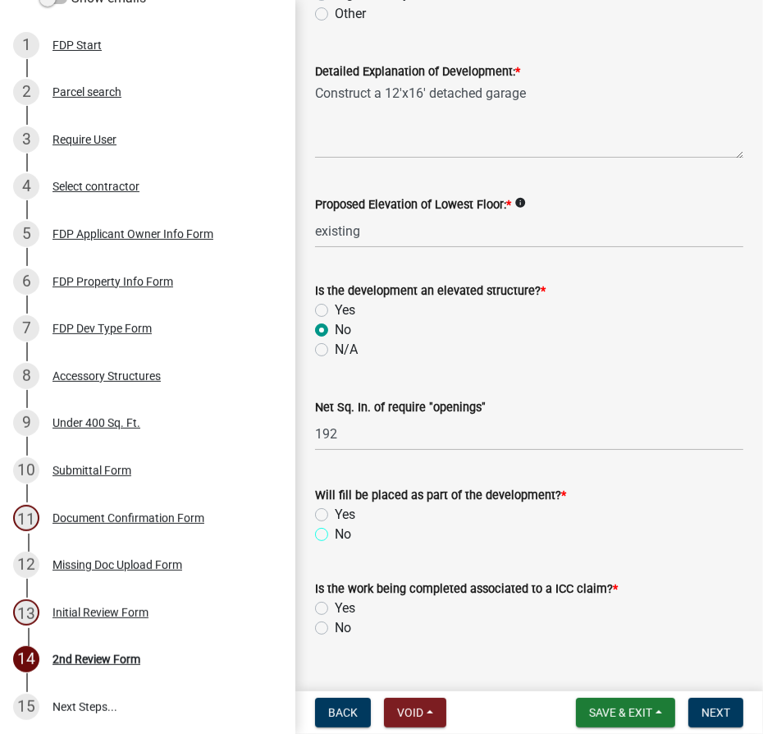
click at [335, 529] on input "No" at bounding box center [340, 529] width 11 height 11
radio input "true"
click at [335, 628] on label "No" at bounding box center [343, 628] width 16 height 20
click at [335, 628] on input "No" at bounding box center [340, 623] width 11 height 11
radio input "true"
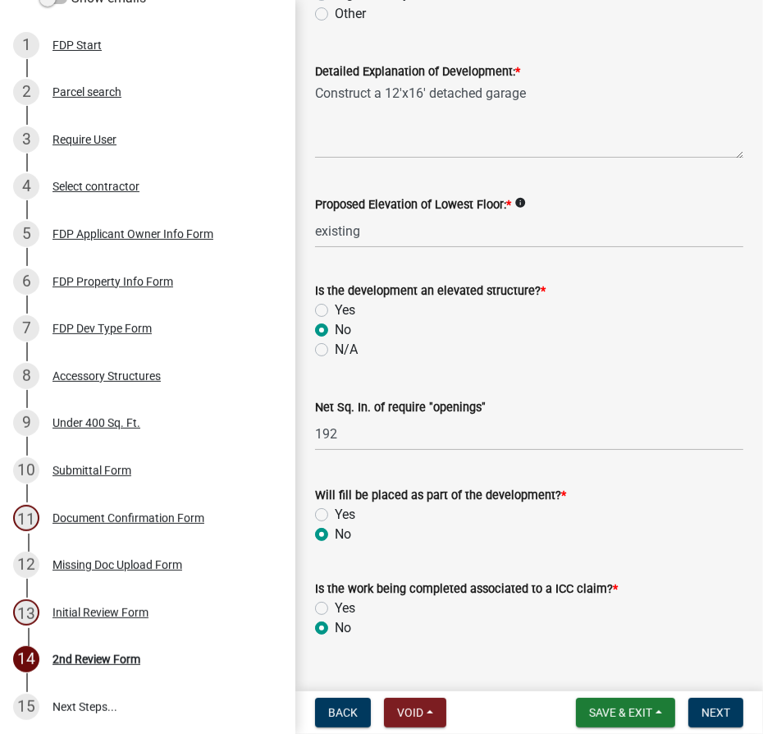
scroll to position [589, 0]
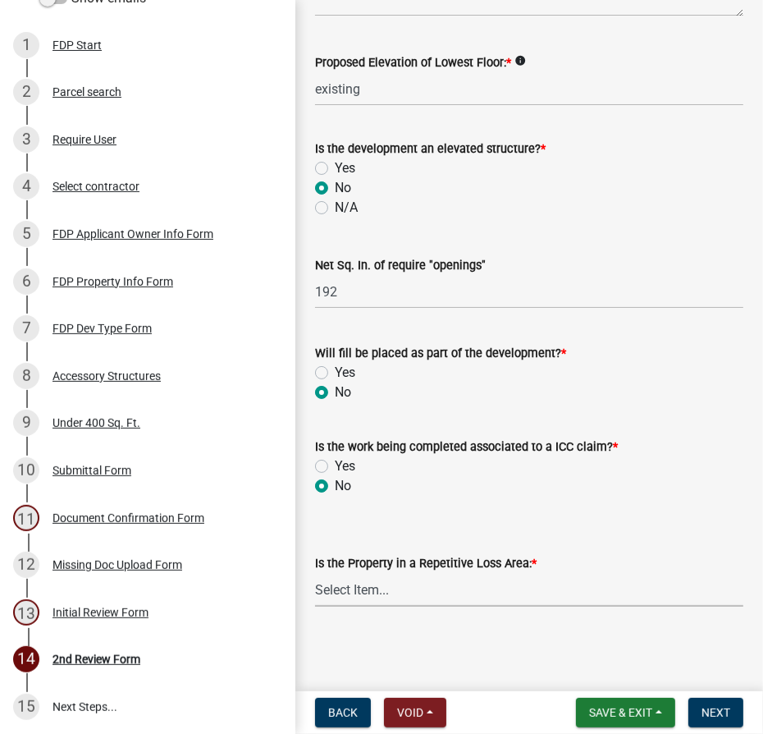
click at [359, 592] on select "Select Item... N/A Sycamore Briarwood EMS T41 EMS T13B Shore Acres EMS B40F EMS…" at bounding box center [529, 590] width 428 height 34
click at [315, 573] on select "Select Item... N/A Sycamore Briarwood EMS T41 EMS T13B Shore Acres EMS B40F EMS…" at bounding box center [529, 590] width 428 height 34
select select "e3c360ee-7977-4b9d-91ef-f00a4a3ecee8"
click at [717, 711] on span "Next" at bounding box center [716, 712] width 29 height 13
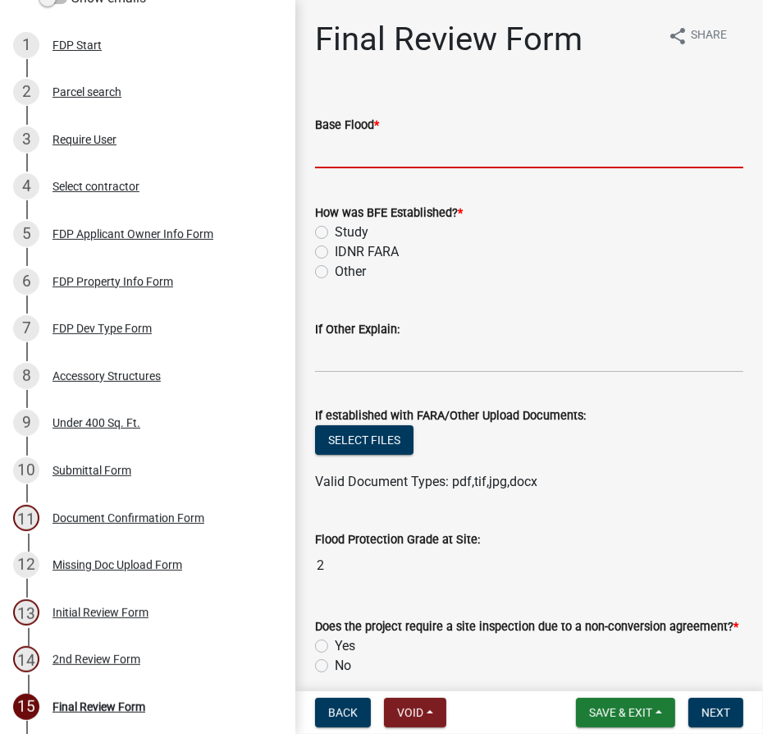
click at [342, 150] on input "text" at bounding box center [529, 152] width 428 height 34
type input "813.1"
click at [335, 231] on label "Study" at bounding box center [352, 232] width 34 height 20
click at [335, 231] on input "Study" at bounding box center [340, 227] width 11 height 11
radio input "true"
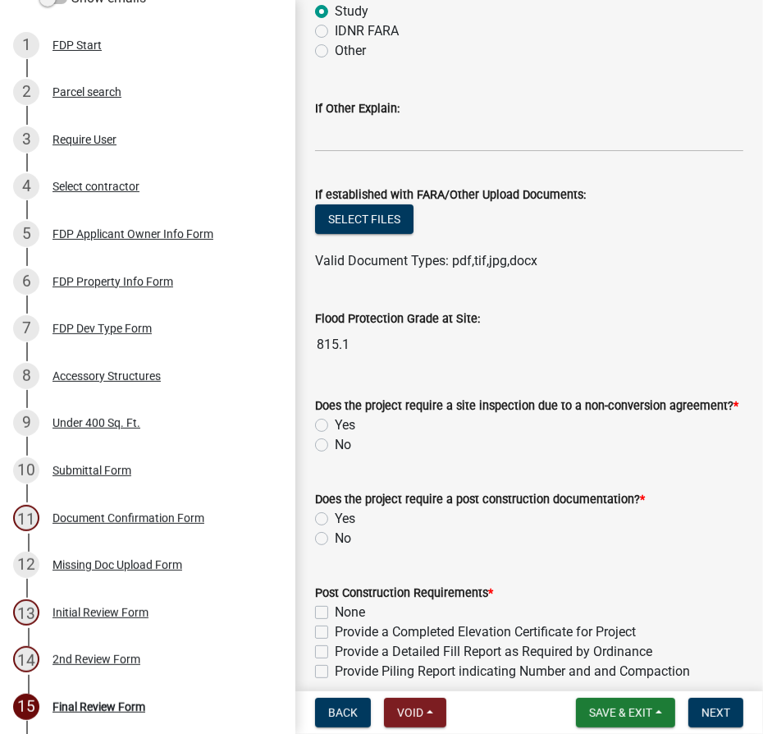
scroll to position [223, 0]
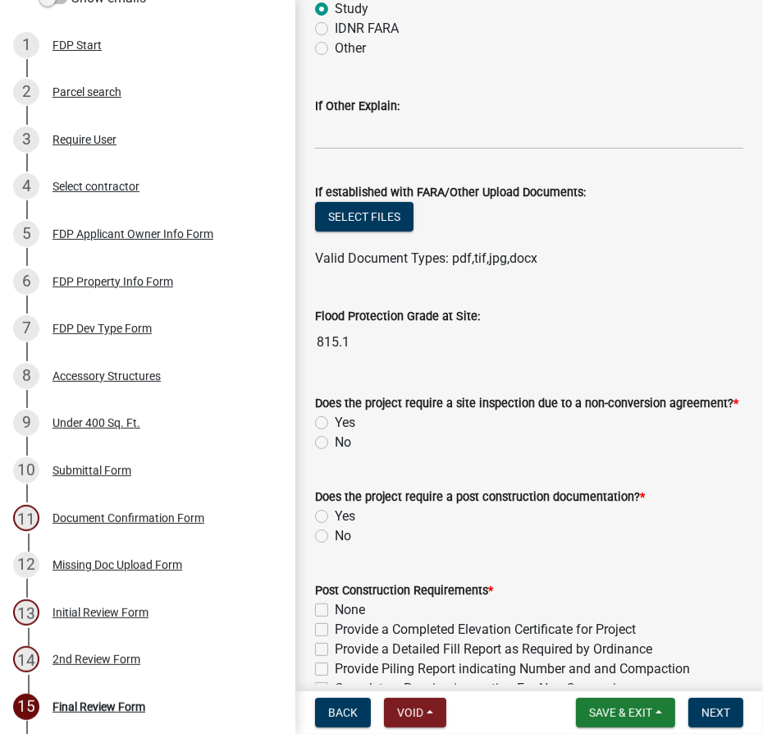
click at [335, 443] on label "No" at bounding box center [343, 442] width 16 height 20
click at [335, 443] on input "No" at bounding box center [340, 437] width 11 height 11
radio input "true"
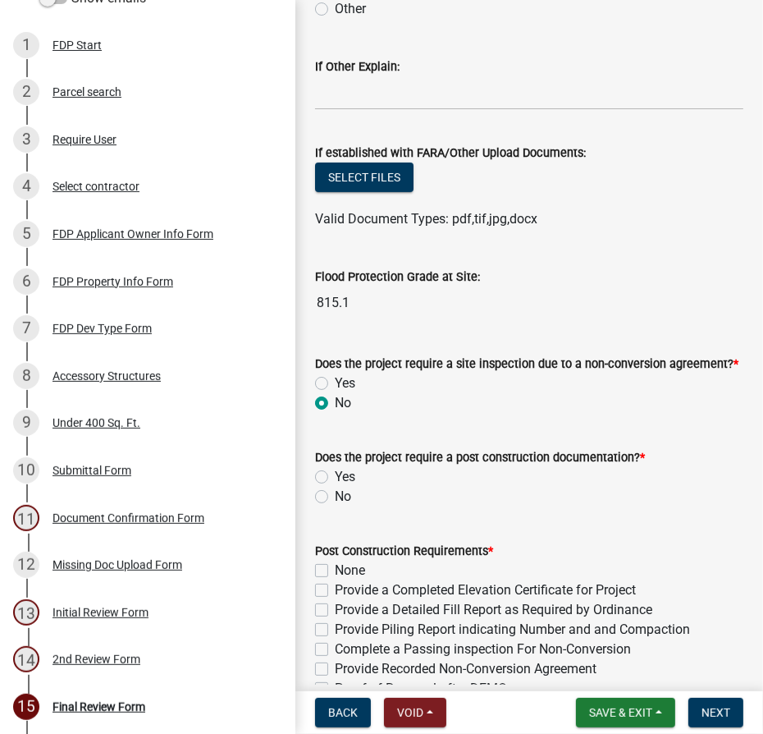
scroll to position [298, 0]
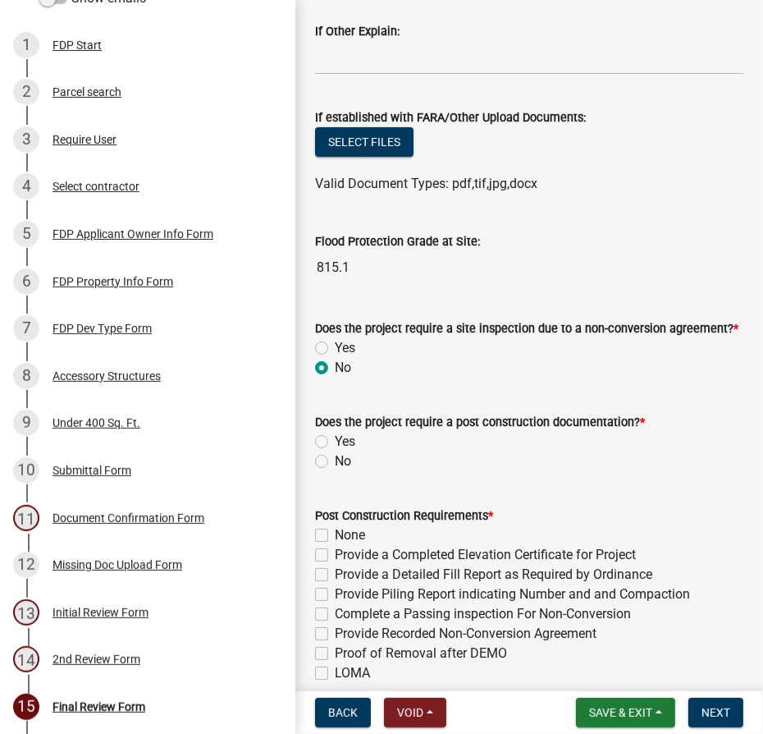
click at [335, 460] on label "No" at bounding box center [343, 461] width 16 height 20
click at [335, 460] on input "No" at bounding box center [340, 456] width 11 height 11
radio input "true"
click at [335, 531] on label "None" at bounding box center [350, 535] width 30 height 20
click at [335, 531] on input "None" at bounding box center [340, 530] width 11 height 11
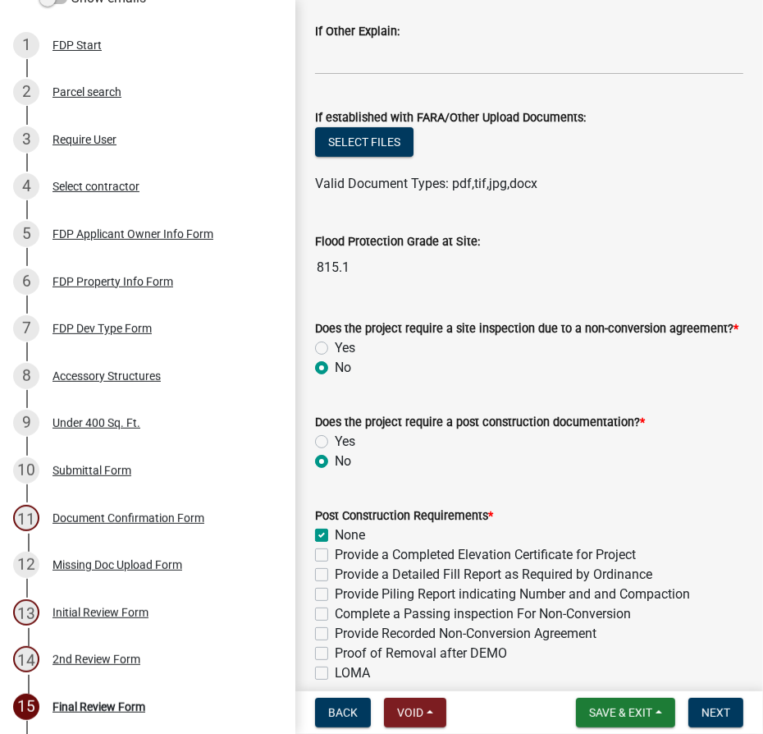
checkbox input "true"
checkbox input "false"
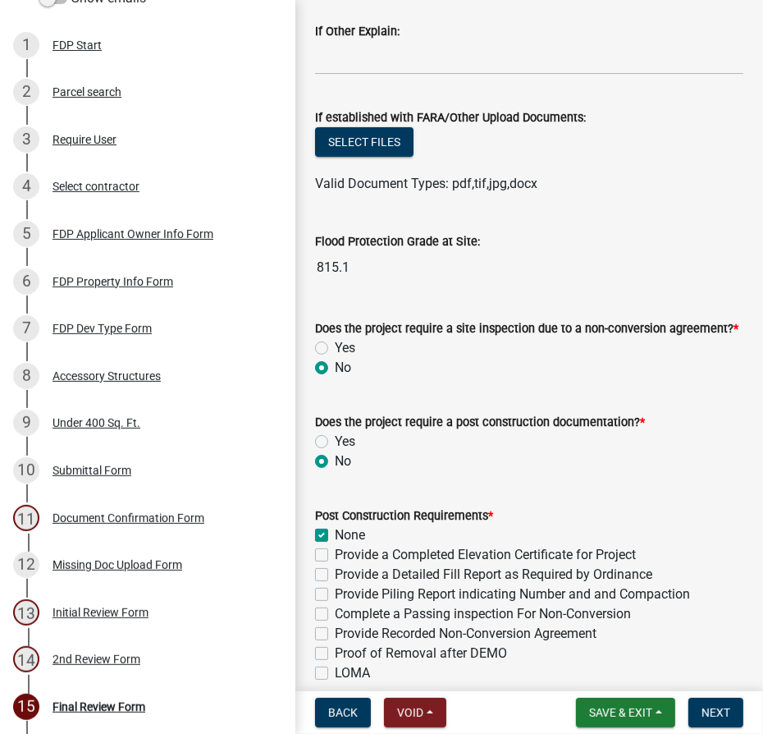
checkbox input "false"
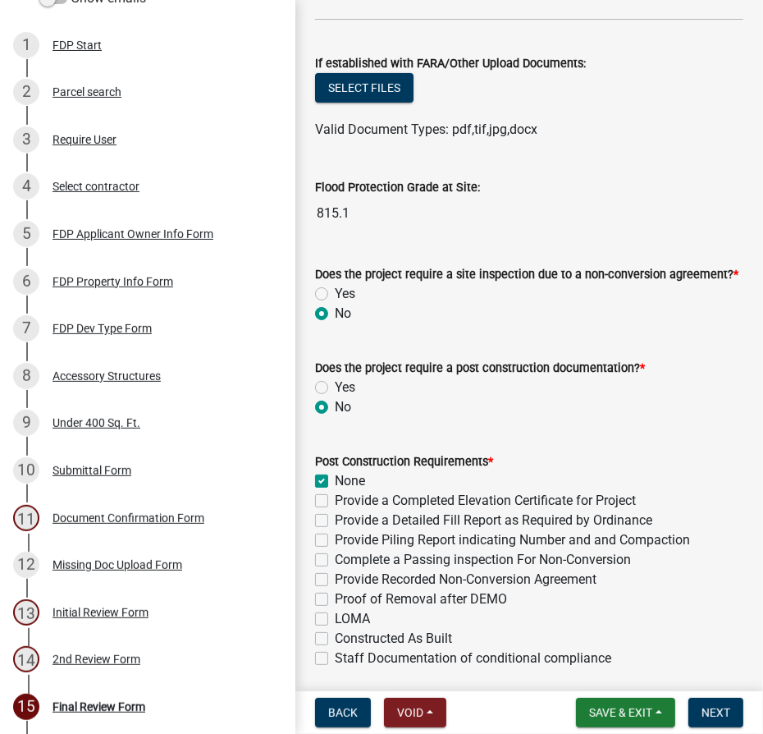
scroll to position [522, 0]
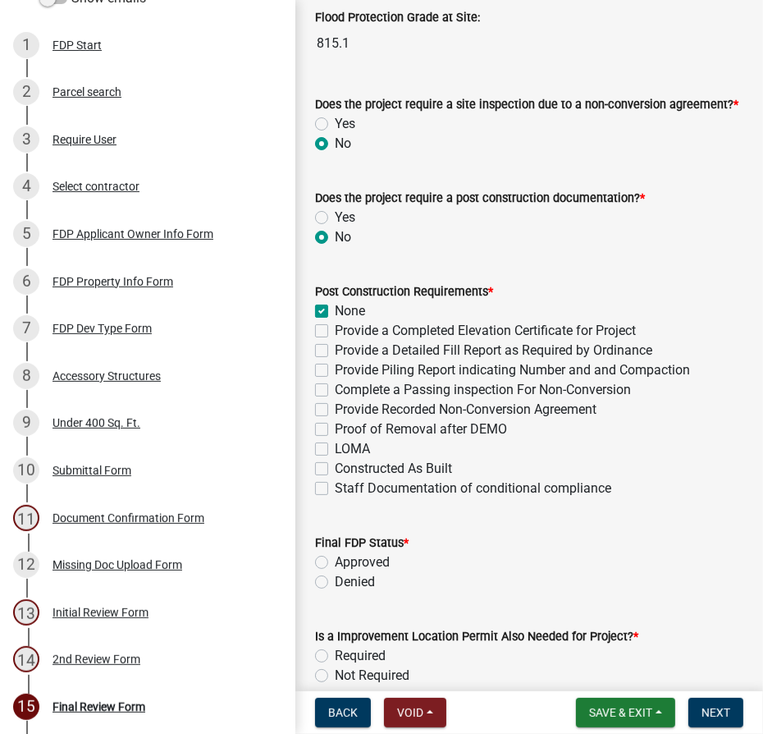
click at [335, 557] on label "Approved" at bounding box center [362, 562] width 55 height 20
click at [335, 557] on input "Approved" at bounding box center [340, 557] width 11 height 11
radio input "true"
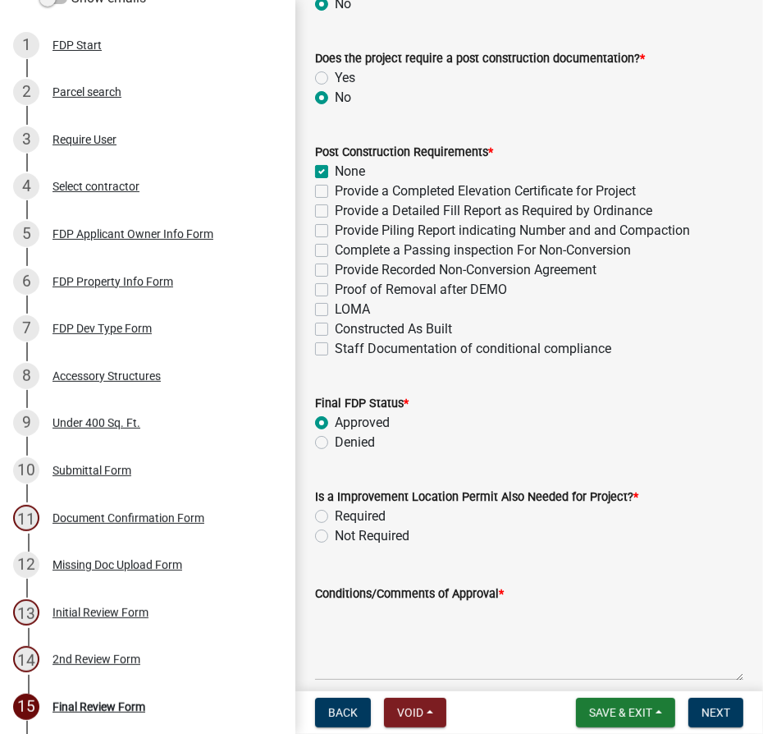
scroll to position [671, 0]
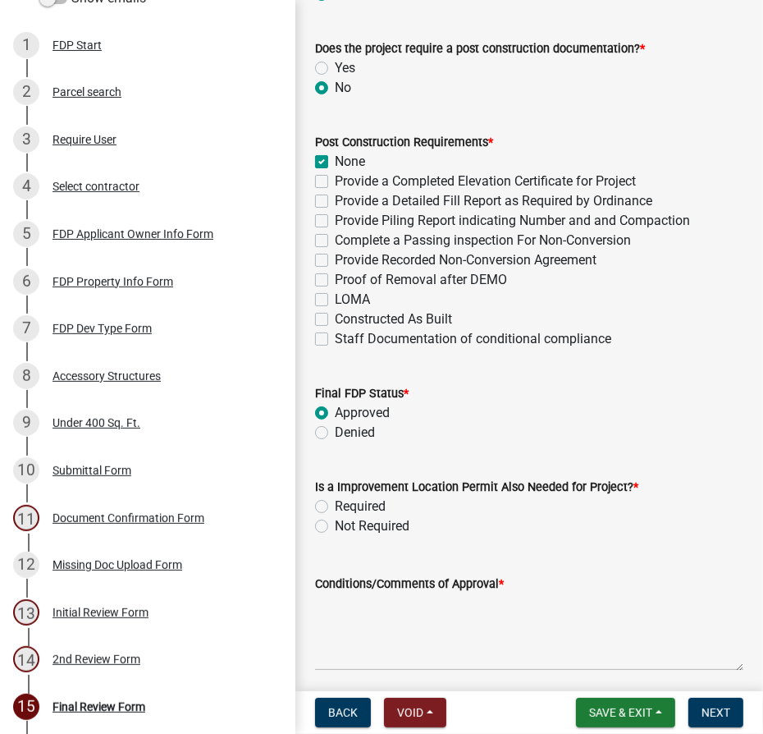
click at [335, 504] on label "Required" at bounding box center [360, 506] width 51 height 20
click at [335, 504] on input "Required" at bounding box center [340, 501] width 11 height 11
radio input "true"
click at [368, 601] on textarea "Conditions/Comments of Approval *" at bounding box center [529, 631] width 428 height 77
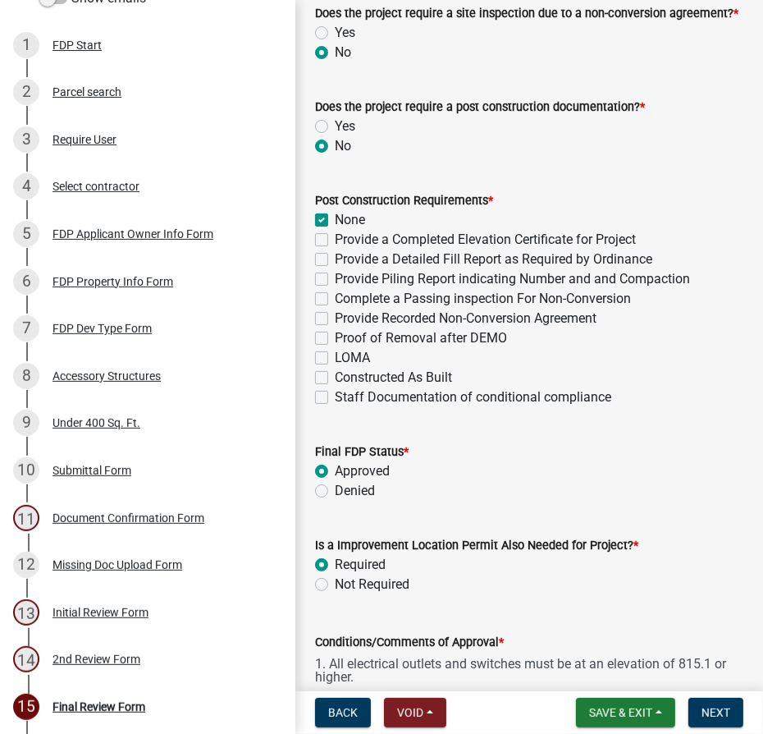
scroll to position [626, 0]
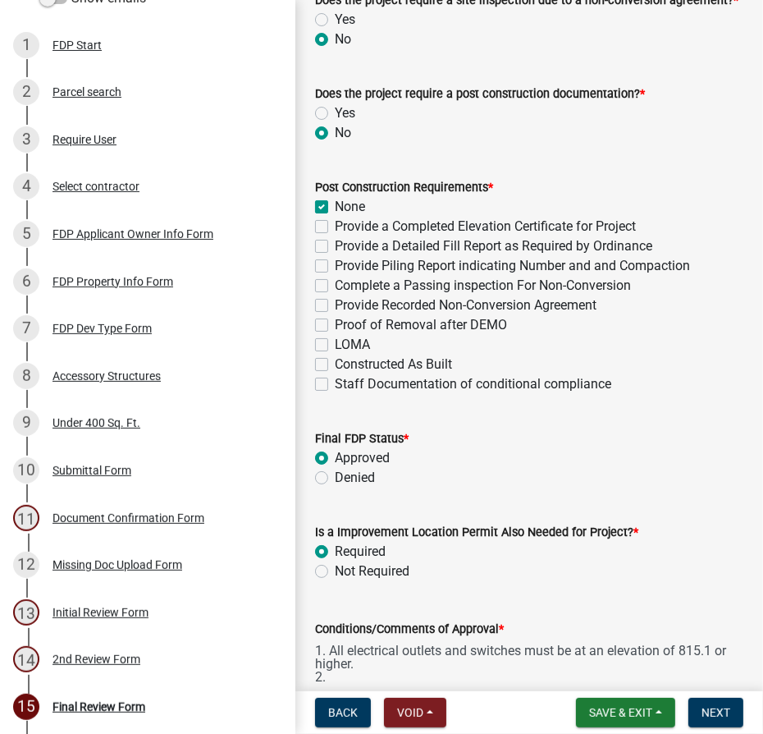
type textarea "1. All electrical outlets and switches must be at an elevation of 815.1 or high…"
click at [647, 712] on span "Save & Exit" at bounding box center [620, 712] width 63 height 13
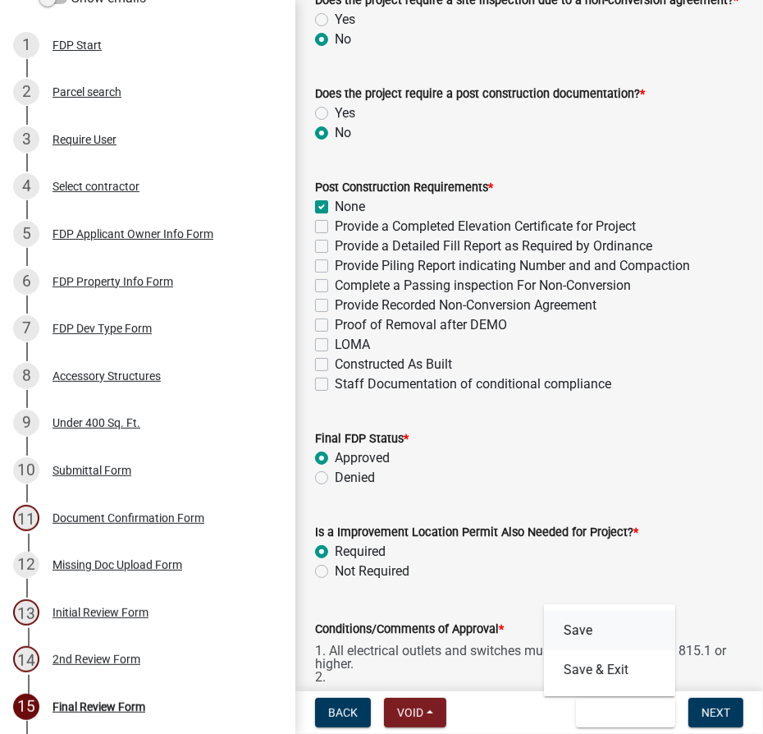
click at [575, 616] on button "Save" at bounding box center [609, 630] width 131 height 39
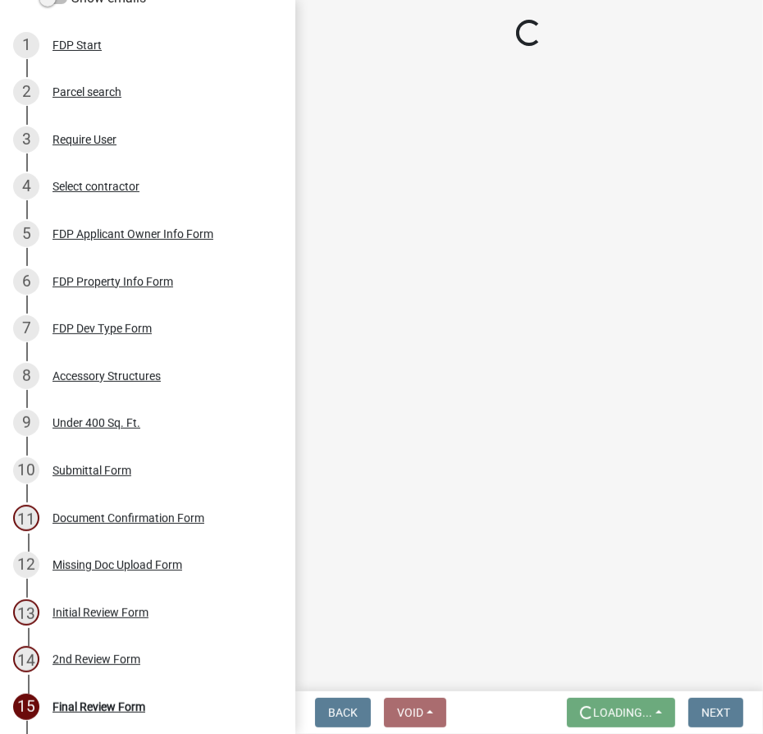
scroll to position [0, 0]
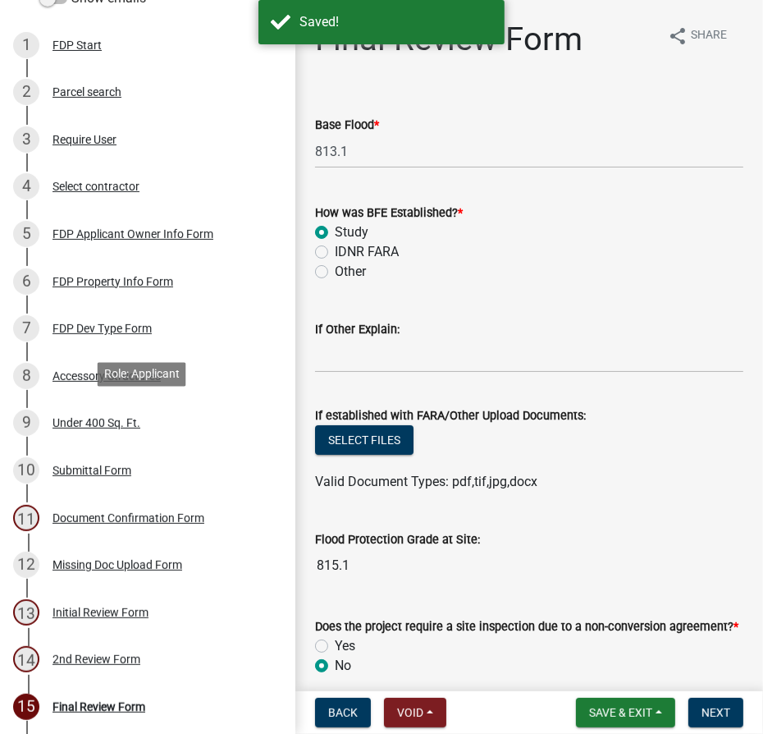
click at [94, 417] on div "Under 400 Sq. Ft." at bounding box center [97, 422] width 88 height 11
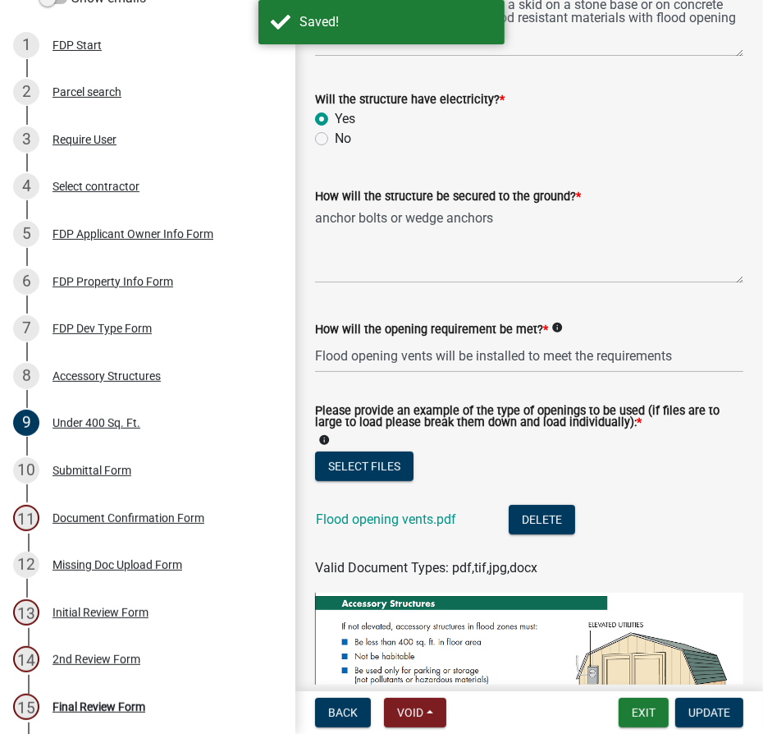
scroll to position [368, 0]
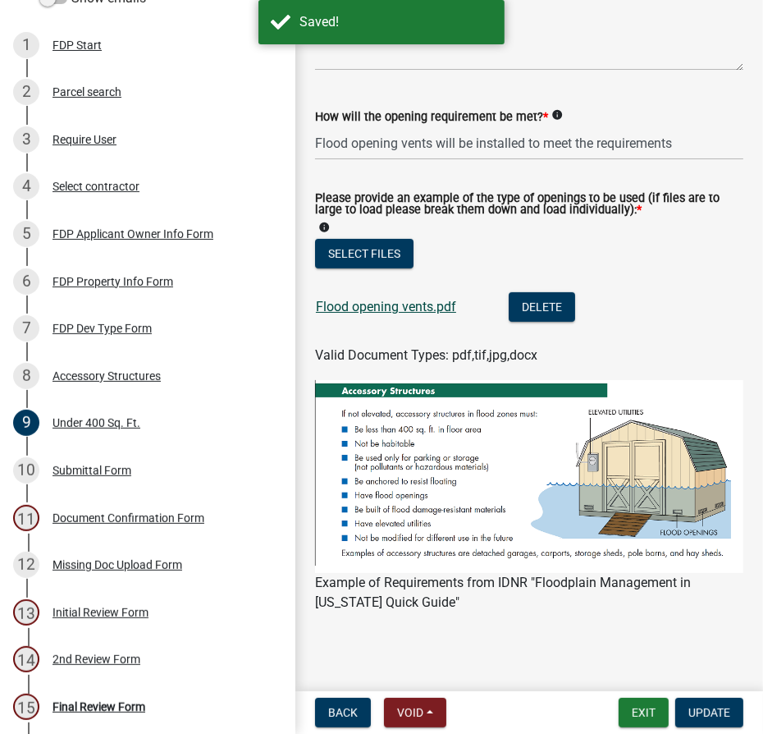
click at [357, 307] on link "Flood opening vents.pdf" at bounding box center [386, 307] width 140 height 16
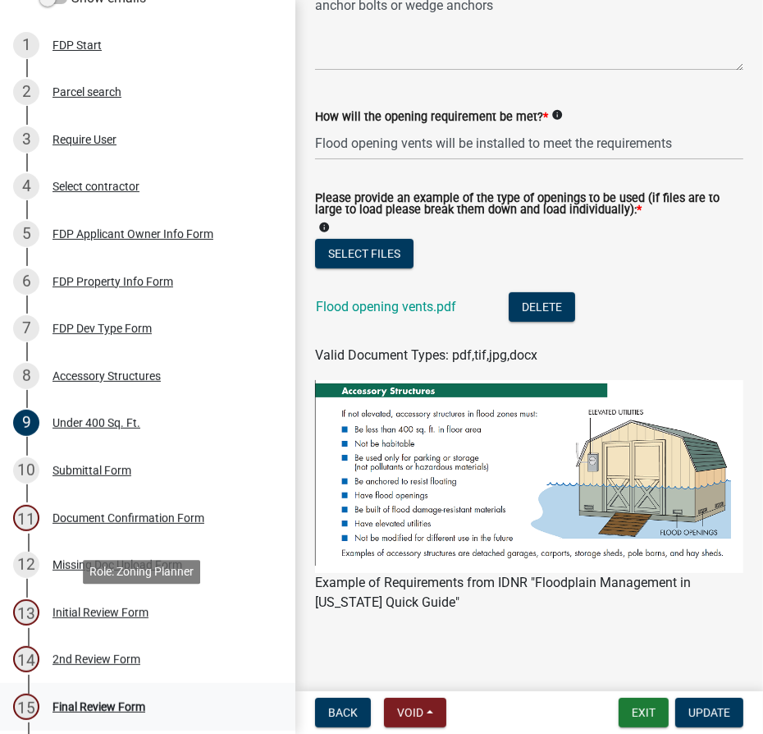
scroll to position [330, 0]
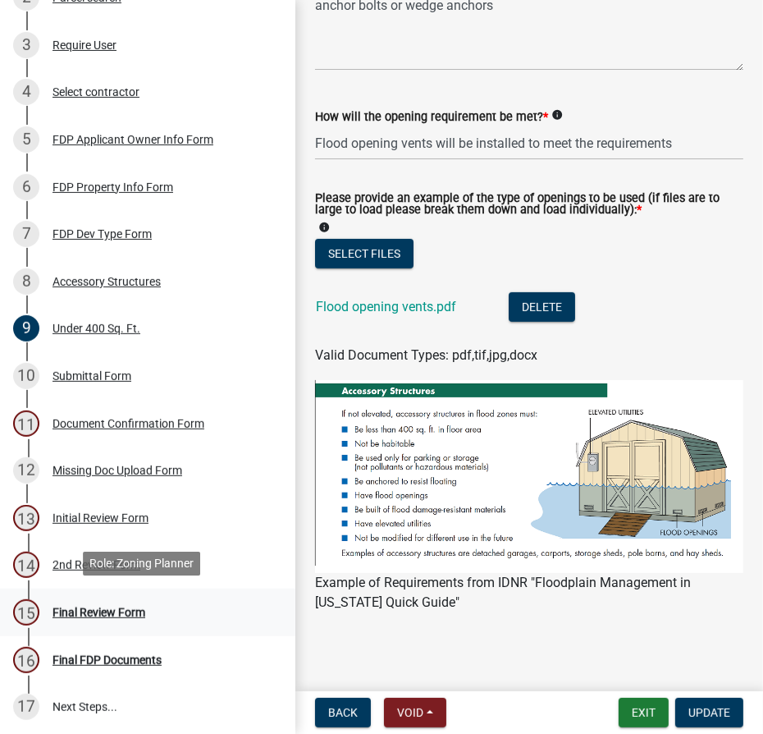
drag, startPoint x: 94, startPoint y: 607, endPoint x: 129, endPoint y: 592, distance: 38.6
click at [94, 607] on div "Final Review Form" at bounding box center [99, 611] width 93 height 11
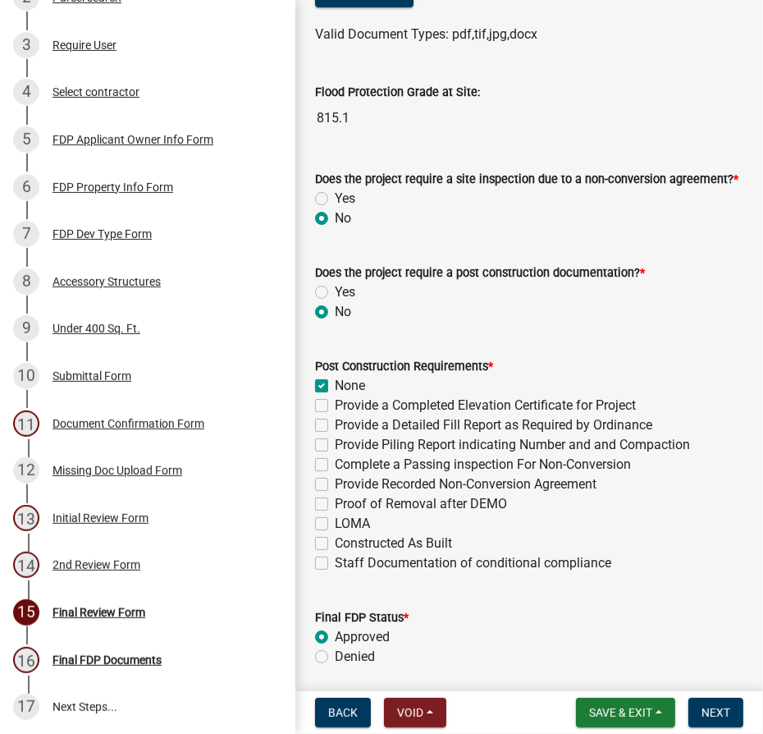
scroll to position [821, 0]
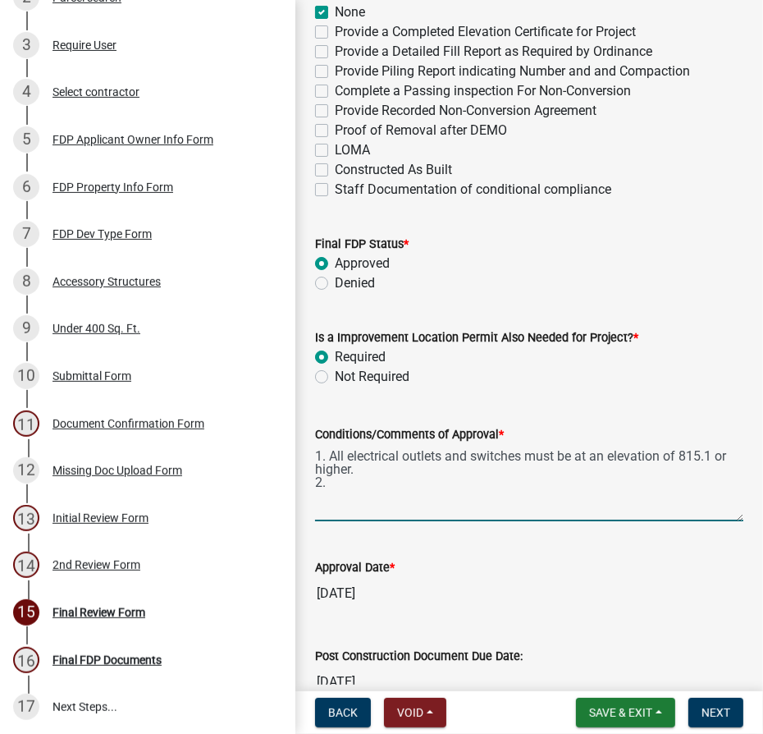
click at [394, 478] on textarea "1. All electrical outlets and switches must be at an elevation of 815.1 or high…" at bounding box center [529, 482] width 428 height 77
click at [387, 505] on textarea "1. All electrical outlets and switches must be at an elevation of 815.1 or high…" at bounding box center [529, 482] width 428 height 77
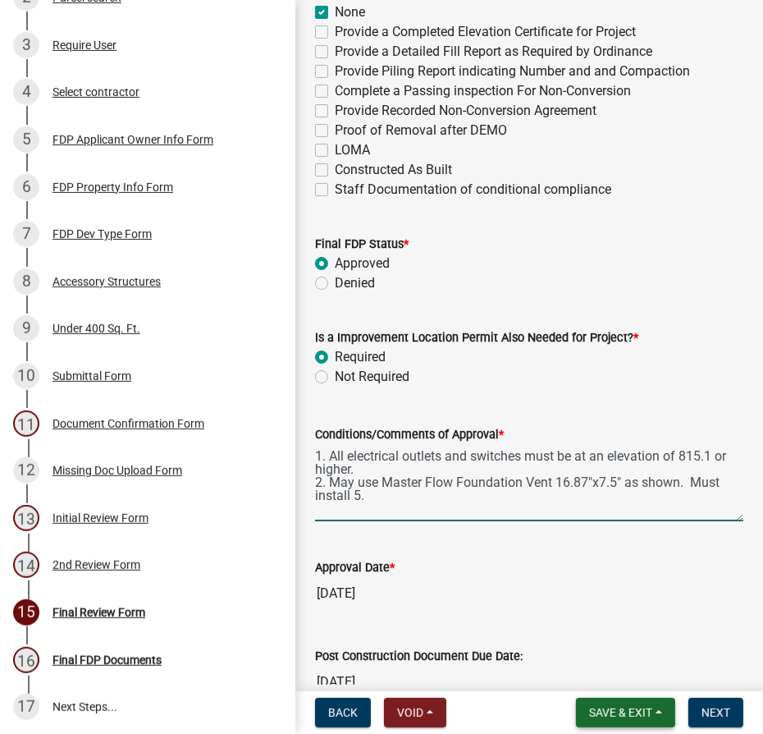
type textarea "1. All electrical outlets and switches must be at an elevation of 815.1 or high…"
click at [617, 708] on span "Save & Exit" at bounding box center [620, 712] width 63 height 13
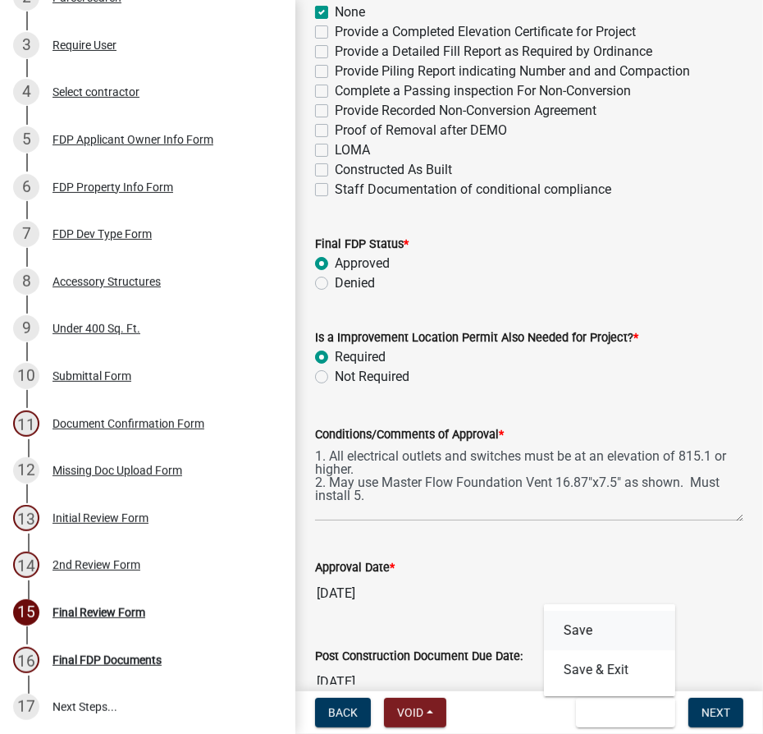
click at [603, 632] on button "Save" at bounding box center [609, 630] width 131 height 39
